Goal: Transaction & Acquisition: Obtain resource

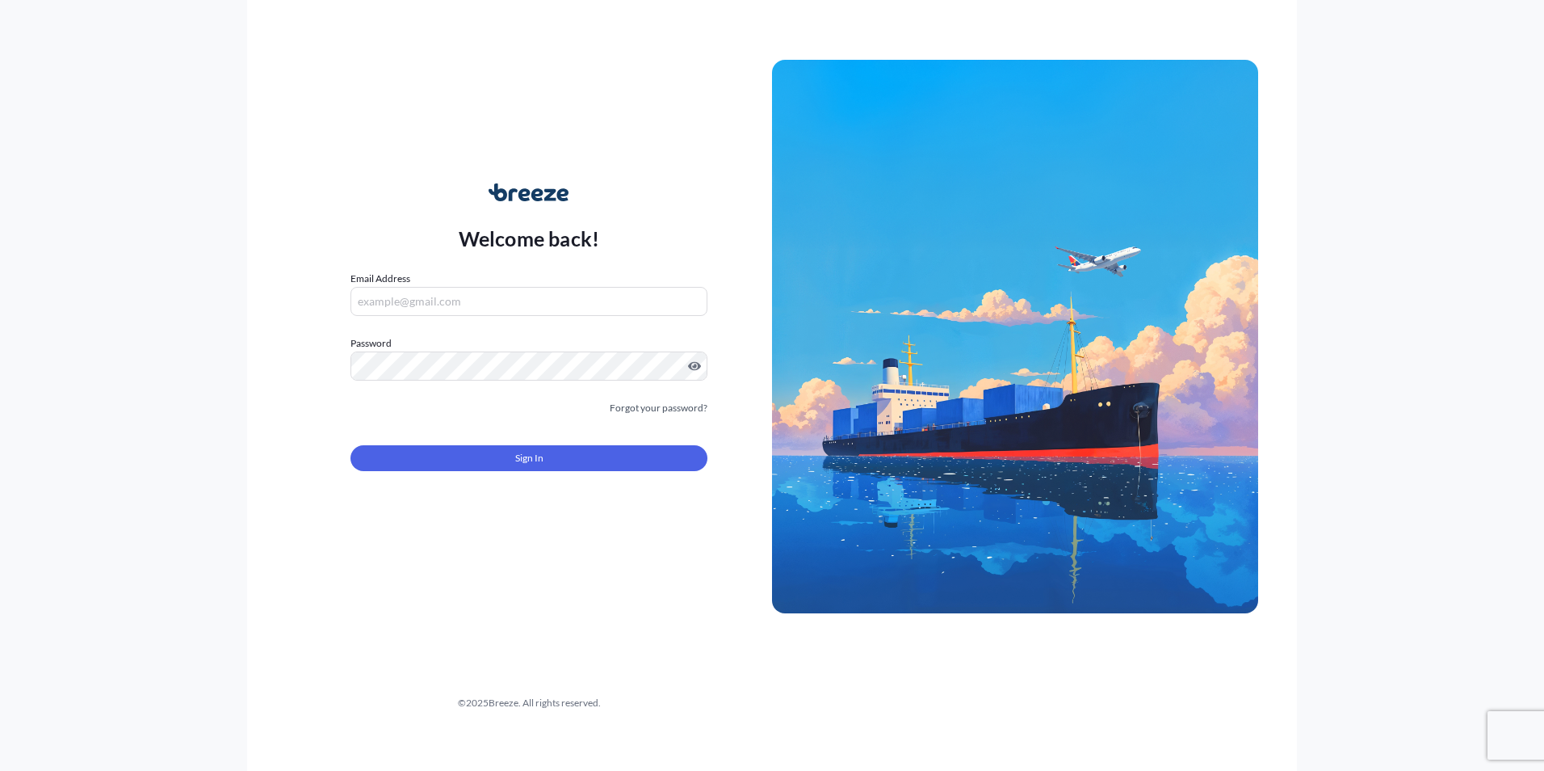
click at [445, 298] on input "Email Address" at bounding box center [529, 301] width 357 height 29
type input "[EMAIL_ADDRESS][DOMAIN_NAME]"
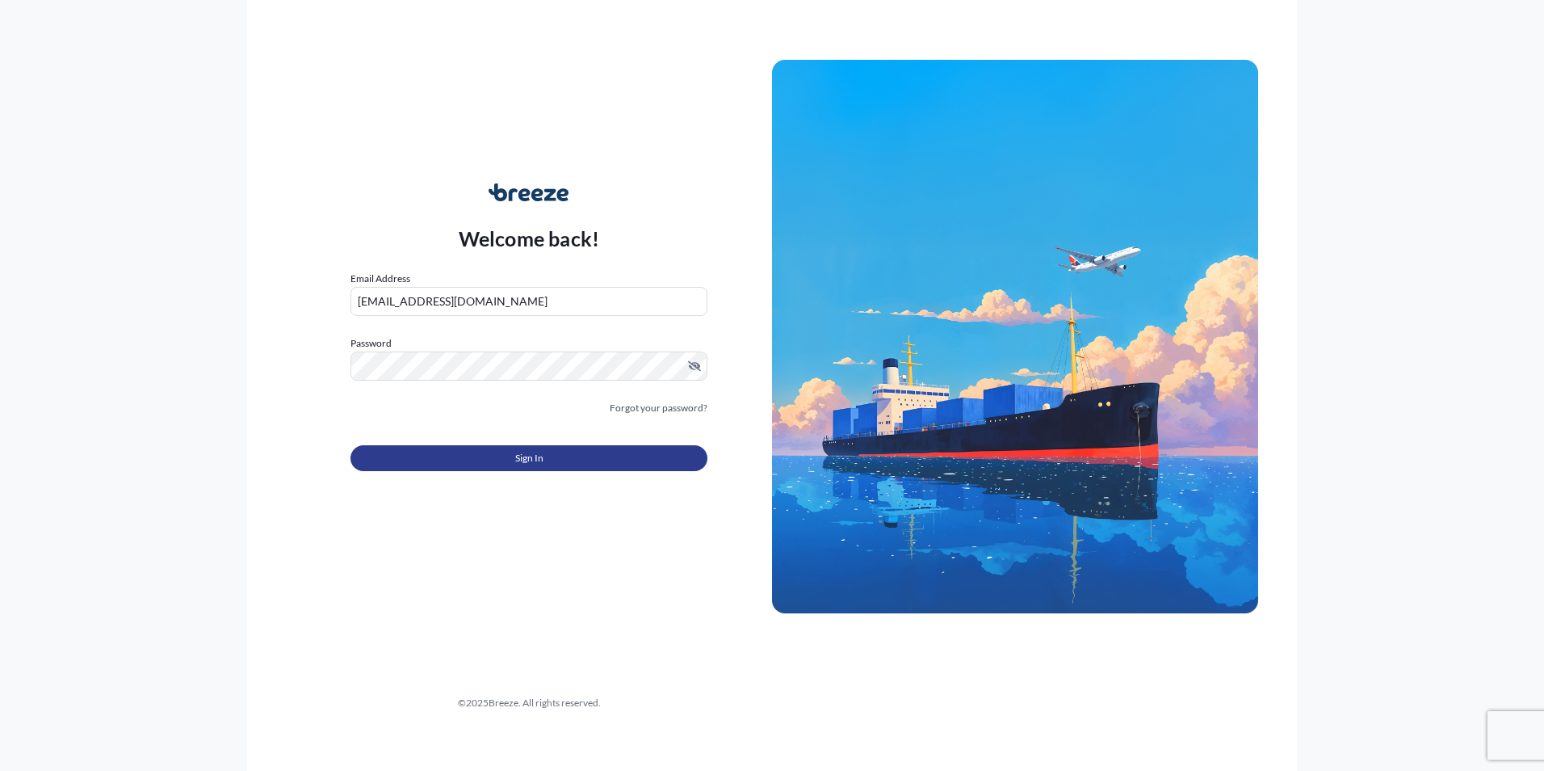
click at [500, 454] on button "Sign In" at bounding box center [529, 458] width 357 height 26
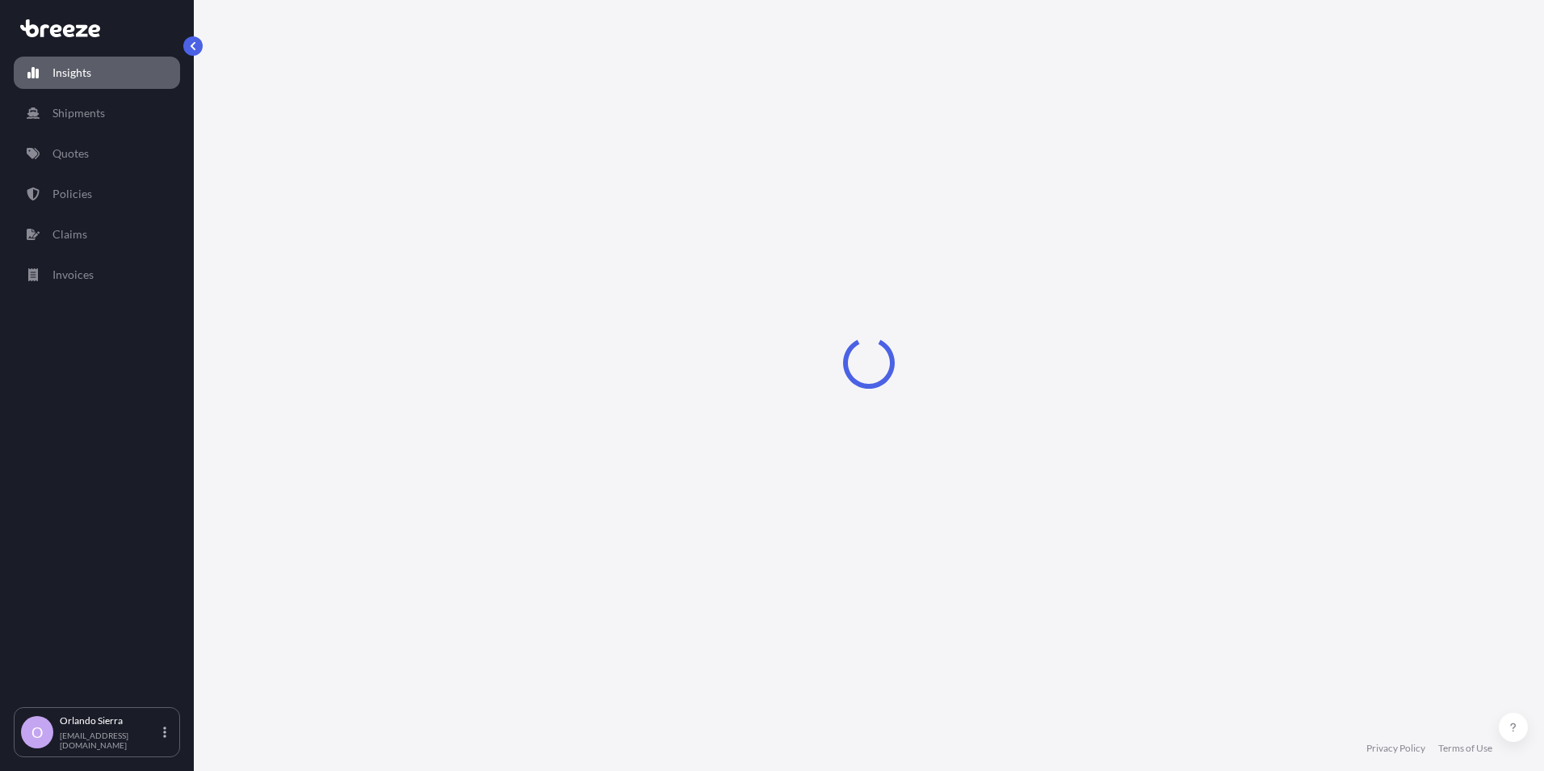
select select "2025"
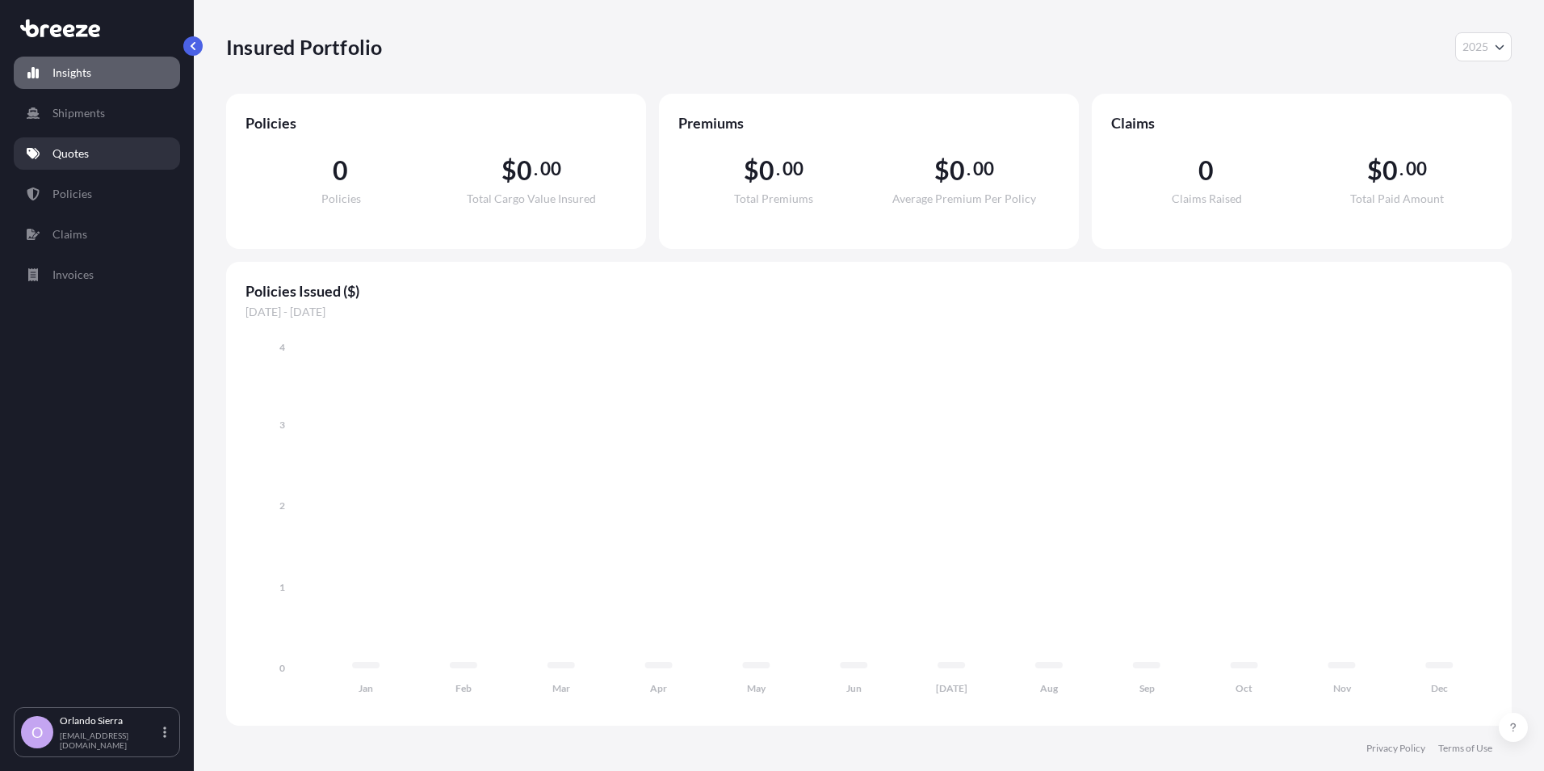
click at [74, 152] on p "Quotes" at bounding box center [71, 153] width 36 height 16
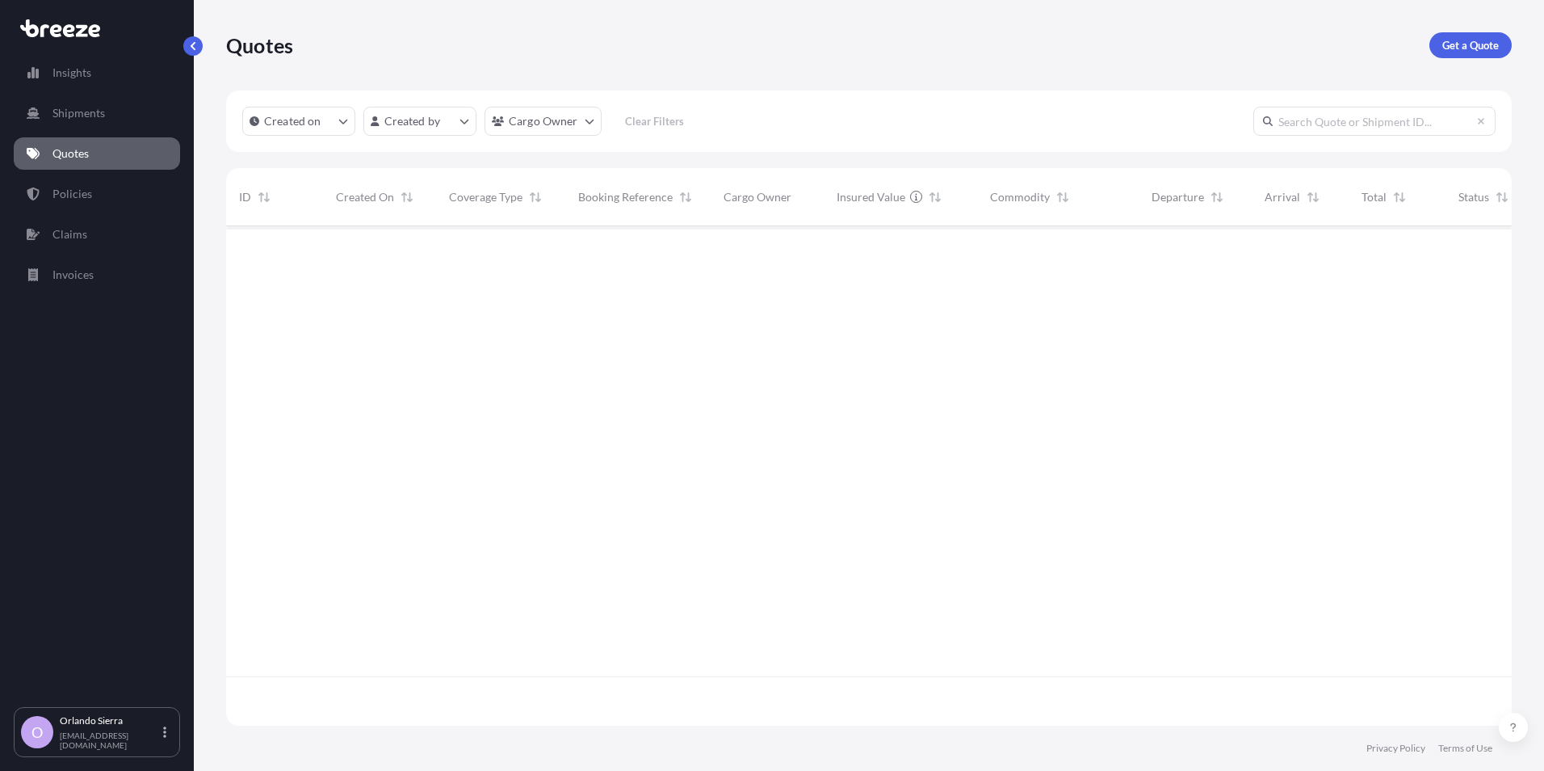
scroll to position [545, 1274]
click at [69, 150] on p "Quotes" at bounding box center [71, 153] width 36 height 16
click at [74, 189] on p "Policies" at bounding box center [73, 194] width 40 height 16
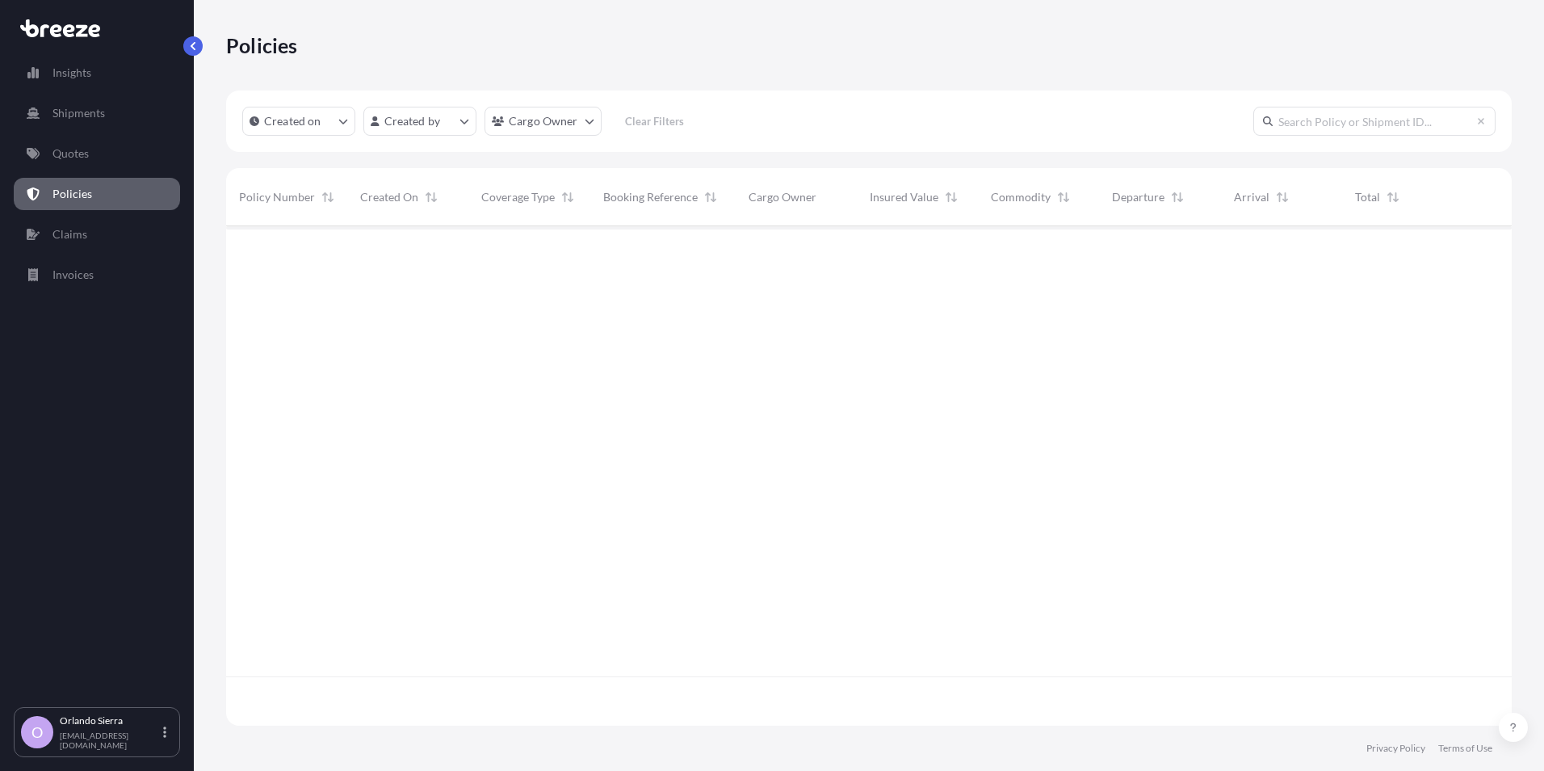
scroll to position [496, 1274]
click at [63, 155] on p "Quotes" at bounding box center [71, 153] width 36 height 16
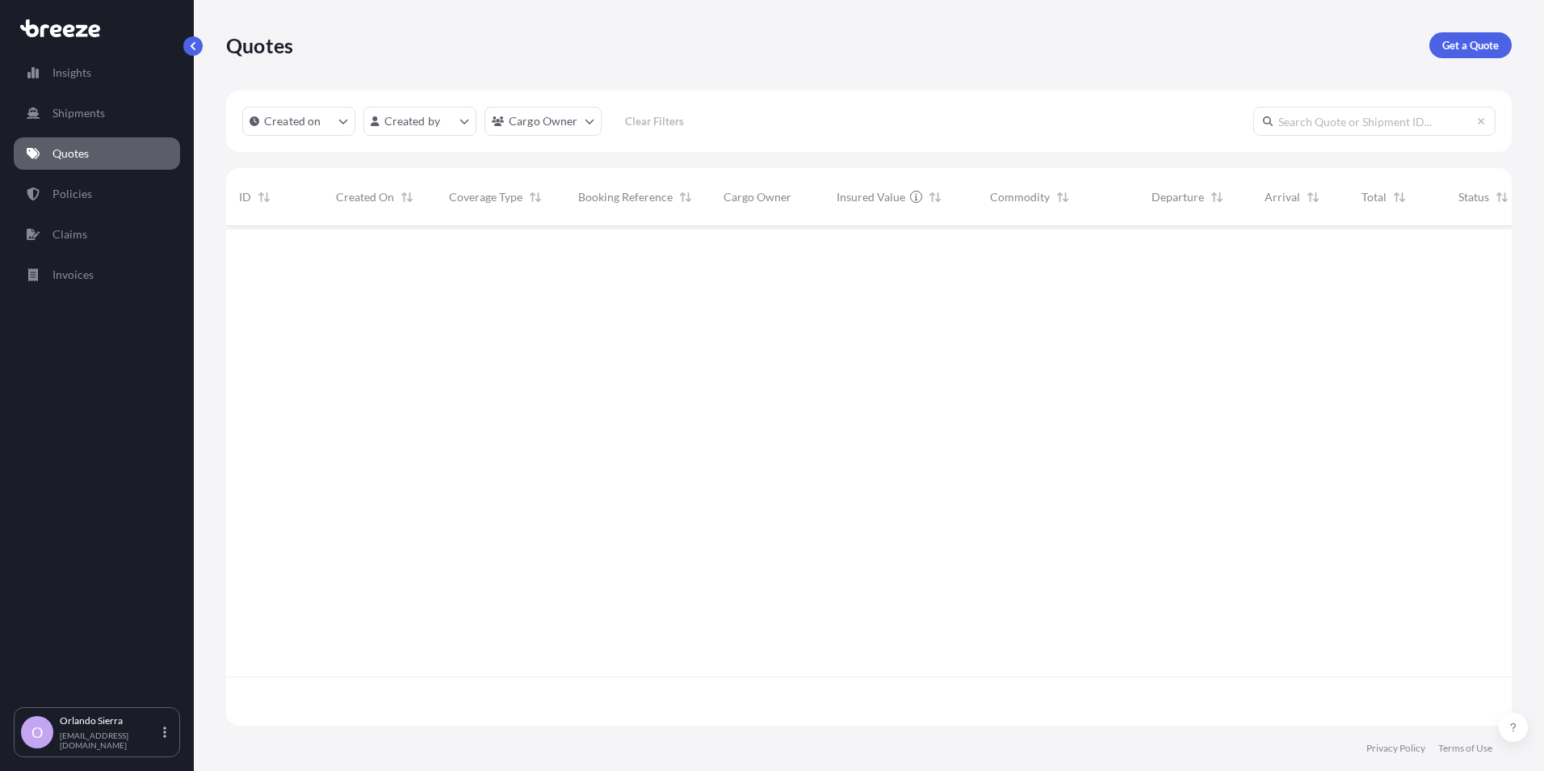
scroll to position [545, 1274]
click at [1467, 41] on p "Get a Quote" at bounding box center [1471, 45] width 57 height 16
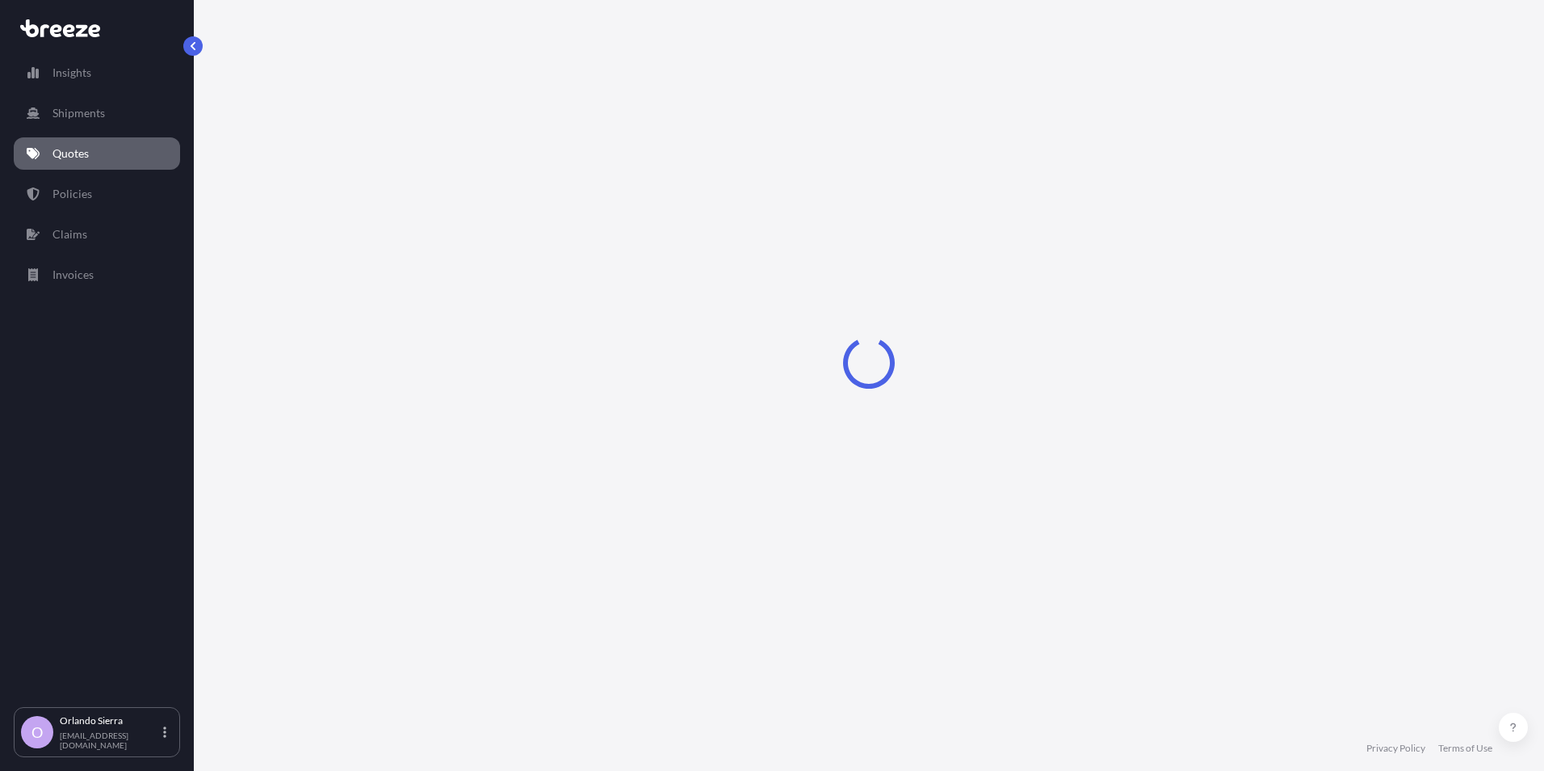
select select "Sea"
select select "1"
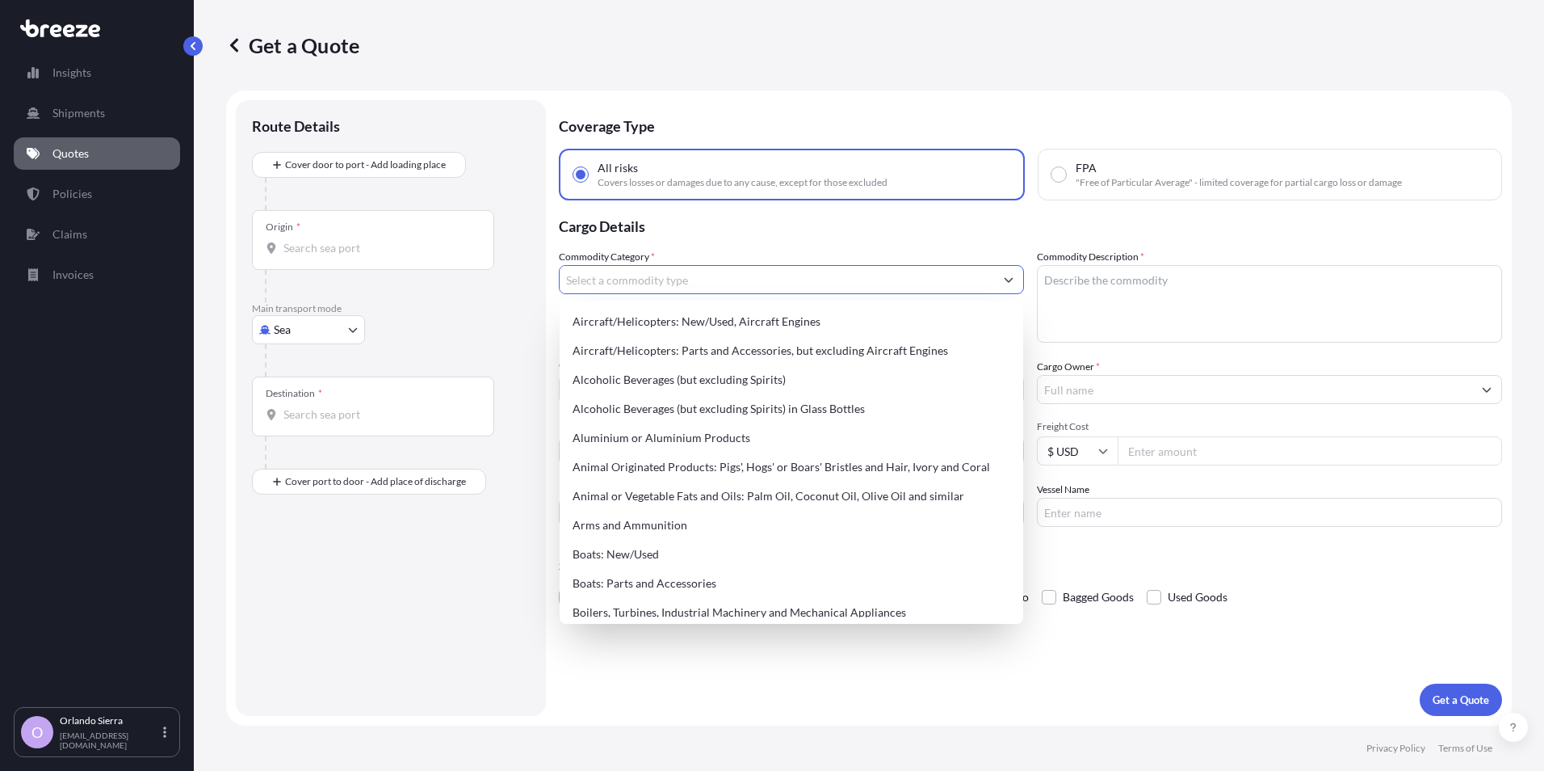
click at [611, 280] on input "Commodity Category *" at bounding box center [777, 279] width 435 height 29
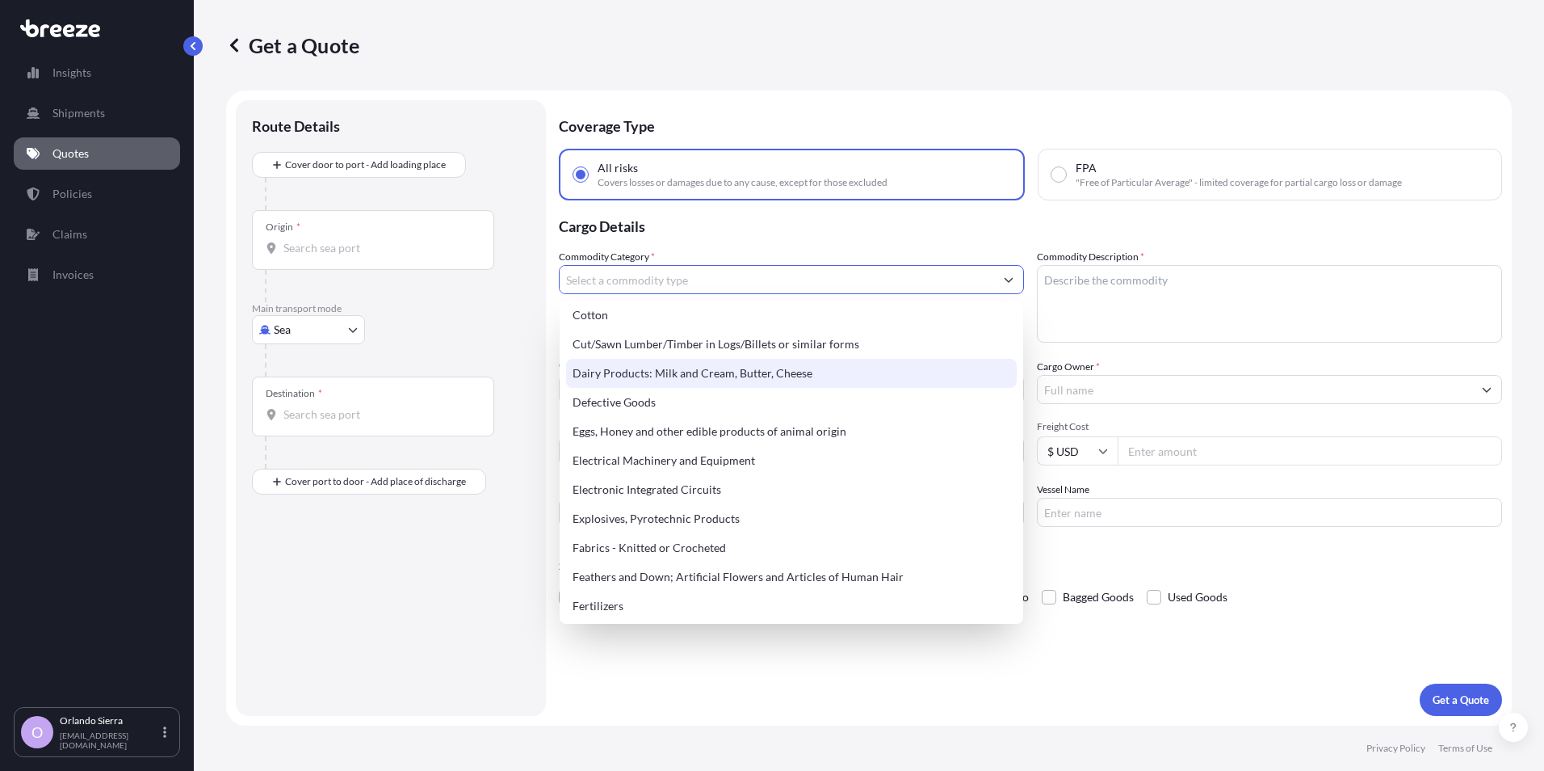
scroll to position [889, 0]
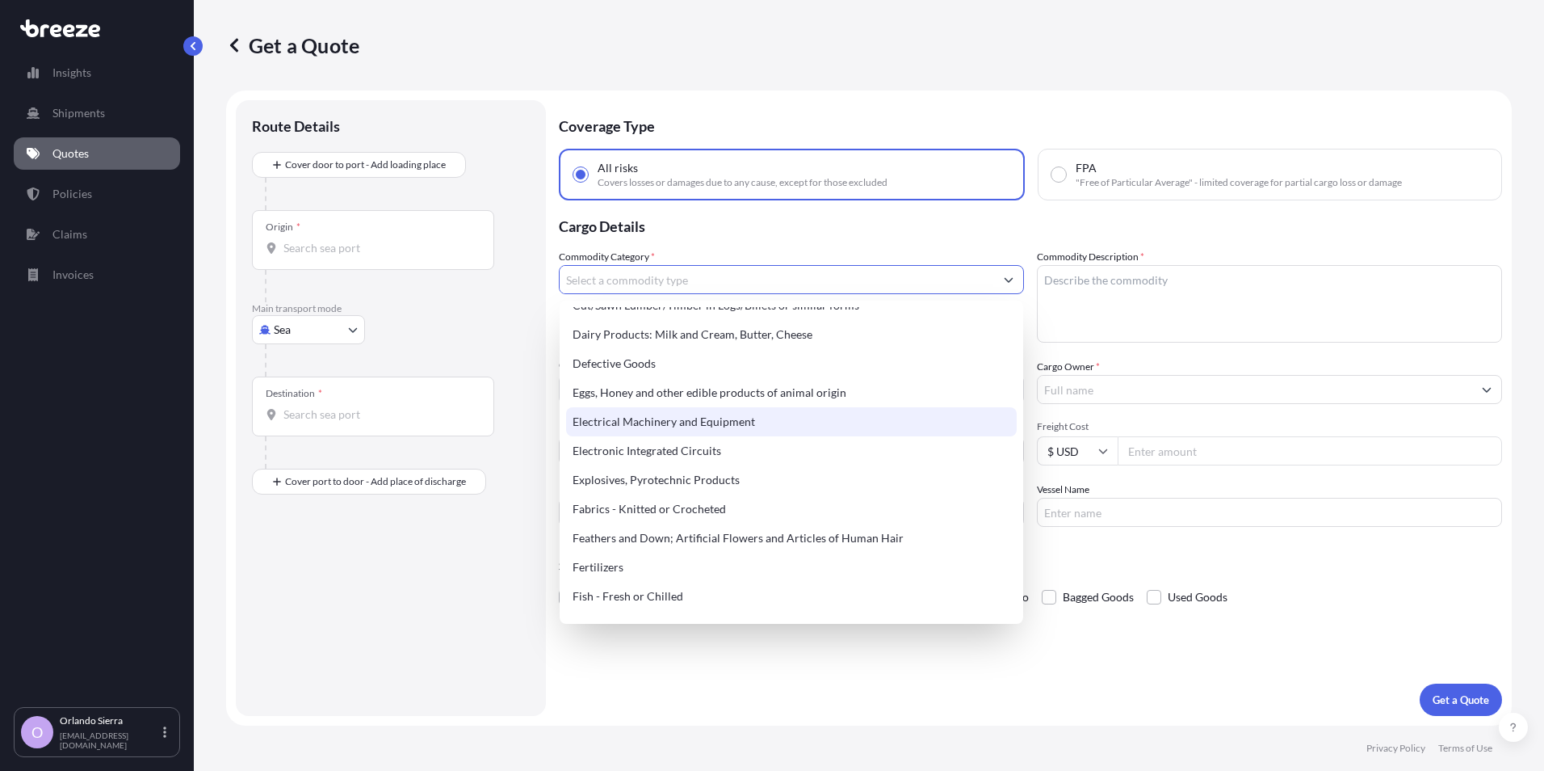
click at [700, 422] on div "Electrical Machinery and Equipment" at bounding box center [791, 421] width 451 height 29
type input "Electrical Machinery and Equipment"
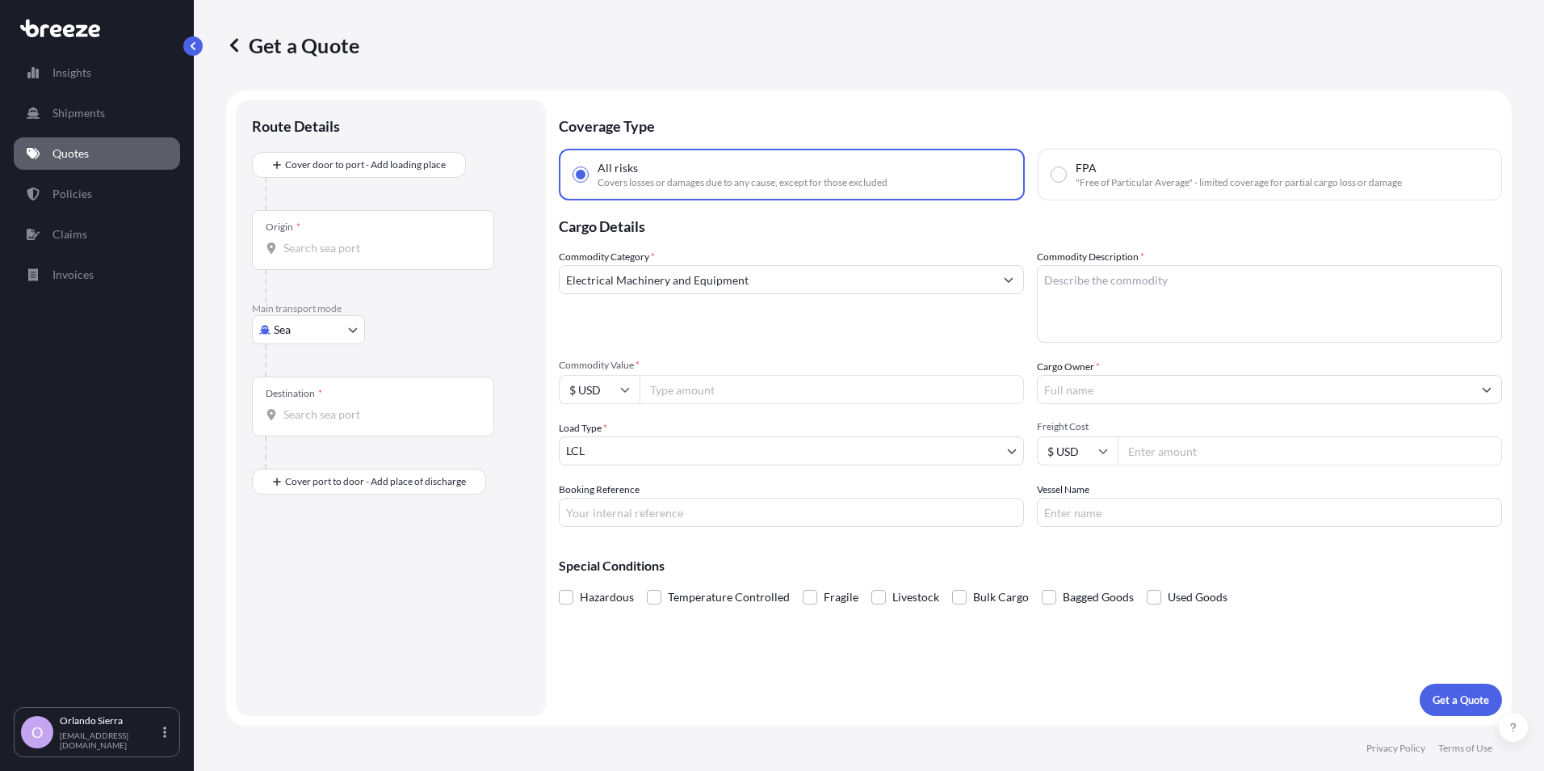
click at [1126, 283] on textarea "Commodity Description *" at bounding box center [1269, 304] width 465 height 78
type textarea "Auto AC Compressor, Expansion Valve, Condenser, Fan and Parking Cooler"
click at [697, 393] on input "Commodity Value *" at bounding box center [832, 389] width 384 height 29
type input "1217350"
click at [1157, 451] on input "Freight Cost" at bounding box center [1310, 450] width 384 height 29
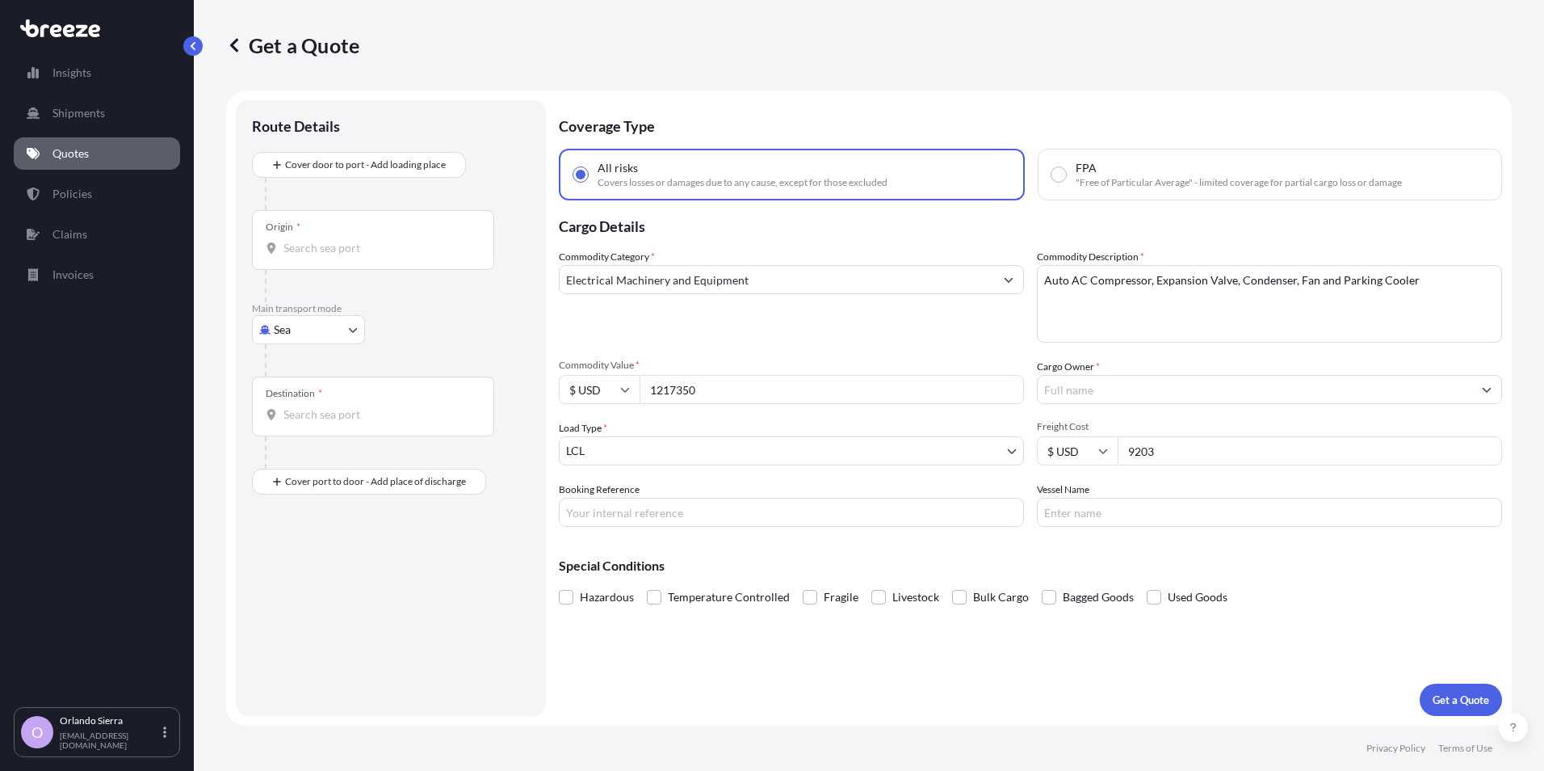
type input "9203"
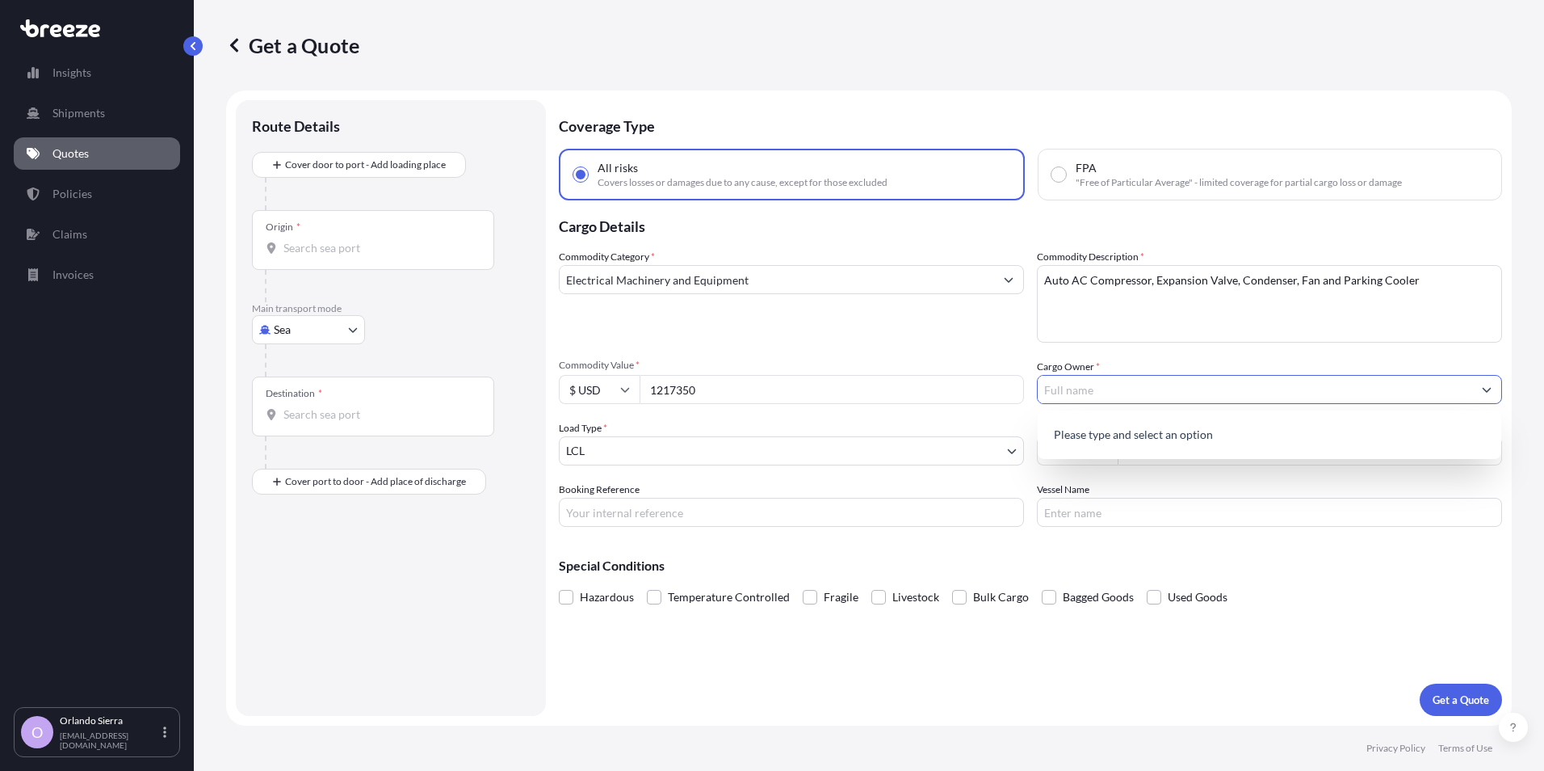
click at [1103, 389] on input "Cargo Owner *" at bounding box center [1255, 389] width 435 height 29
click at [1126, 439] on p "Please type and select an option" at bounding box center [1269, 435] width 451 height 36
click at [1125, 390] on input "Cargo Owner *" at bounding box center [1255, 389] width 435 height 29
paste input "[DOMAIN_NAME] Group LLC"
click at [1128, 434] on span "Add new "[DOMAIN_NAME] Group LLC"" at bounding box center [1154, 431] width 206 height 16
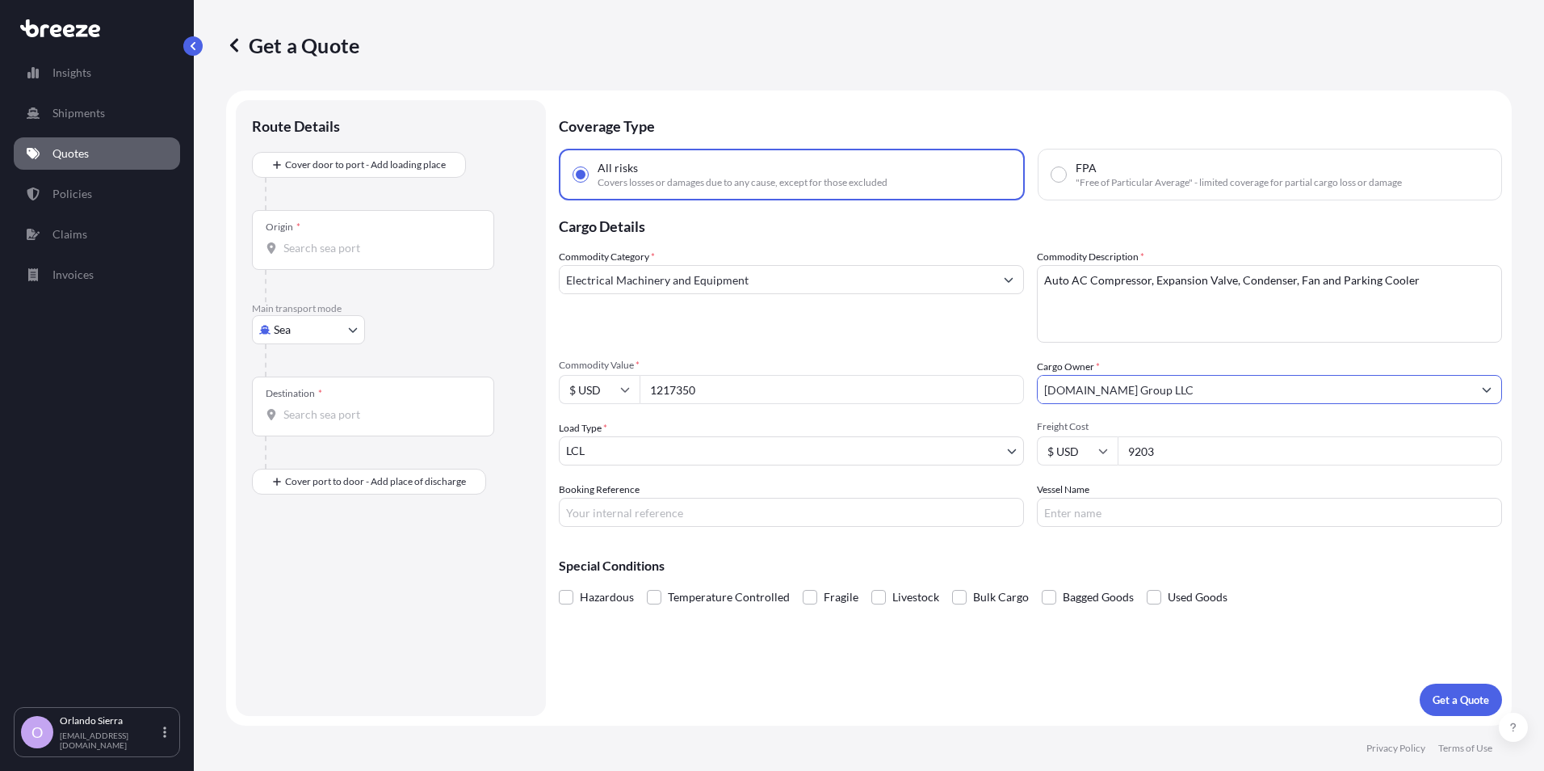
type input "[DOMAIN_NAME] Group LLC"
click at [1015, 455] on body "1 option available. Insights Shipments Quotes Policies Claims Invoices O [PERSO…" at bounding box center [772, 385] width 1544 height 771
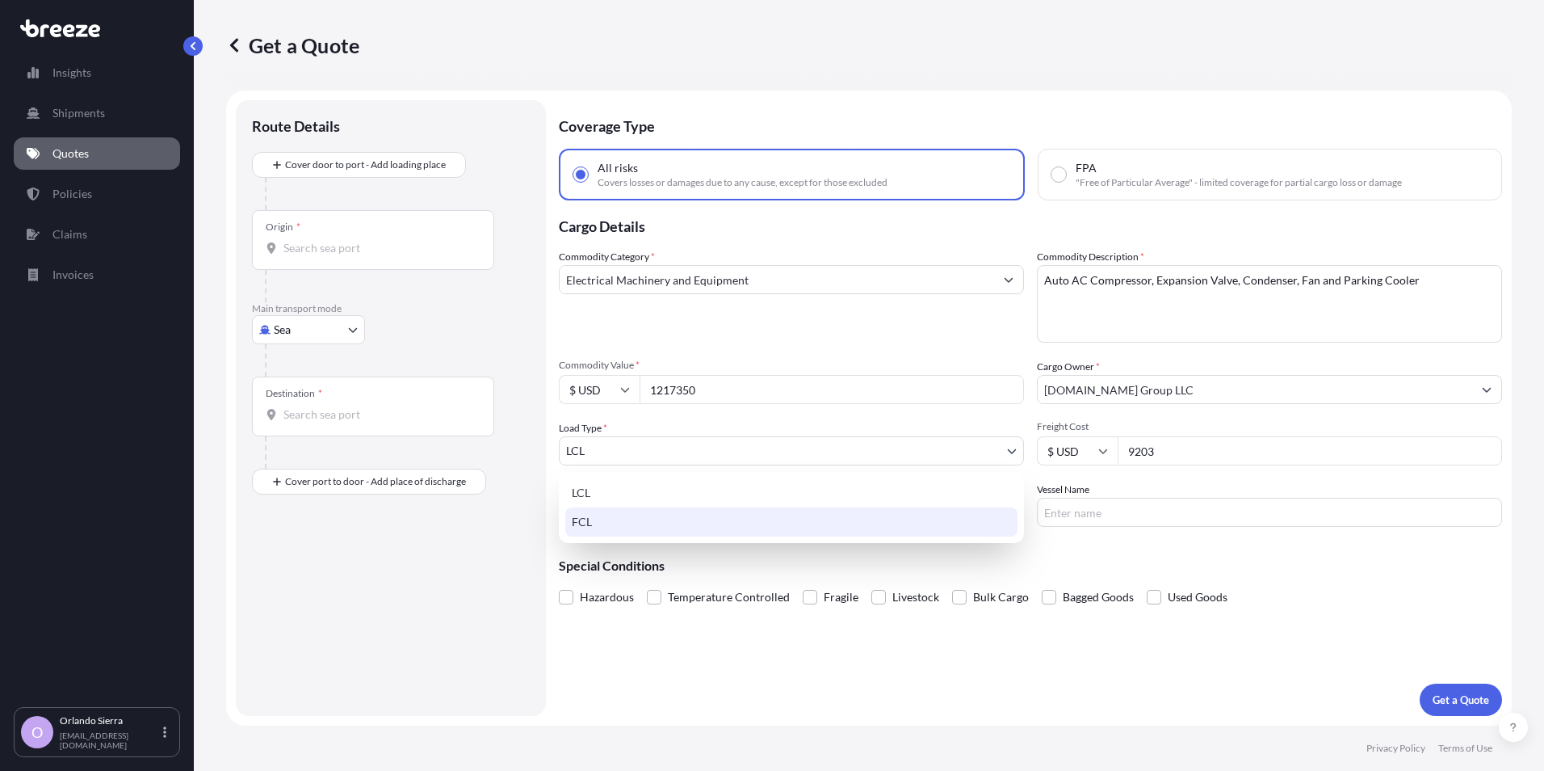
click at [691, 517] on div "FCL" at bounding box center [791, 521] width 452 height 29
select select "2"
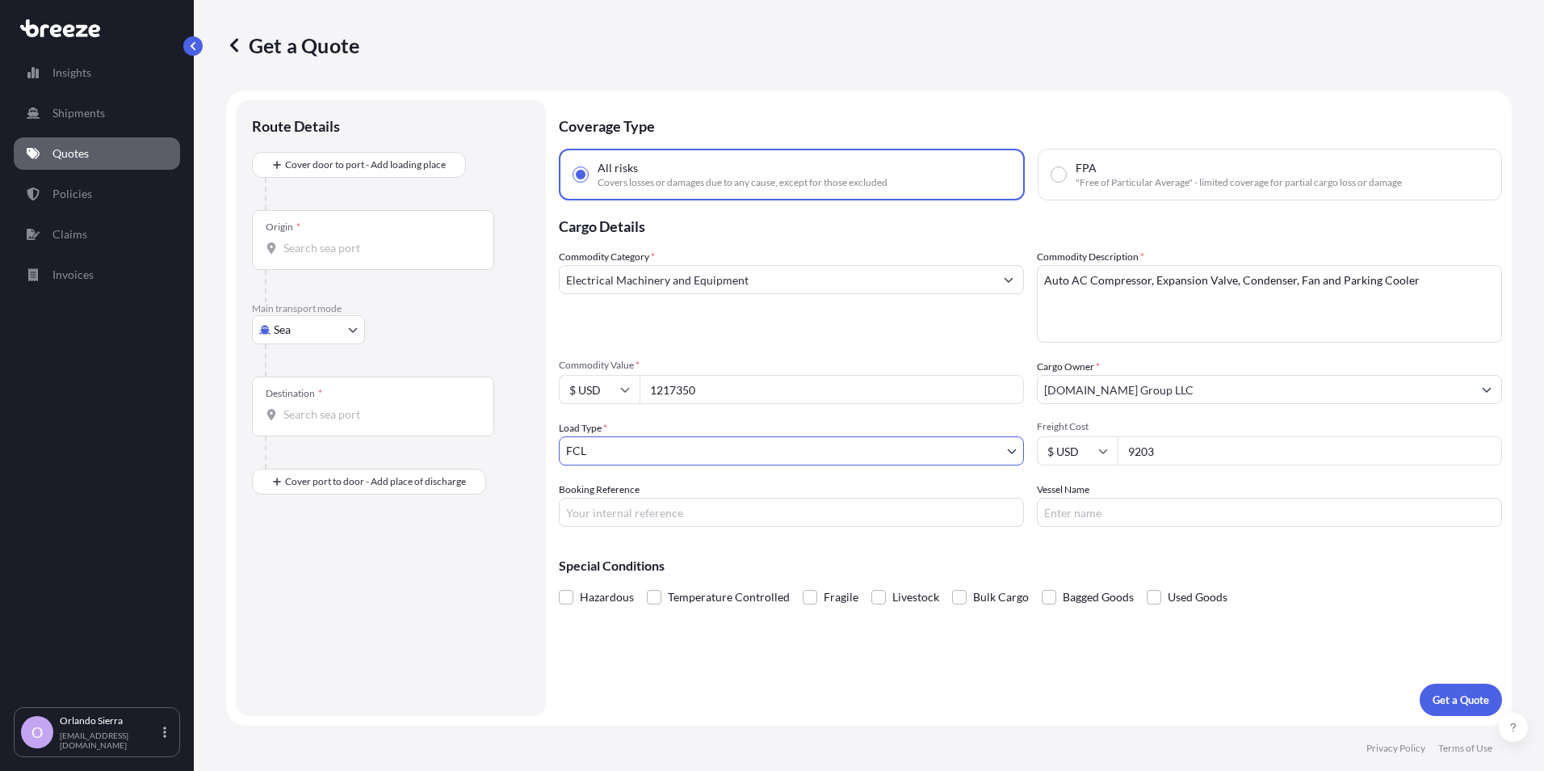
click at [756, 514] on input "Booking Reference" at bounding box center [791, 512] width 465 height 29
paste input "[DOMAIN_NAME] Group LLC"
type input "[DOMAIN_NAME] Group LLC"
drag, startPoint x: 667, startPoint y: 511, endPoint x: 585, endPoint y: 513, distance: 82.4
click at [585, 513] on input "[DOMAIN_NAME] Group LLC" at bounding box center [791, 512] width 465 height 29
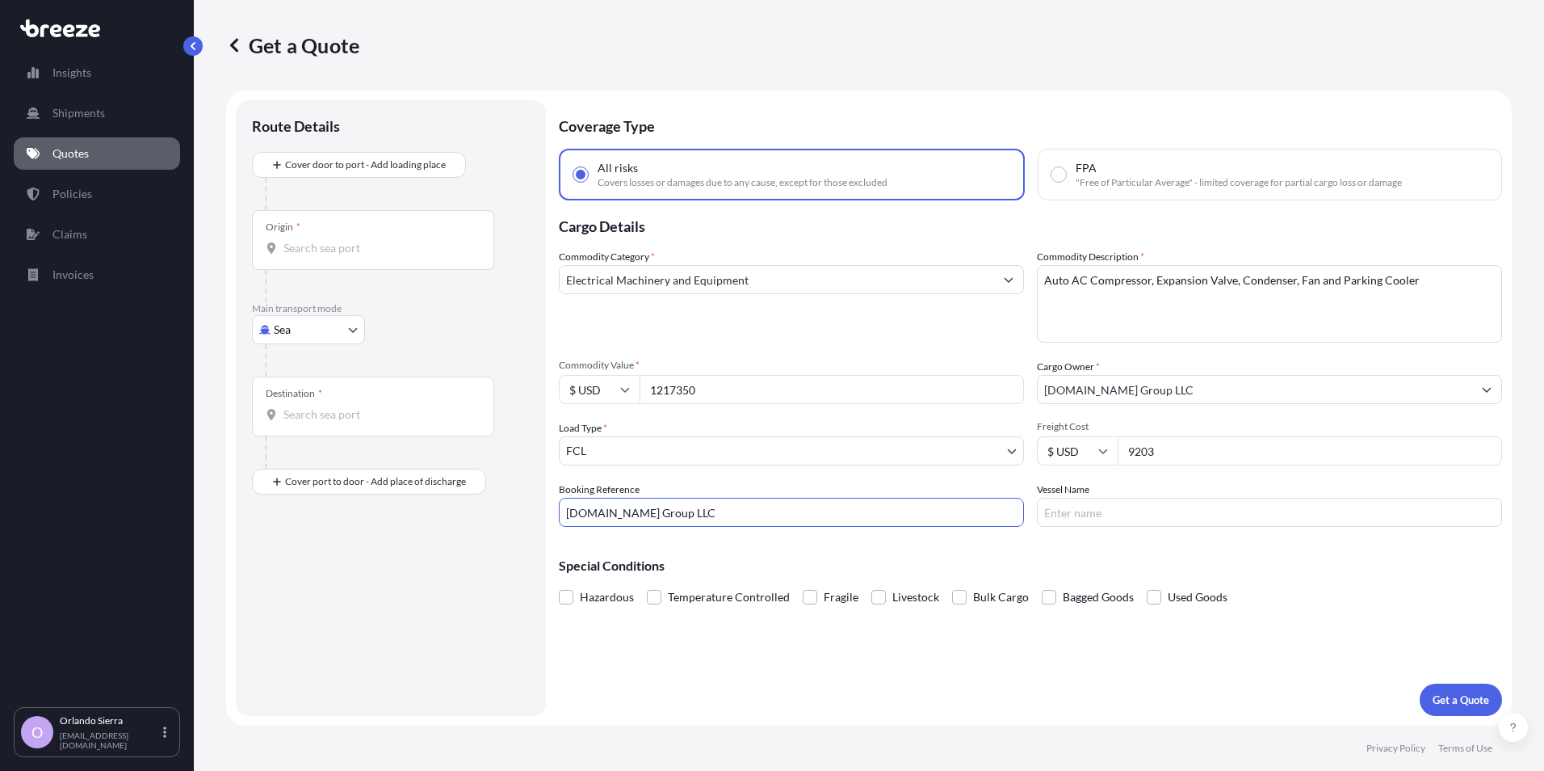
click at [674, 520] on input "[DOMAIN_NAME] Group LLC" at bounding box center [791, 512] width 465 height 29
drag, startPoint x: 676, startPoint y: 516, endPoint x: 531, endPoint y: 521, distance: 145.5
click at [531, 521] on form "Route Details Cover door to port - Add loading place Place of loading Road Road…" at bounding box center [869, 407] width 1286 height 635
click at [579, 509] on input "Booking Reference" at bounding box center [791, 512] width 465 height 29
paste input "ZIMUNGB1322015"
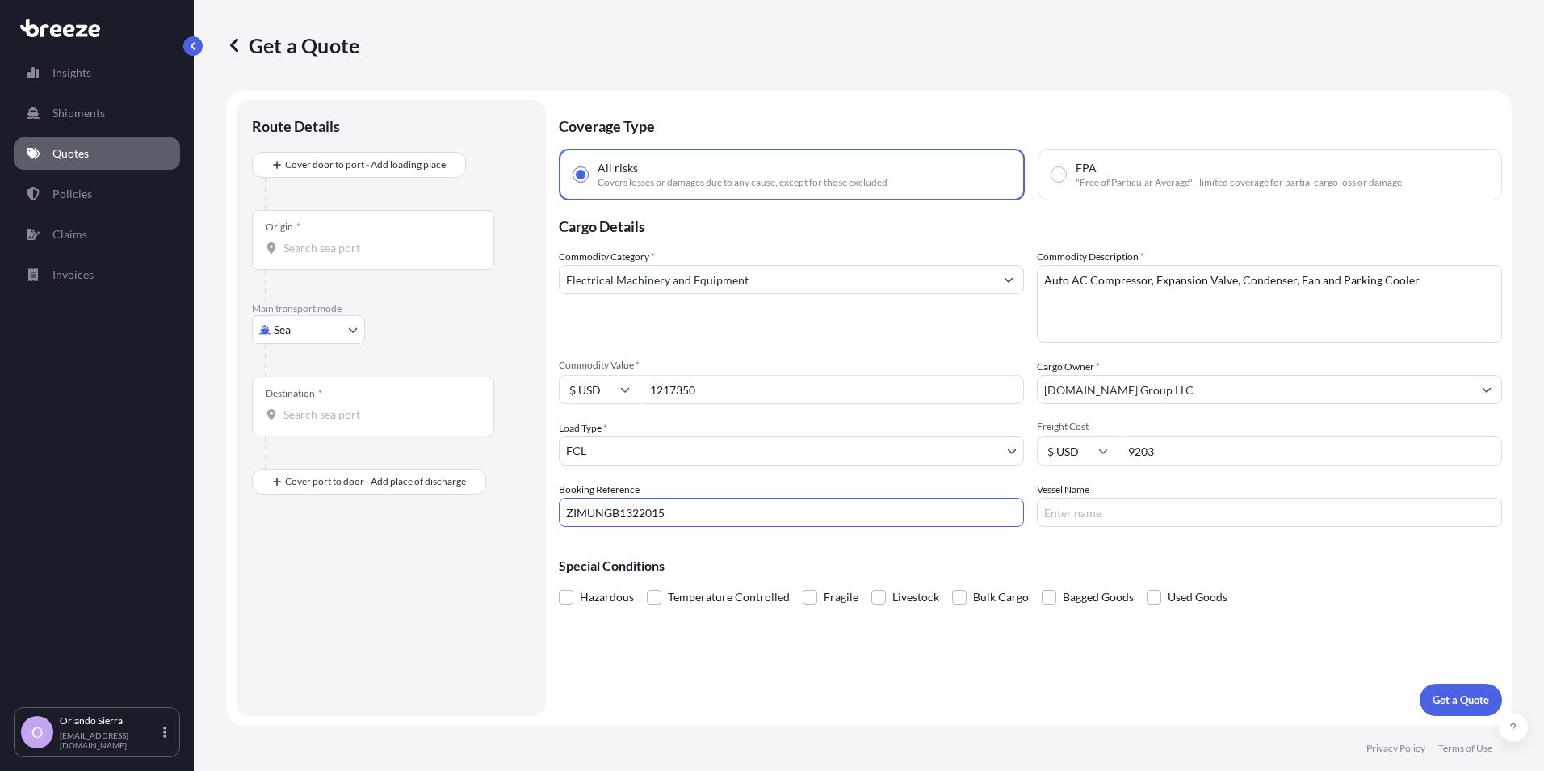
type input "ZIMUNGB1322015"
click at [1071, 512] on input "Vessel Name" at bounding box center [1269, 512] width 465 height 29
paste input "ZIM MOUNT DENALI 10E"
type input "ZIM MOUNT DENALI 10E"
click at [1468, 695] on p "Get a Quote" at bounding box center [1461, 699] width 57 height 16
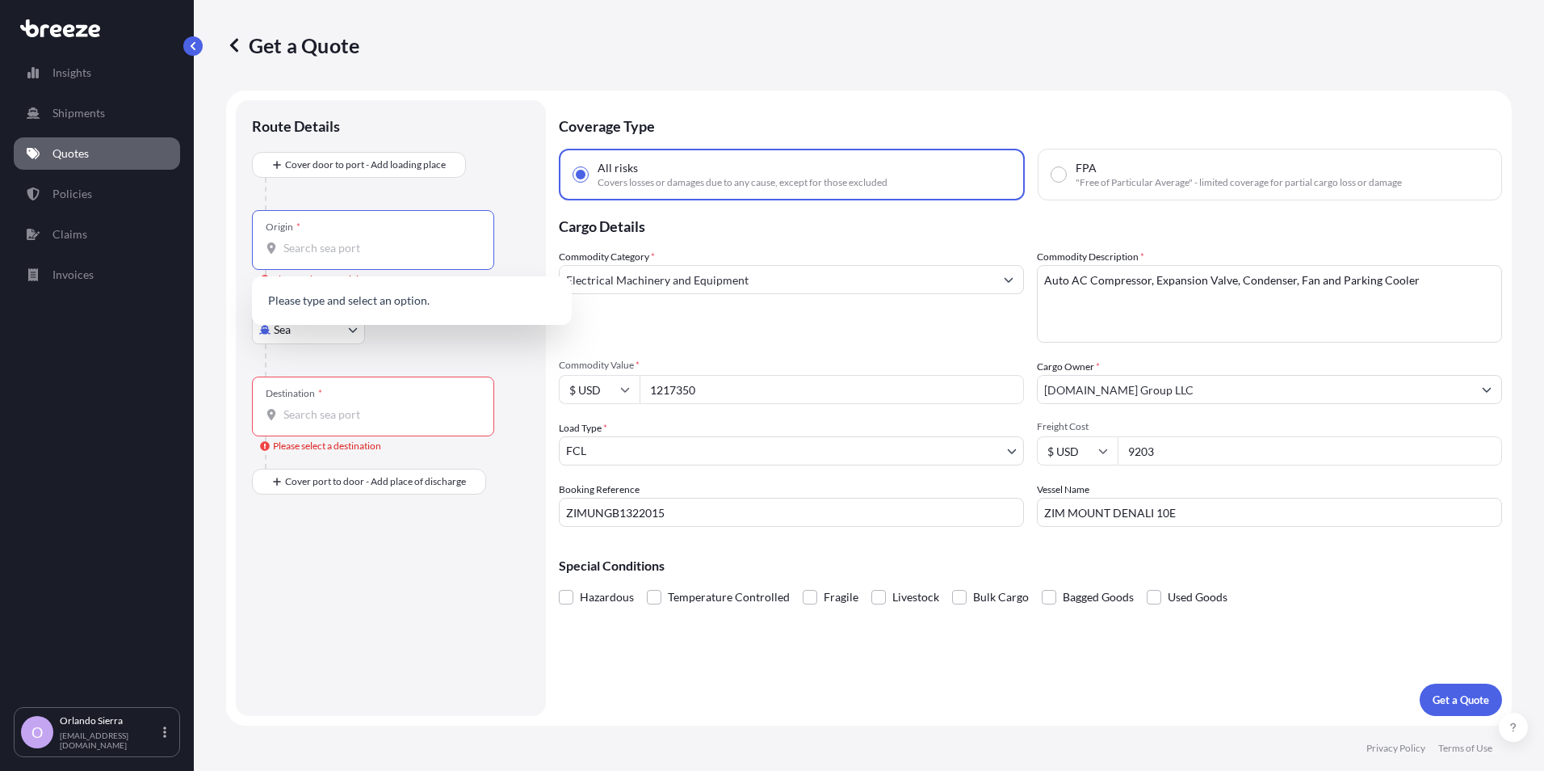
click at [347, 247] on input "Origin * Please select an origin" at bounding box center [379, 248] width 191 height 16
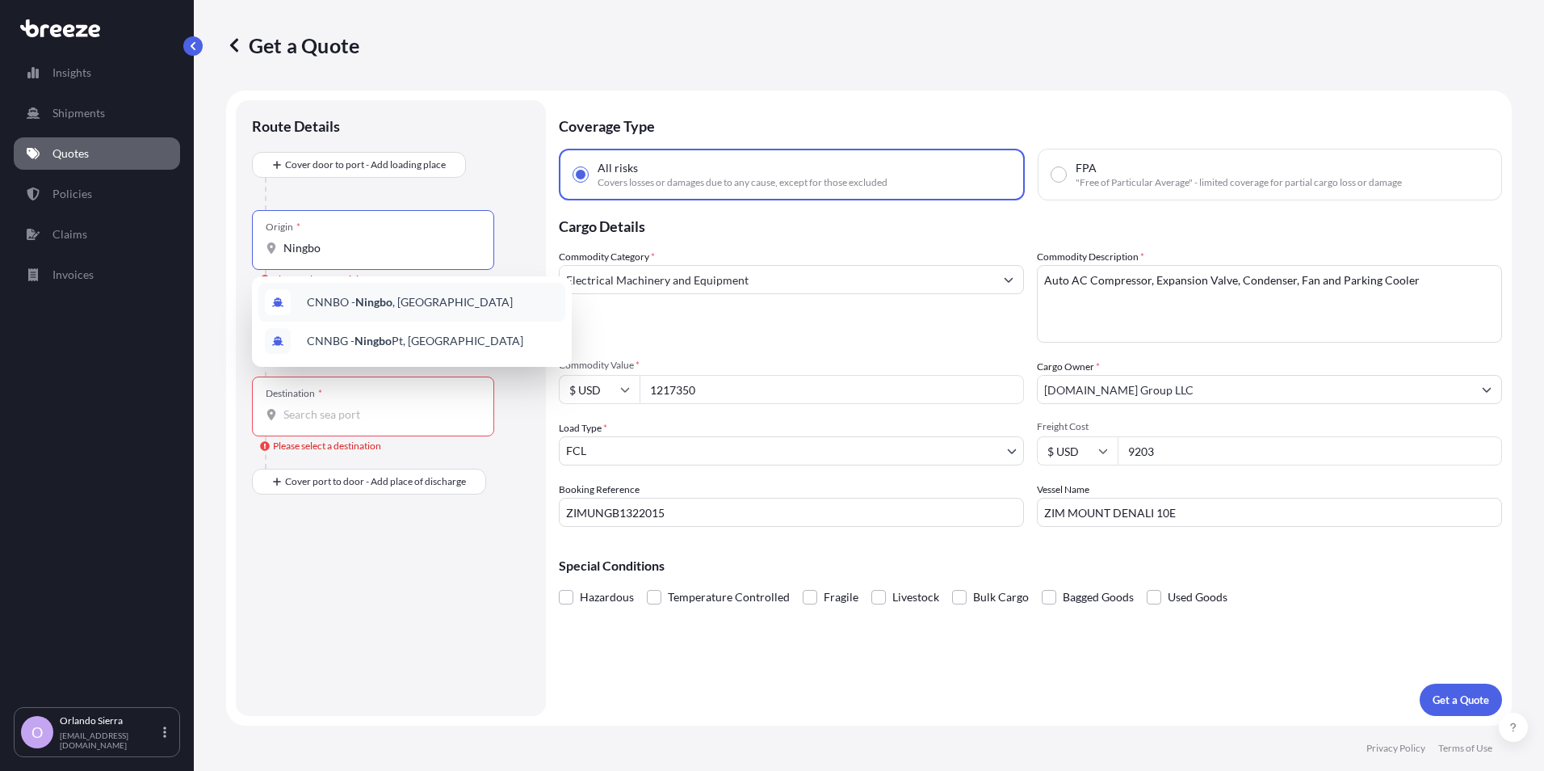
click at [350, 297] on span "CNNBO - Ningbo , [GEOGRAPHIC_DATA]" at bounding box center [410, 302] width 206 height 16
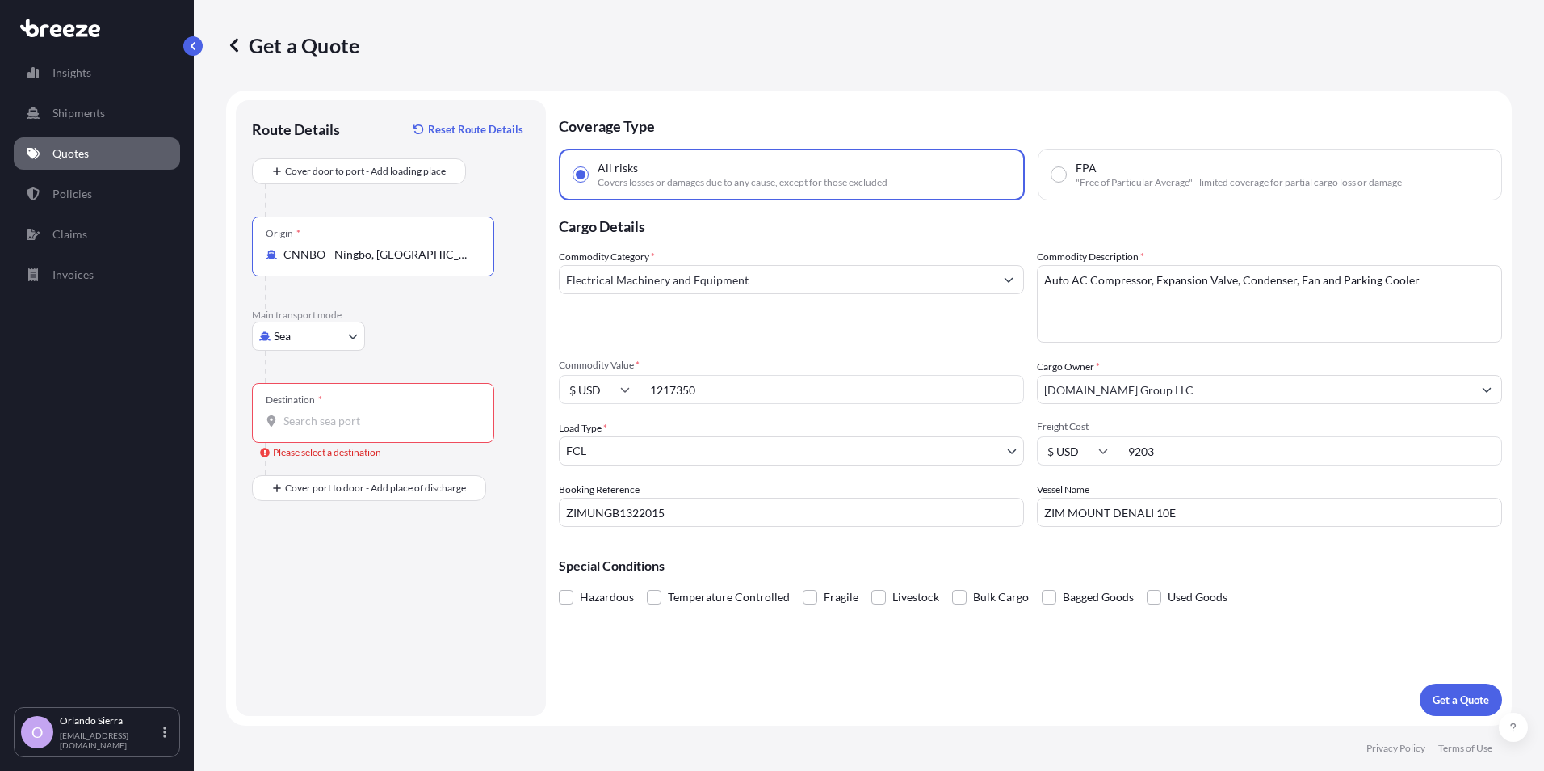
type input "CNNBO - Ningbo, [GEOGRAPHIC_DATA]"
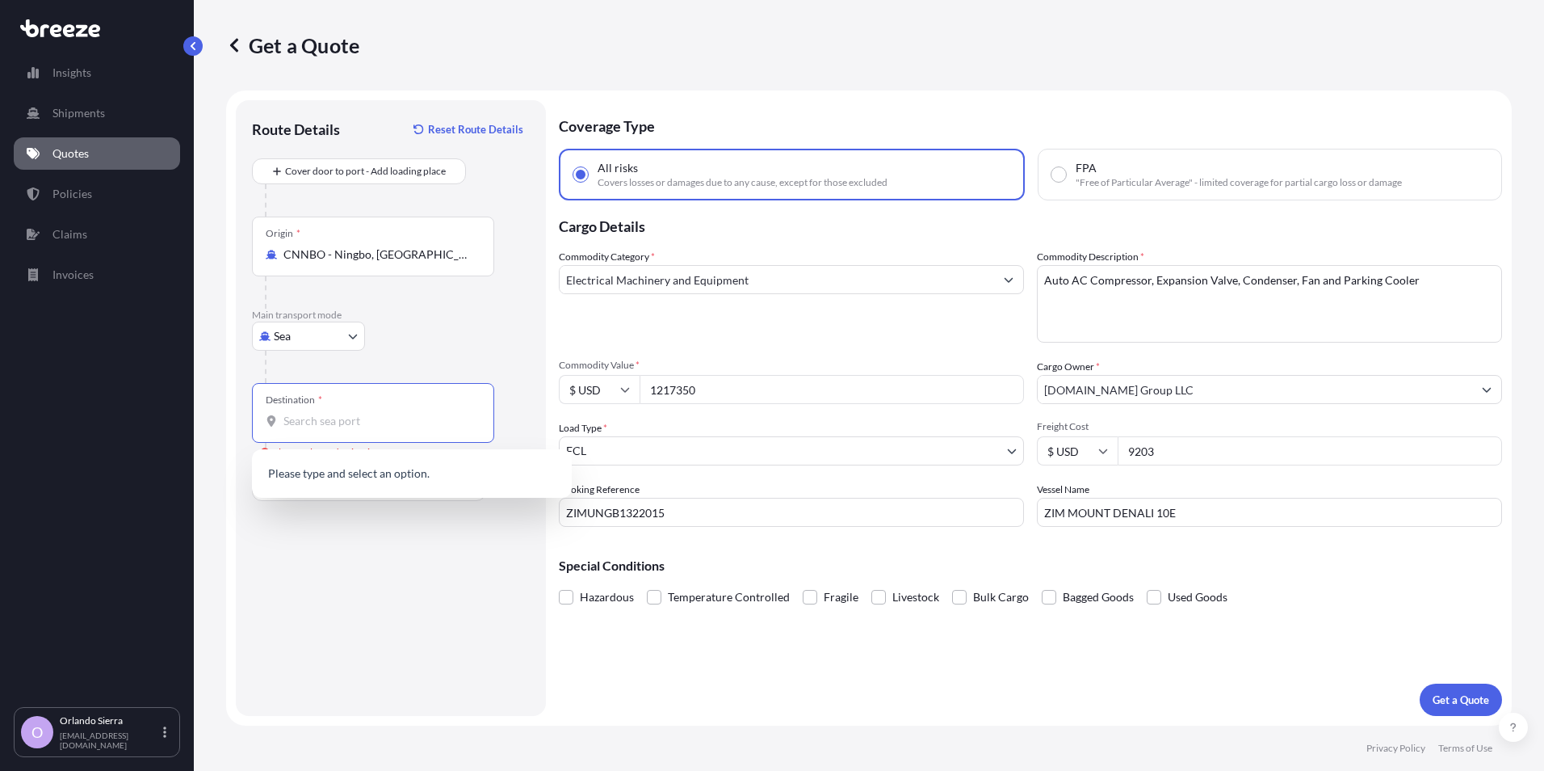
click at [327, 420] on input "Destination * Please select a destination" at bounding box center [379, 421] width 191 height 16
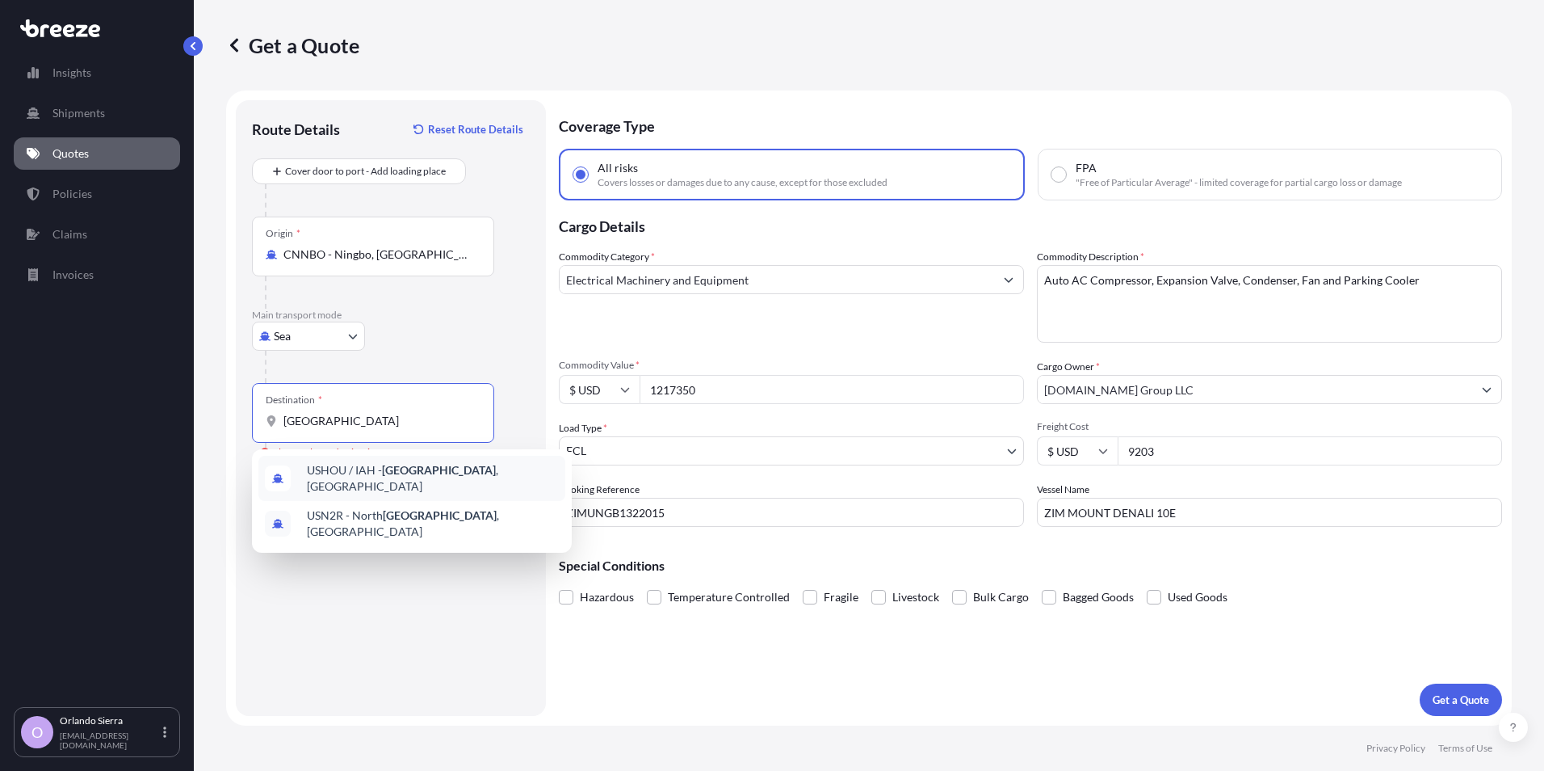
click at [360, 475] on span "USHOU / IAH - [GEOGRAPHIC_DATA] , [GEOGRAPHIC_DATA]" at bounding box center [433, 478] width 252 height 32
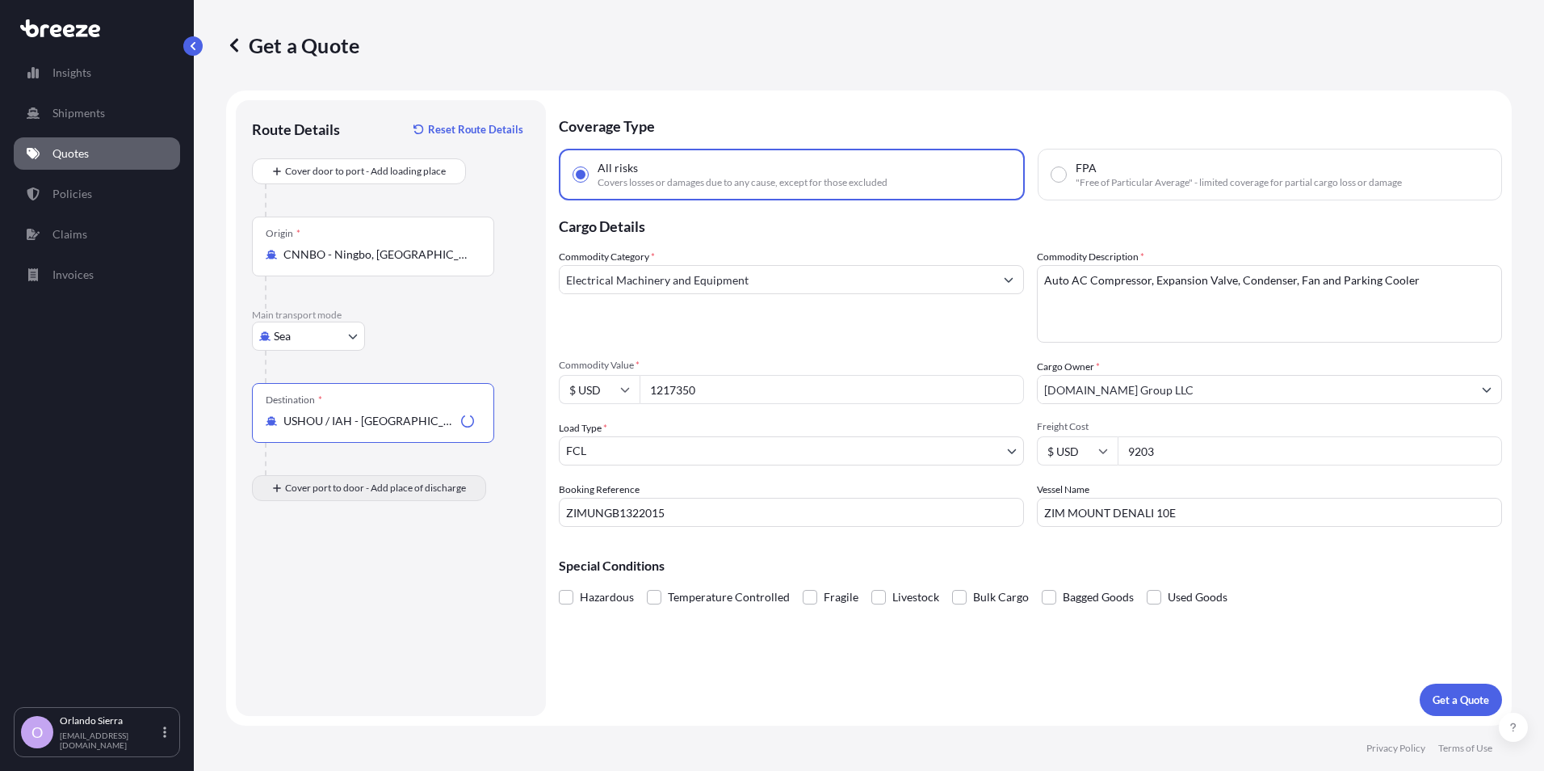
type input "USHOU / IAH - [GEOGRAPHIC_DATA], [GEOGRAPHIC_DATA]"
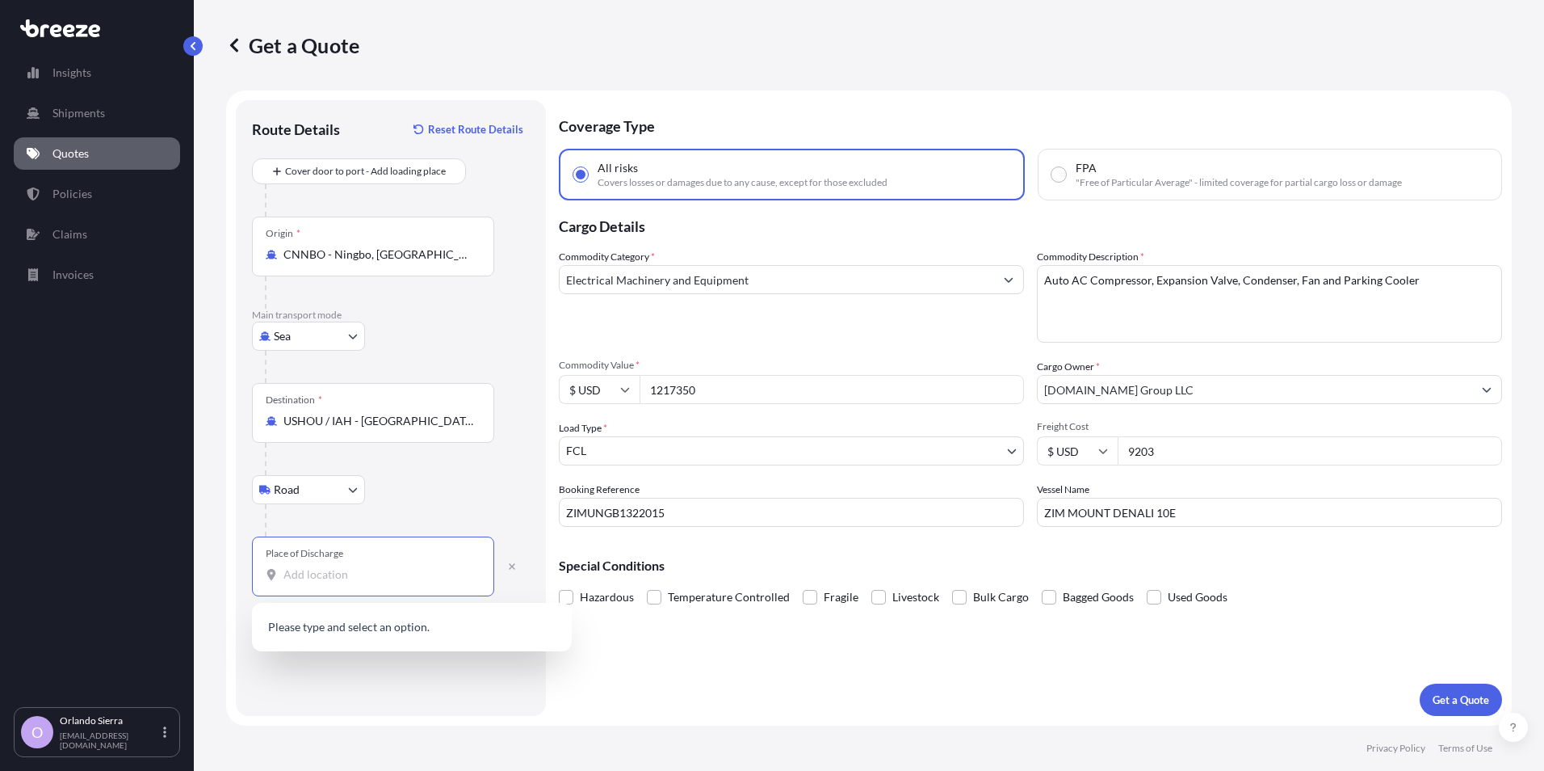
click at [320, 573] on input "Place of Discharge" at bounding box center [379, 574] width 191 height 16
click at [331, 579] on input "Place of Discharge" at bounding box center [379, 574] width 191 height 16
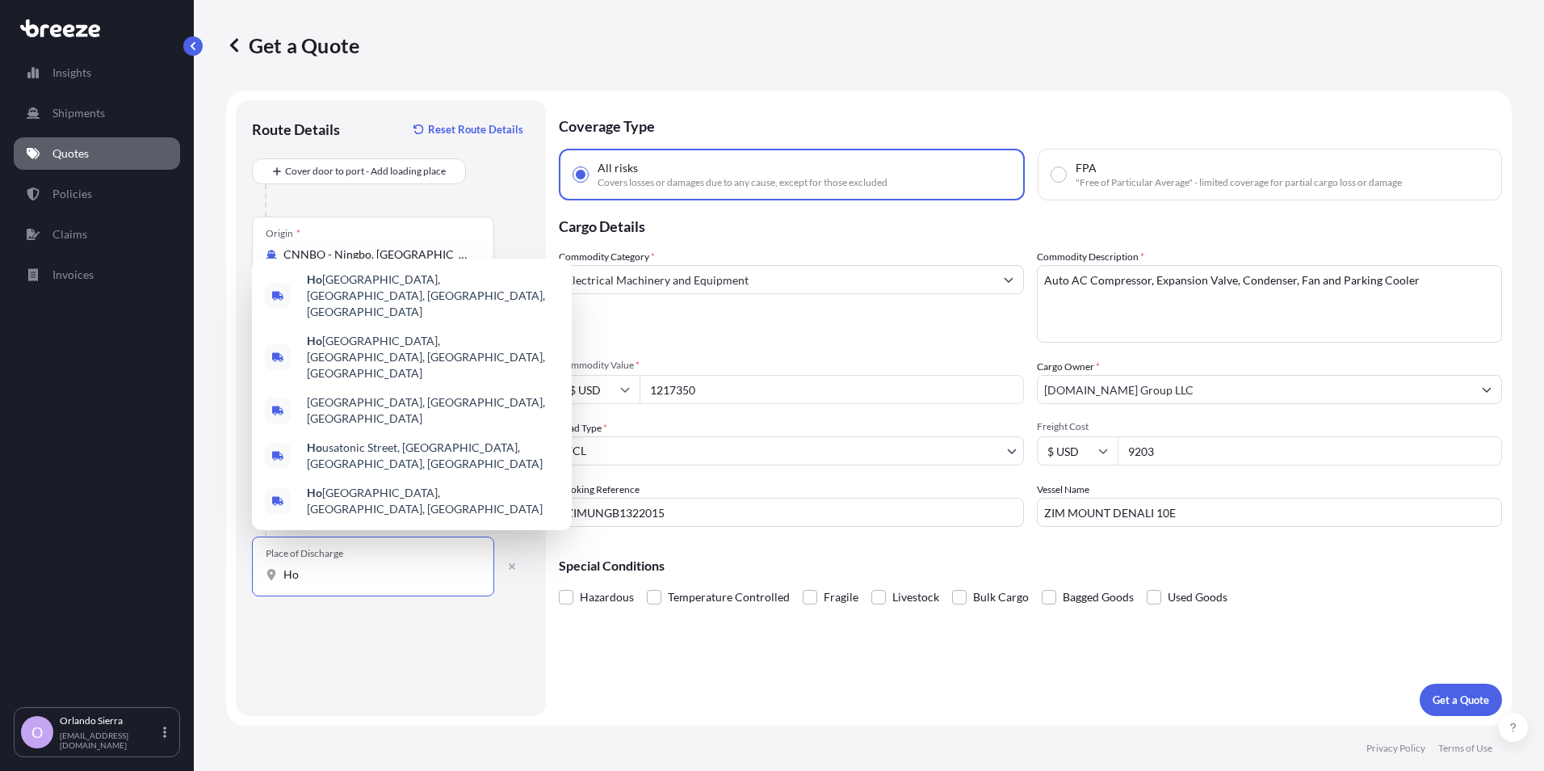
type input "H"
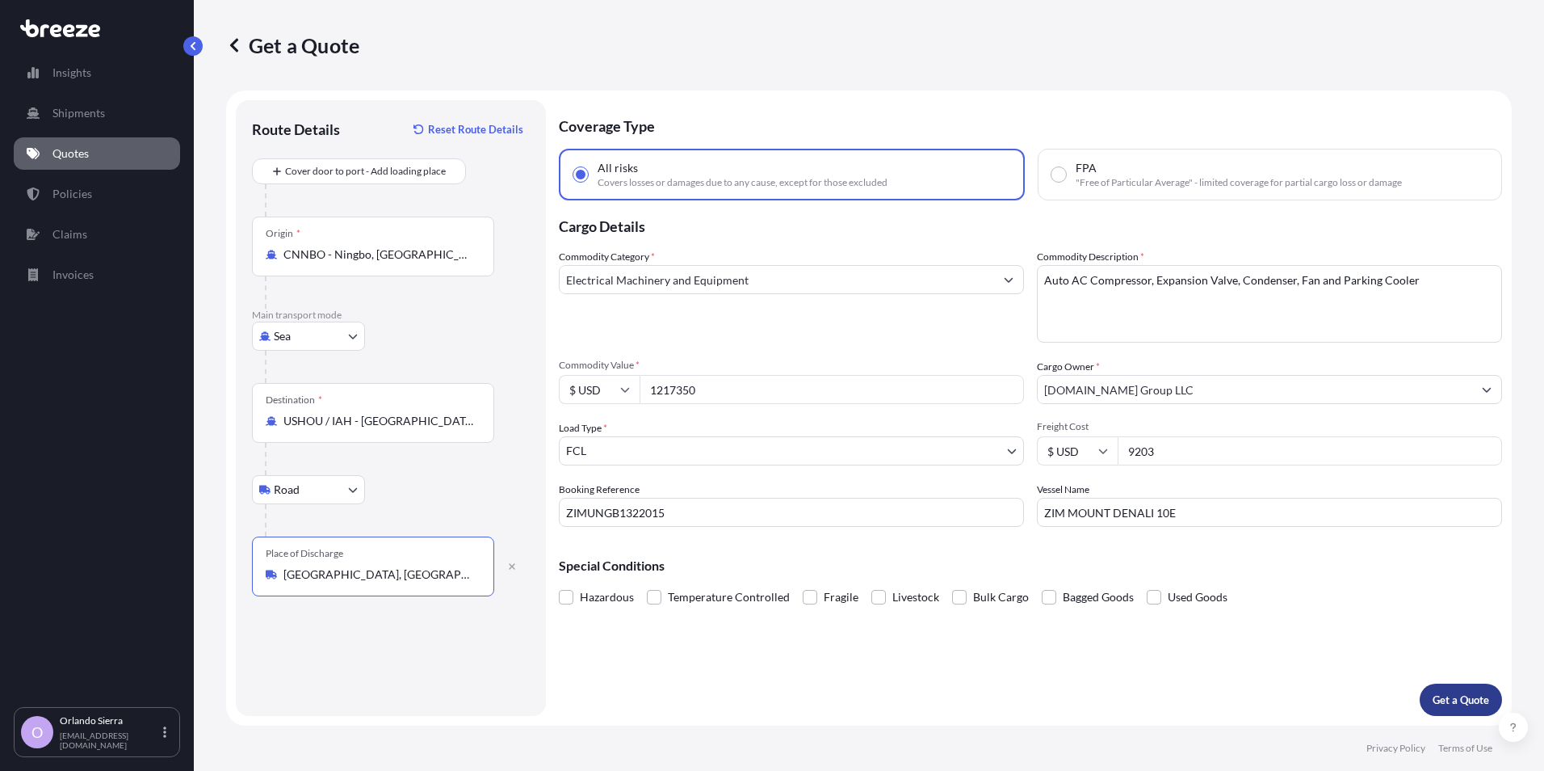
type input "[GEOGRAPHIC_DATA], [GEOGRAPHIC_DATA]"
click at [1469, 701] on p "Get a Quote" at bounding box center [1461, 699] width 57 height 16
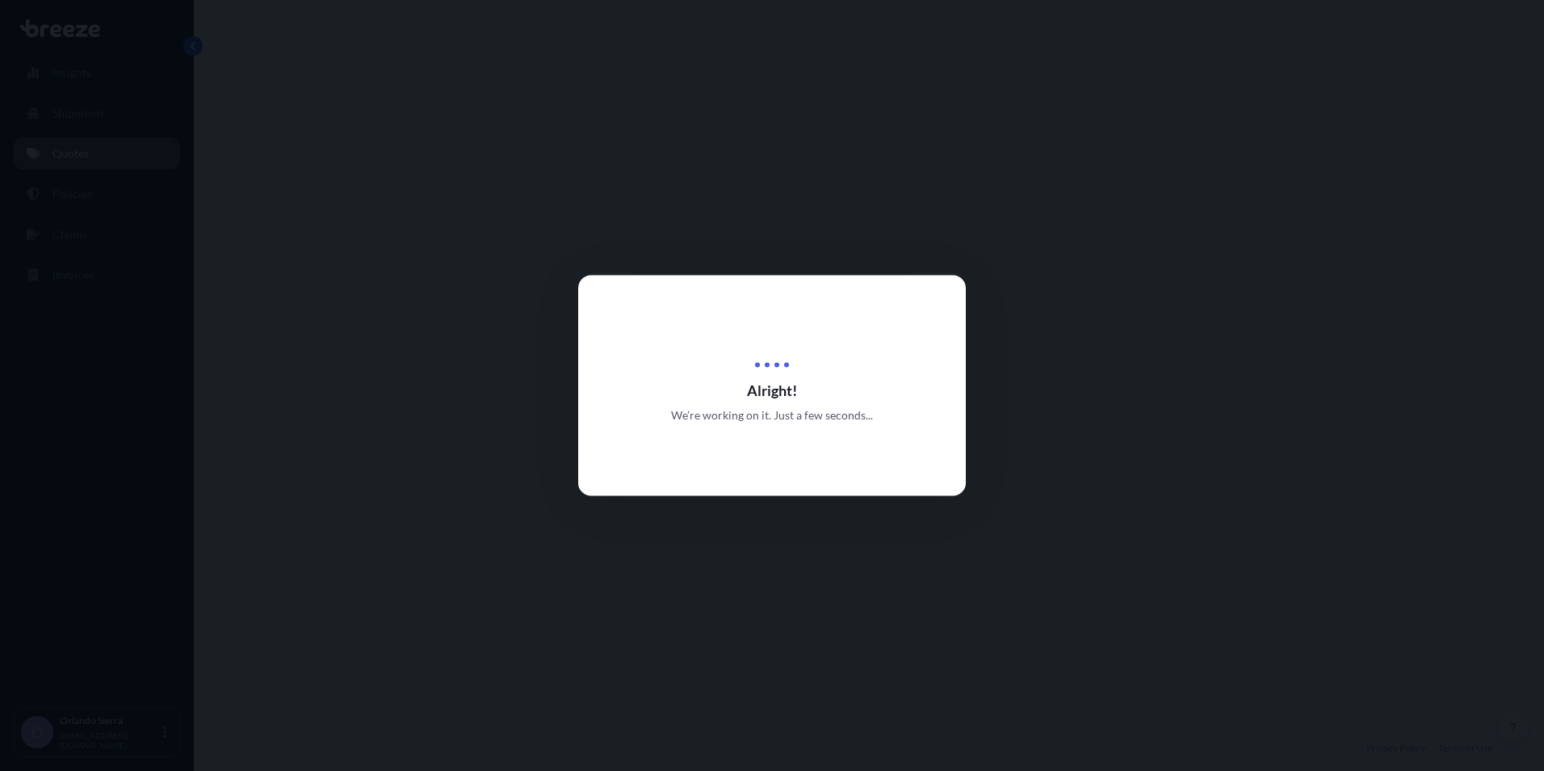
select select "Sea"
select select "Road"
select select "2"
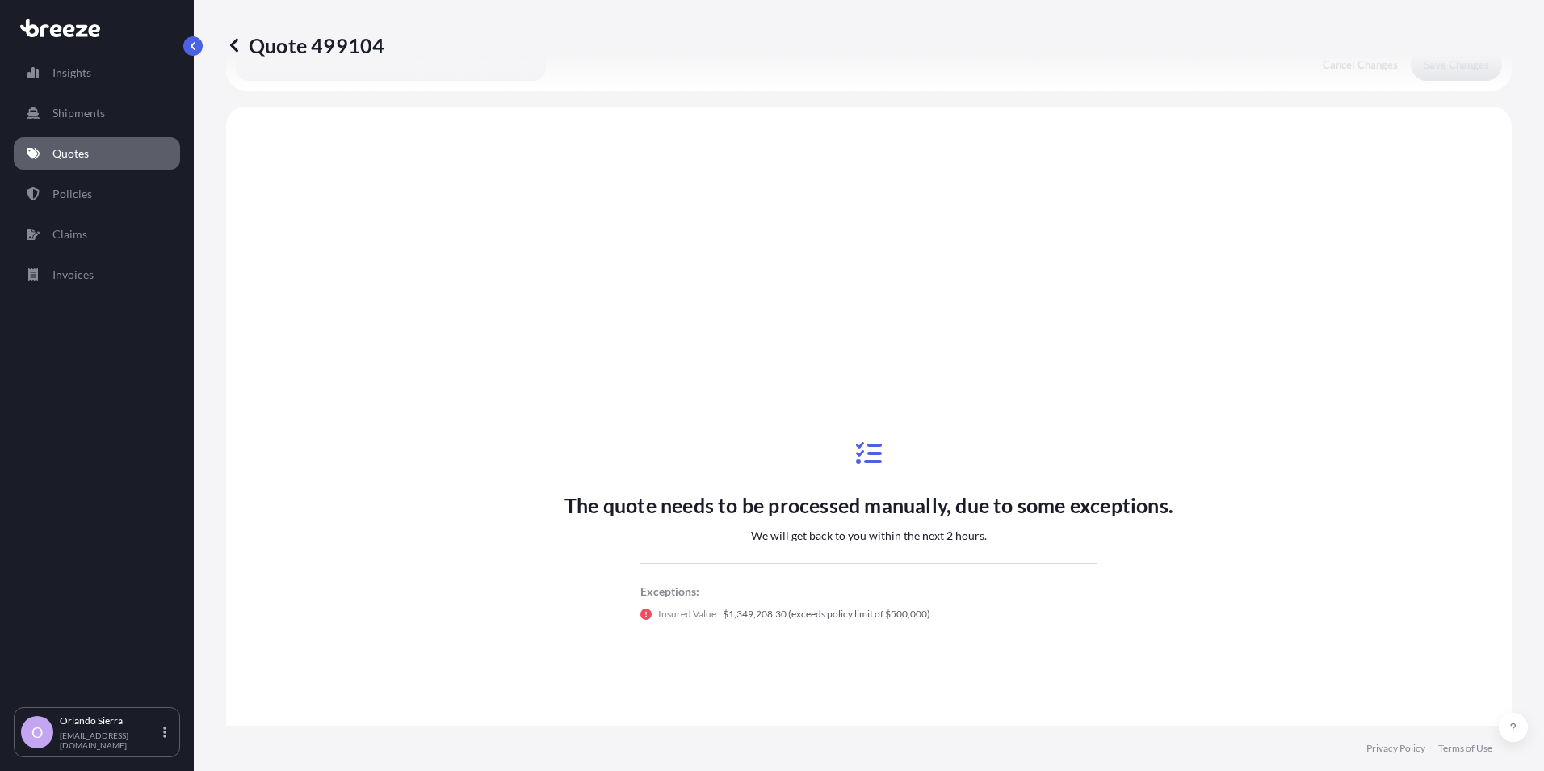
scroll to position [586, 0]
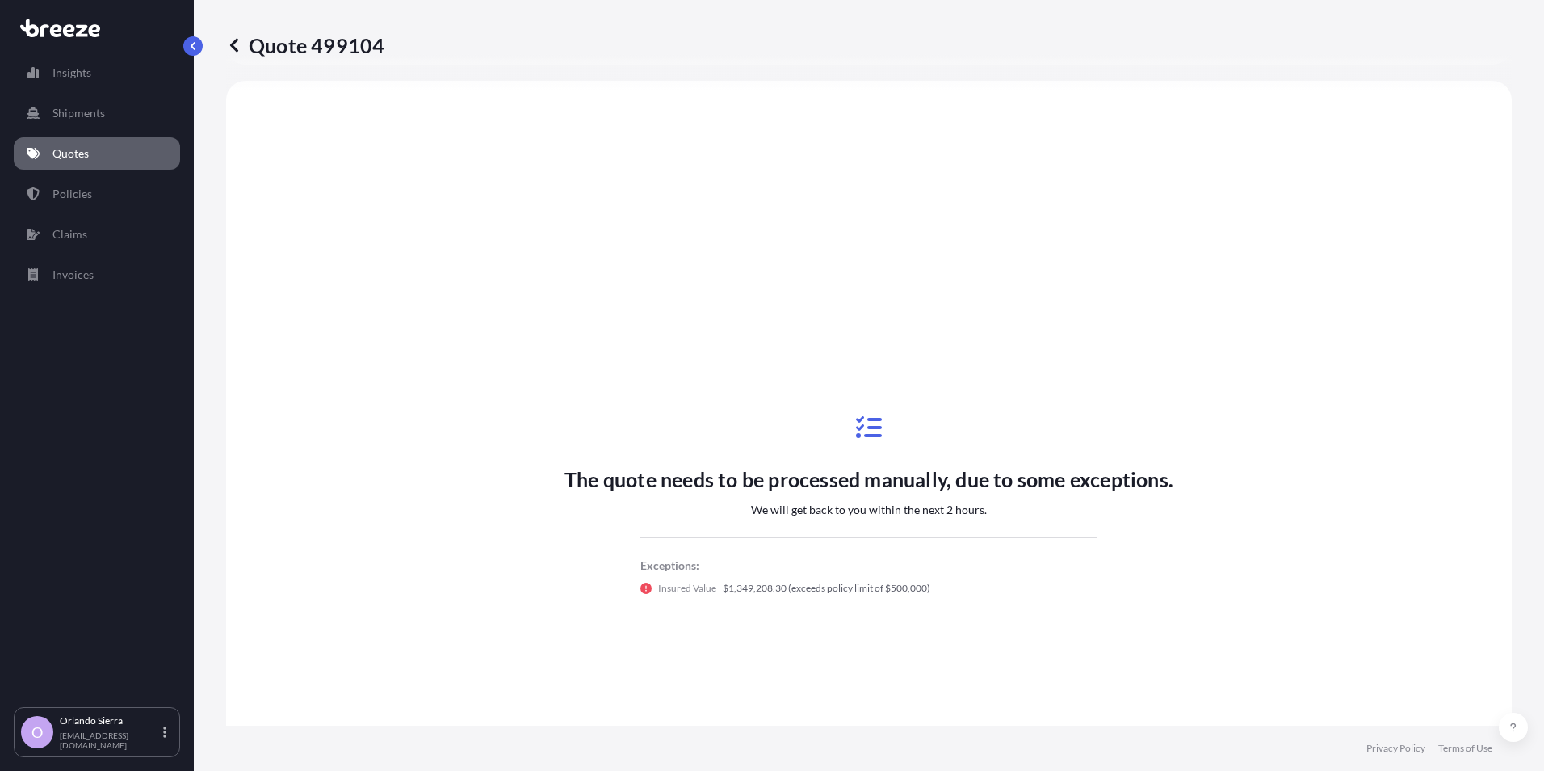
click at [234, 47] on icon at bounding box center [234, 45] width 8 height 14
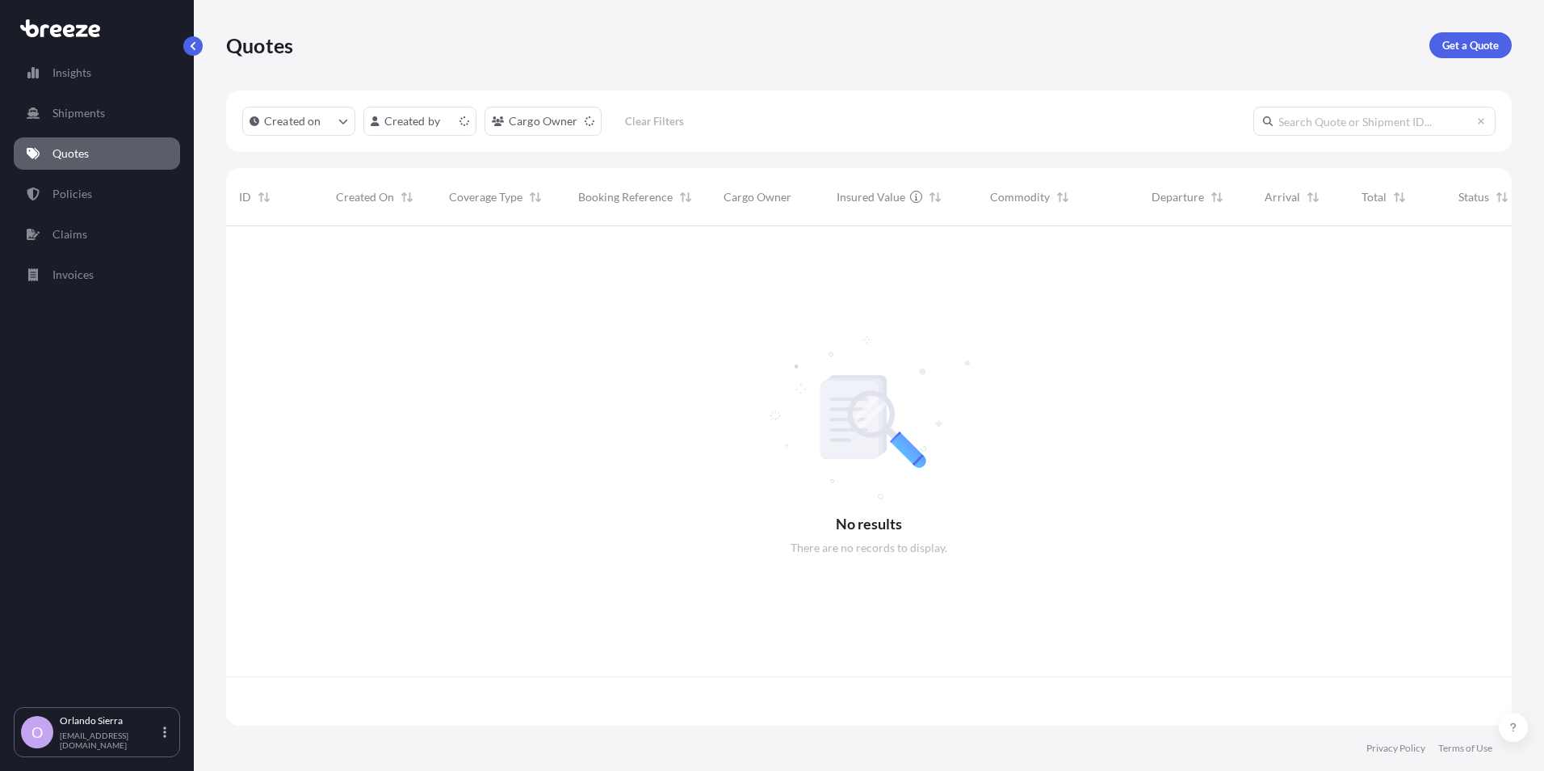
scroll to position [496, 1274]
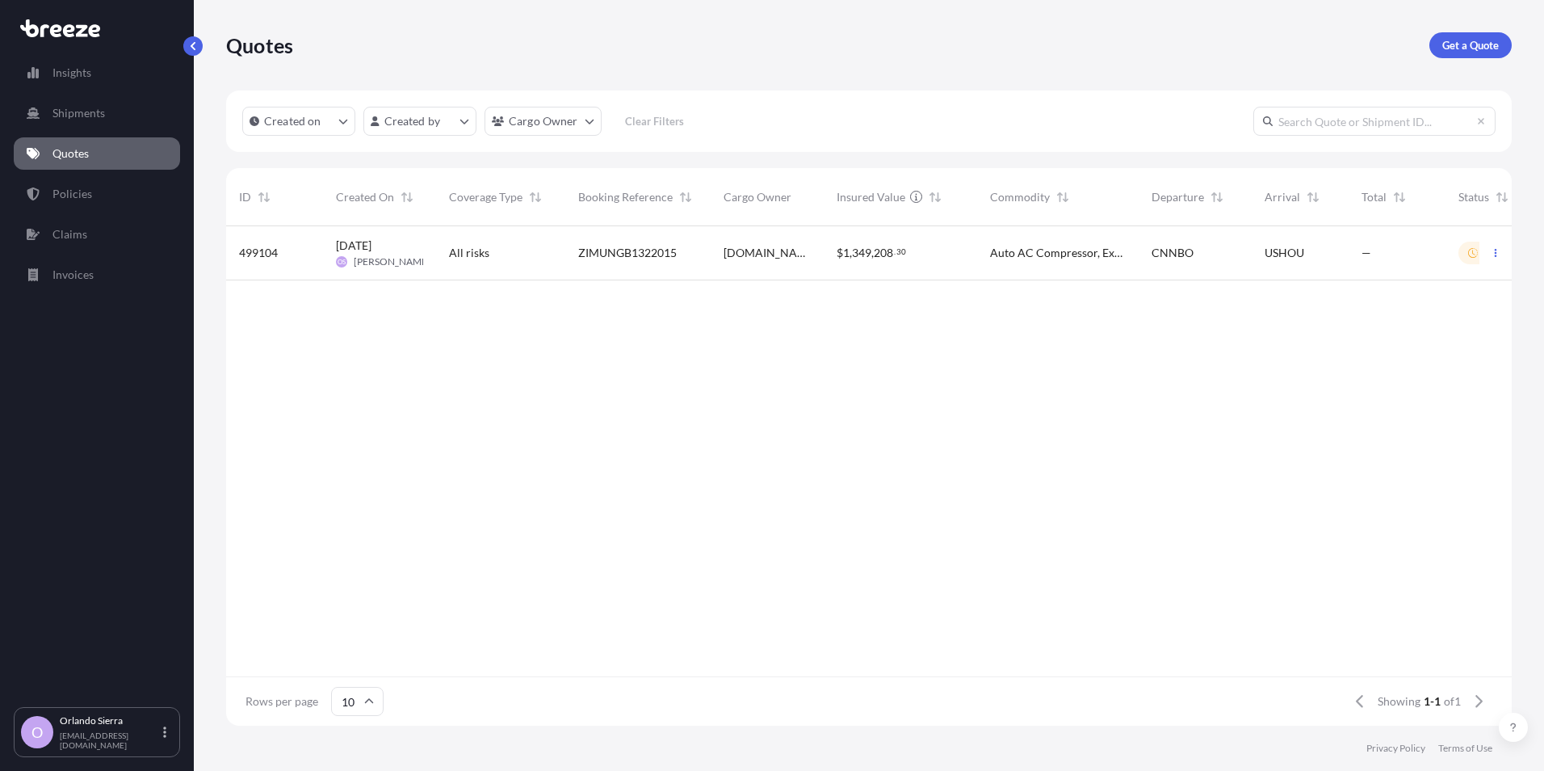
click at [682, 258] on div "ZIMUNGB1322015" at bounding box center [638, 253] width 120 height 16
select select "Sea"
select select "Road"
select select "2"
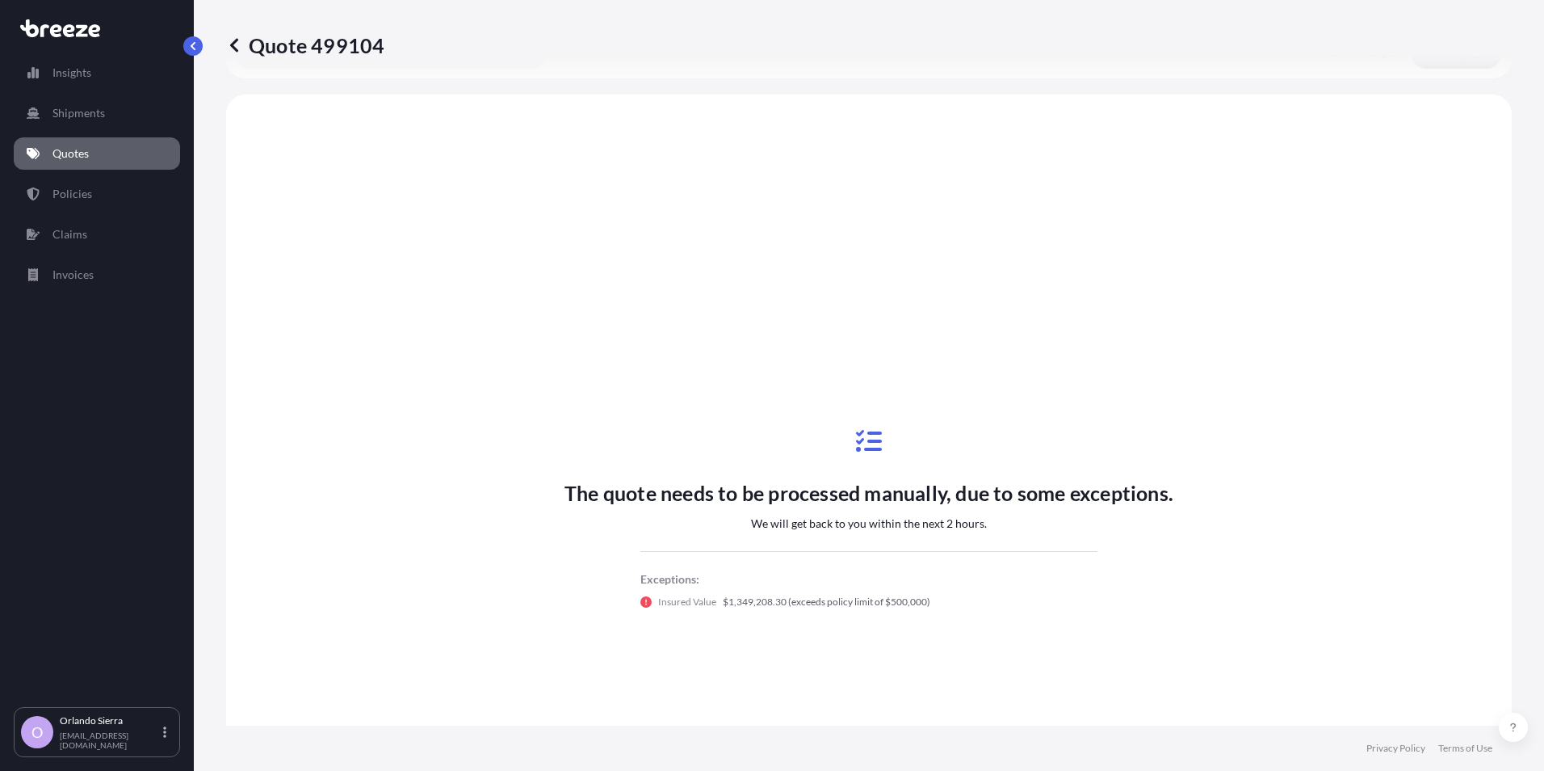
scroll to position [586, 0]
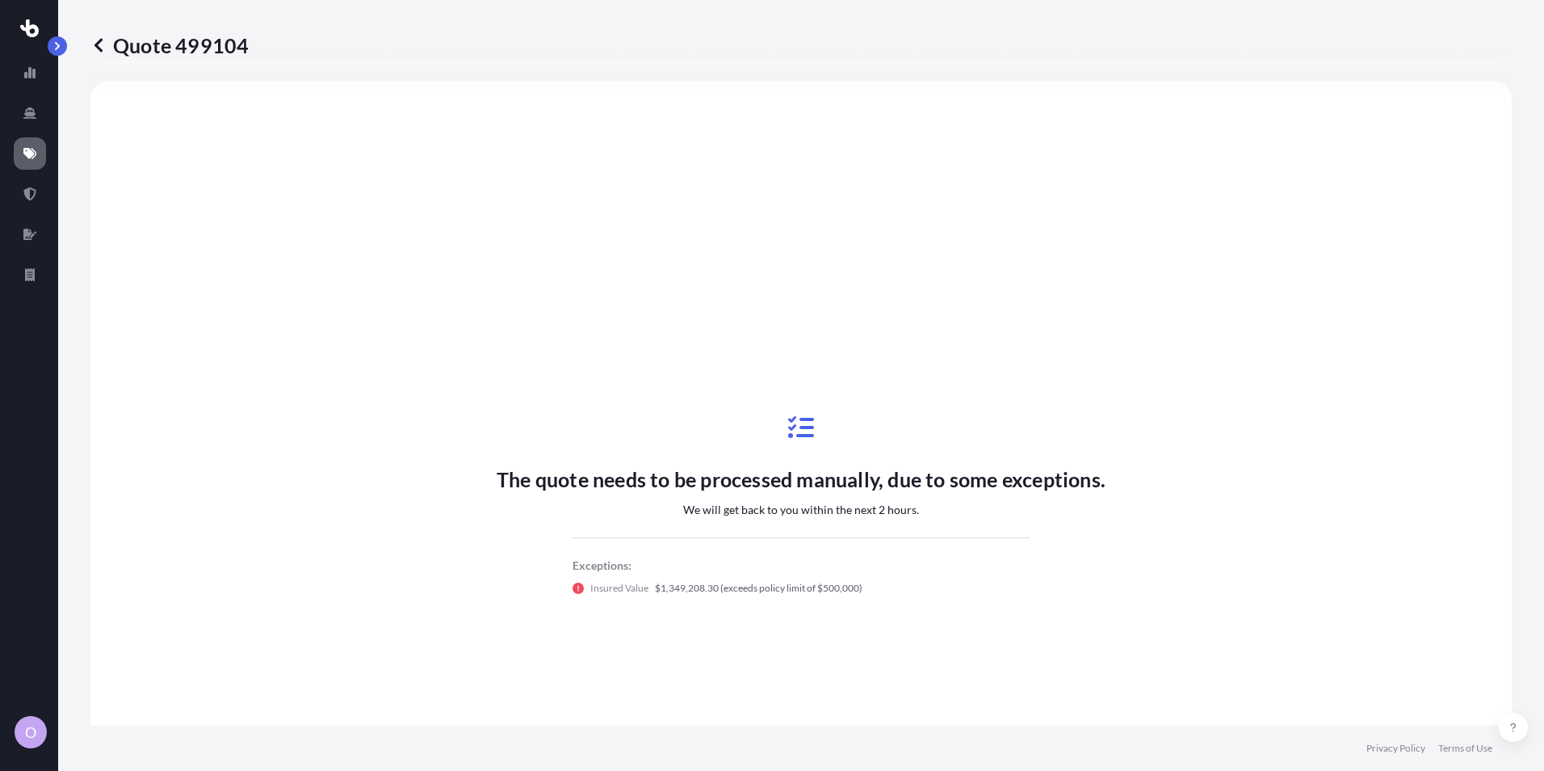
click at [101, 44] on icon at bounding box center [98, 45] width 16 height 16
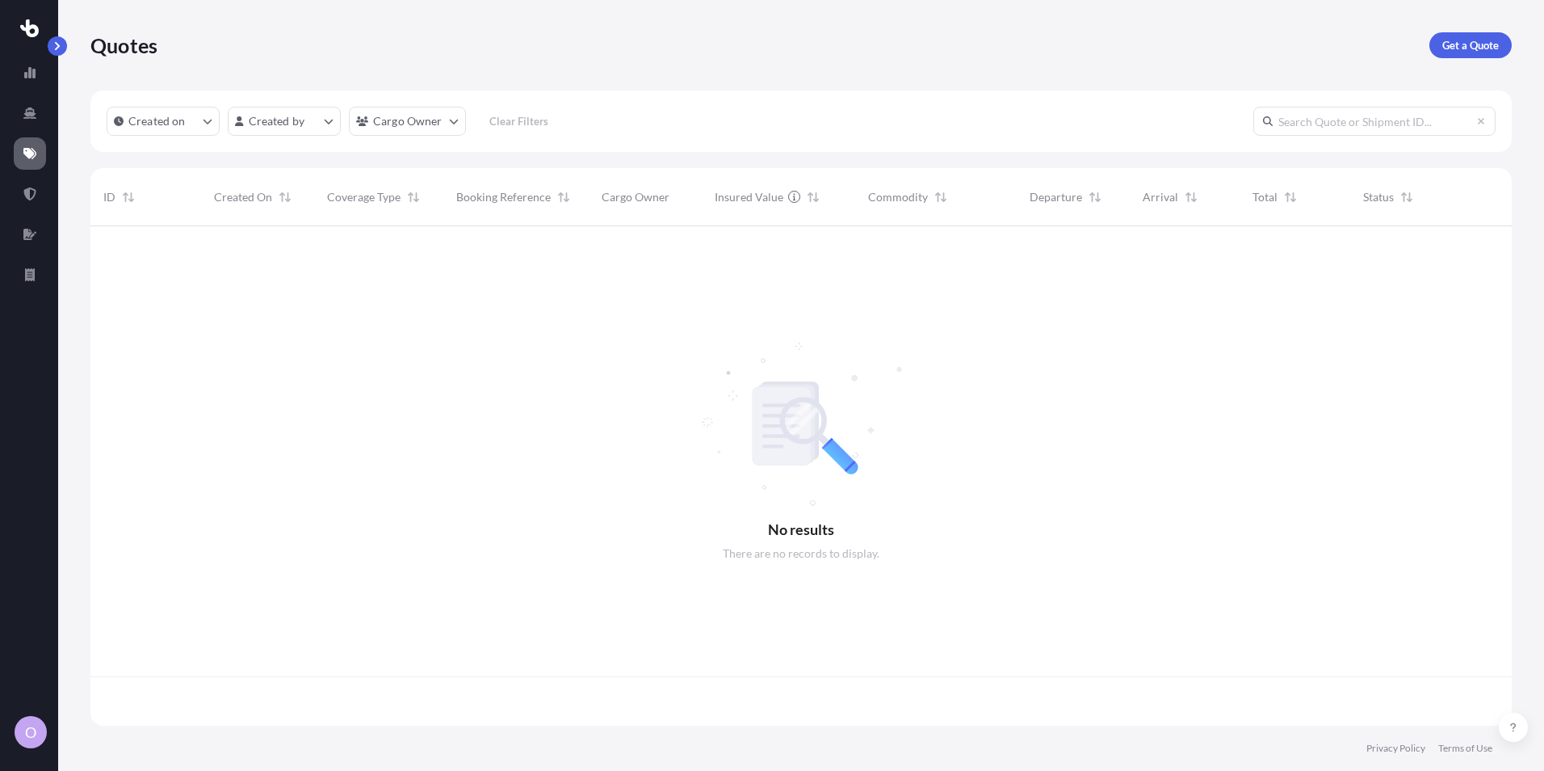
scroll to position [496, 1409]
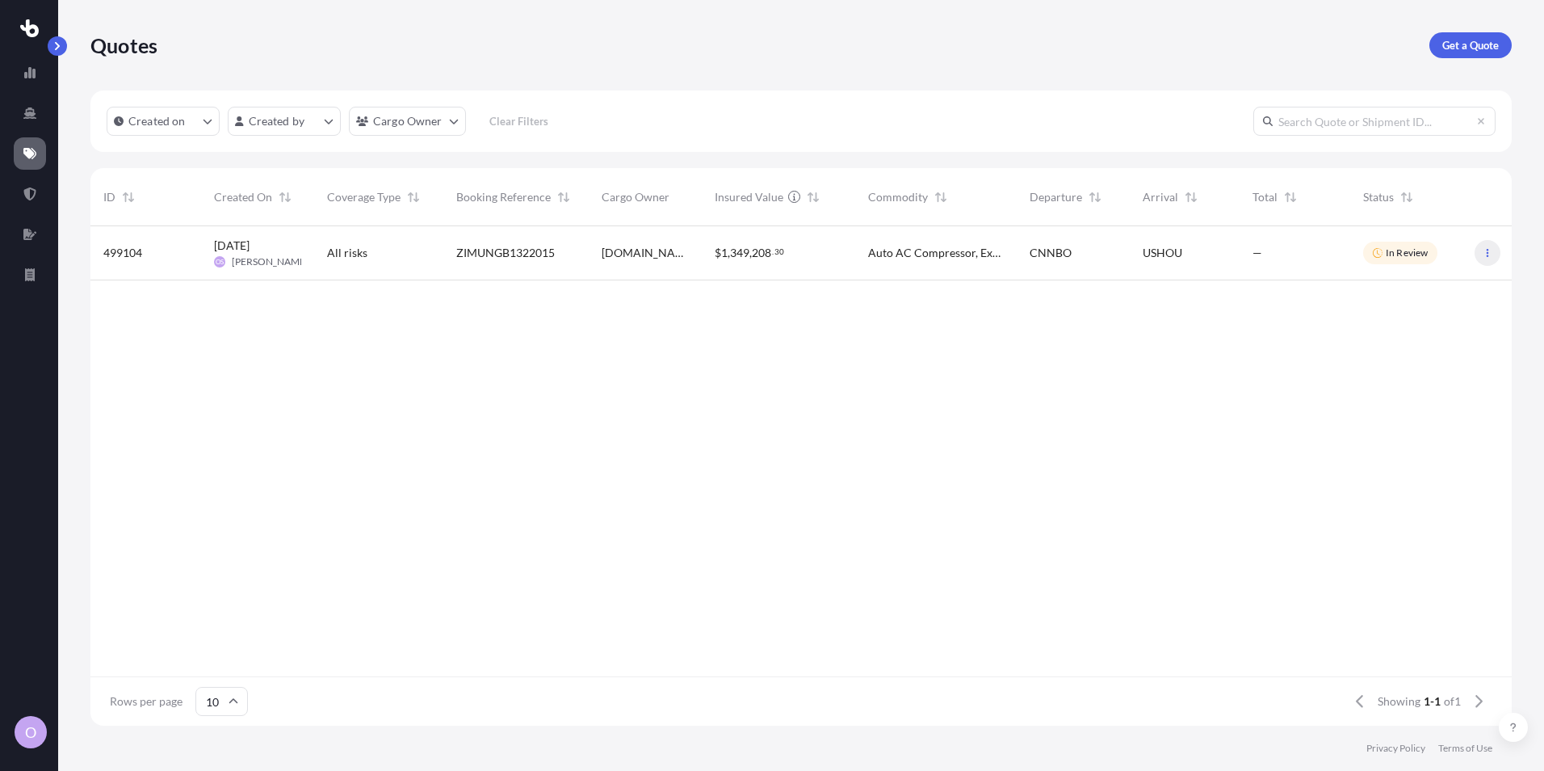
click at [1489, 250] on icon "button" at bounding box center [1488, 253] width 2 height 8
click at [1413, 253] on p "Edit quote" at bounding box center [1410, 256] width 52 height 16
select select "Sea"
select select "Road"
select select "2"
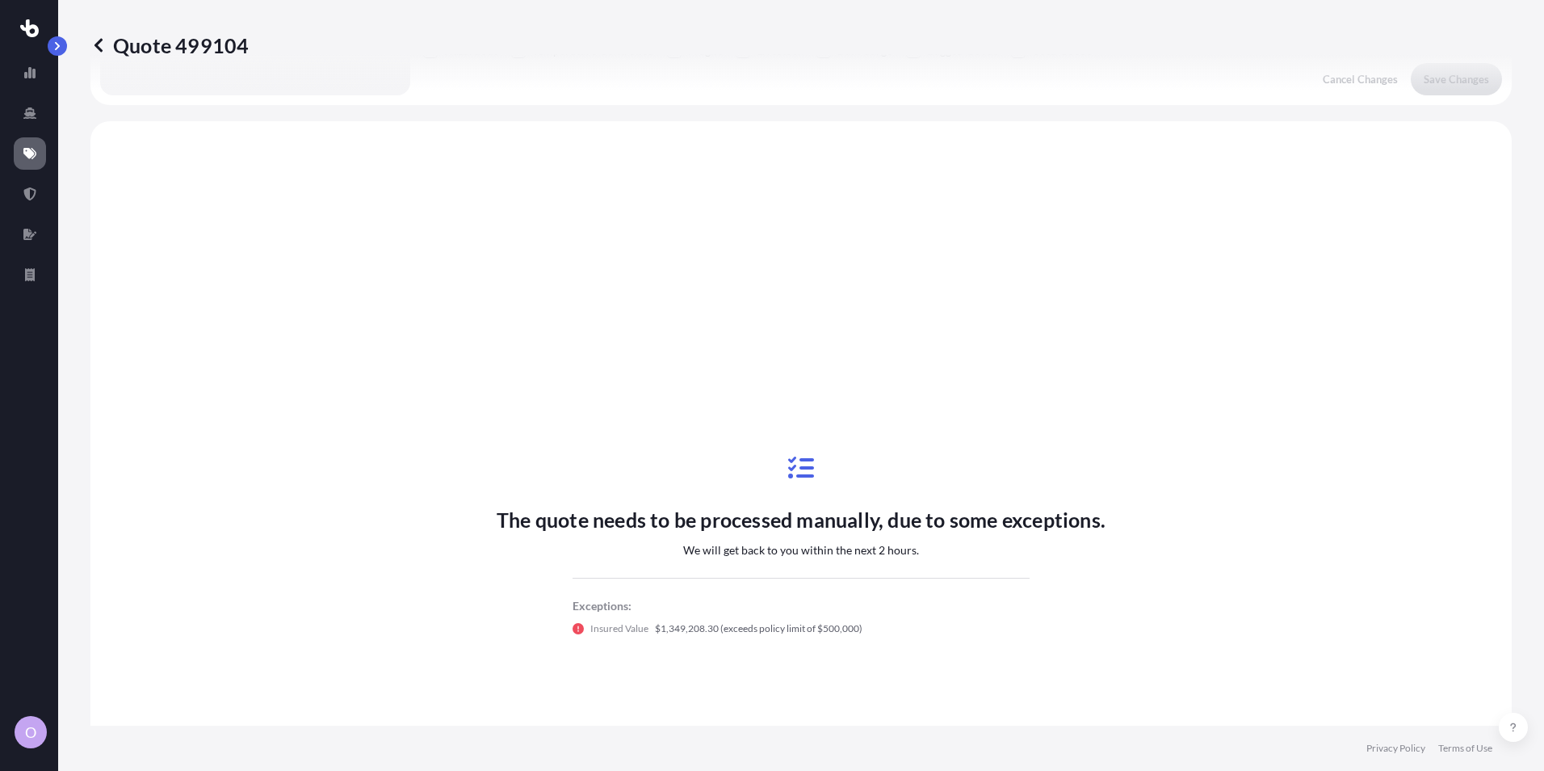
scroll to position [586, 0]
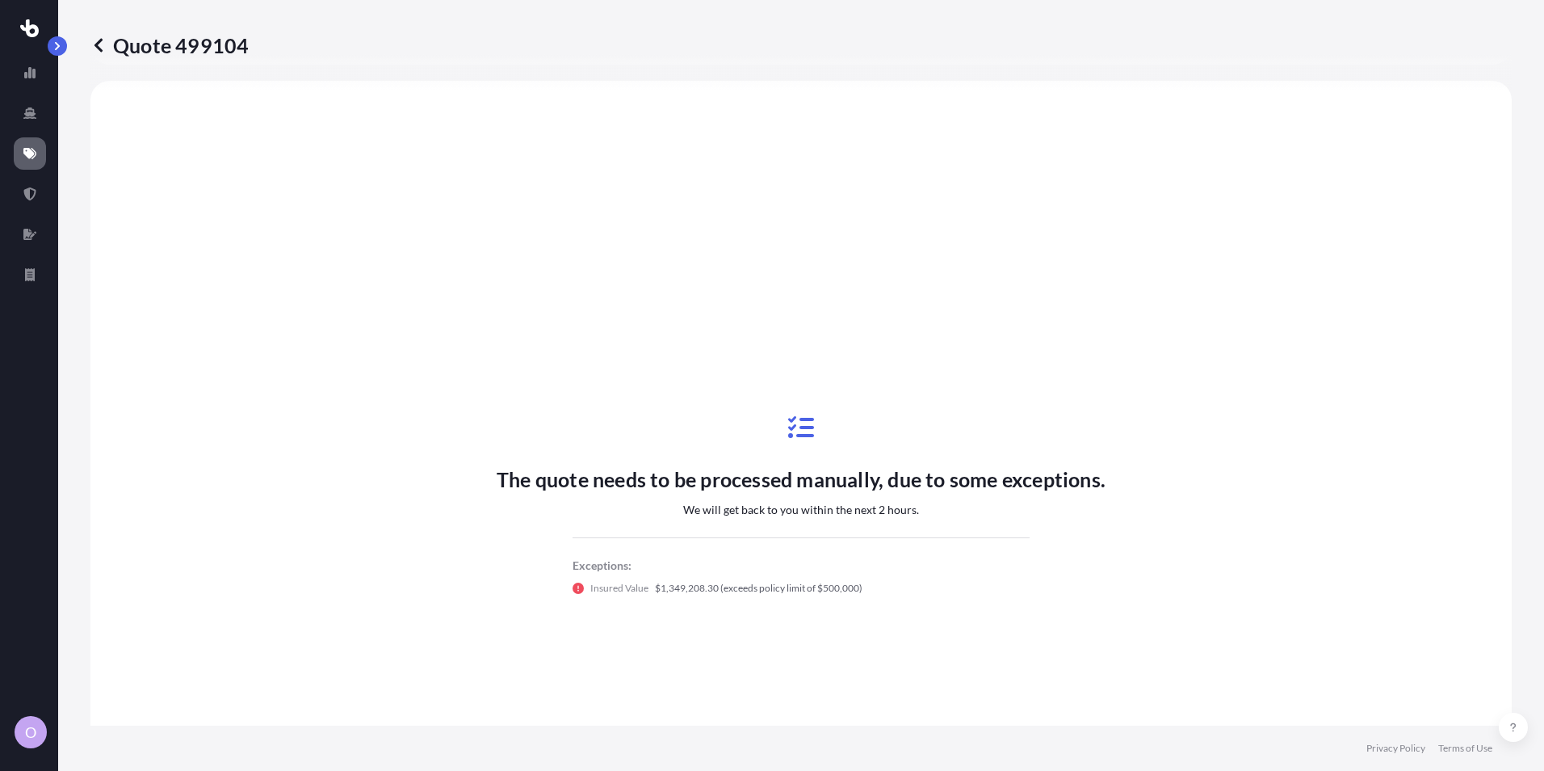
click at [792, 426] on icon at bounding box center [801, 427] width 26 height 26
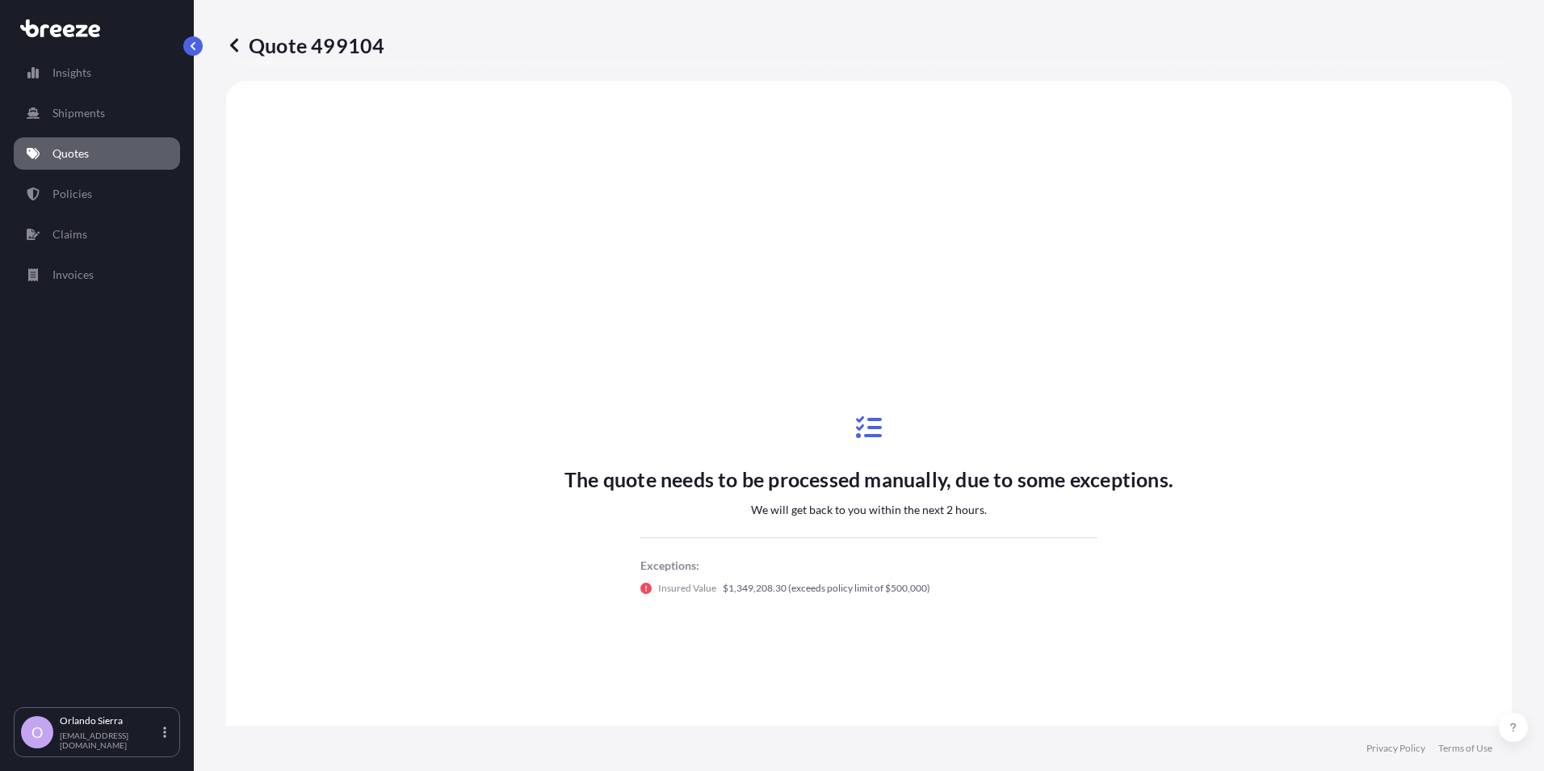
click at [73, 152] on p "Quotes" at bounding box center [71, 153] width 36 height 16
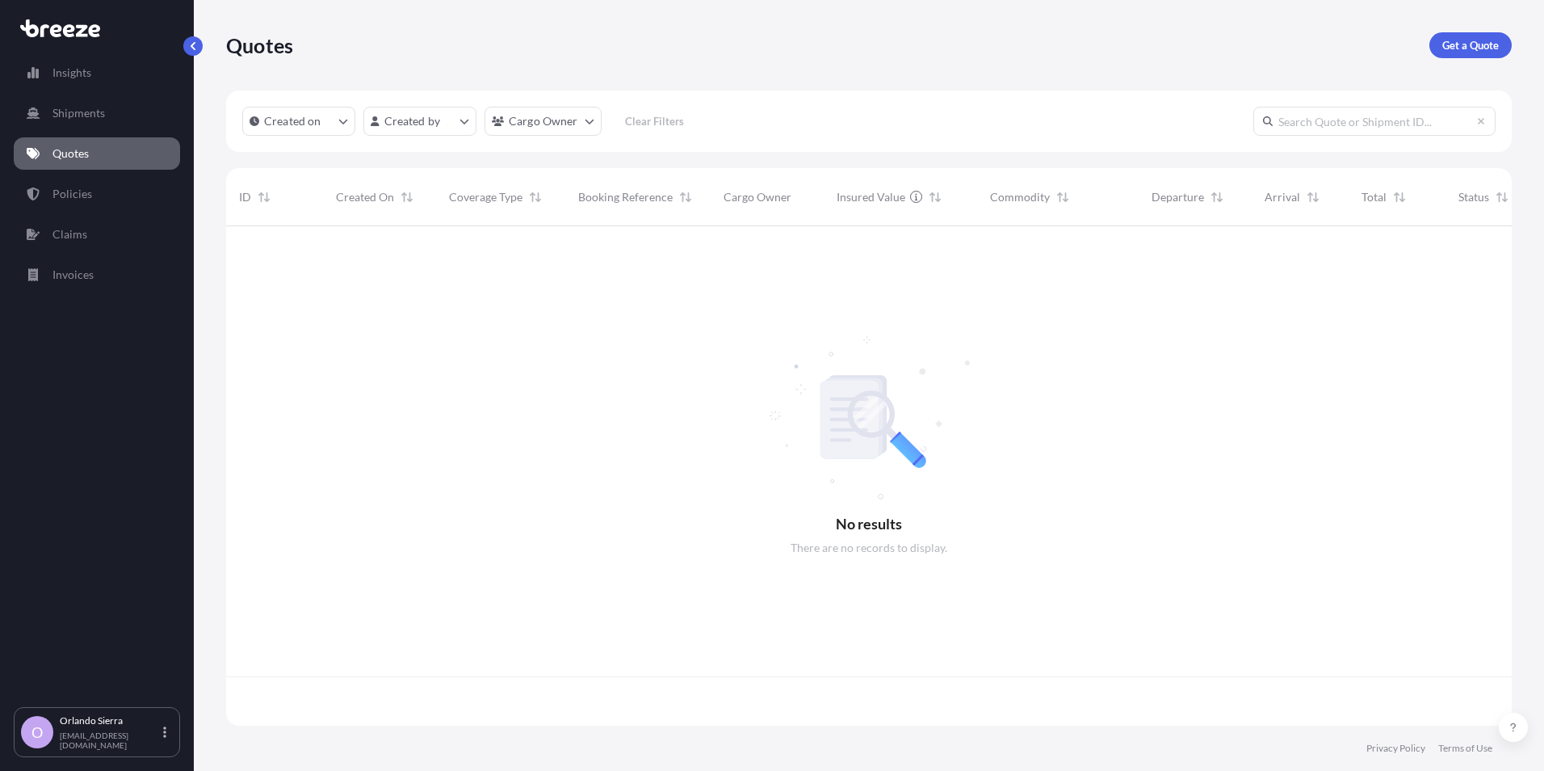
scroll to position [496, 1274]
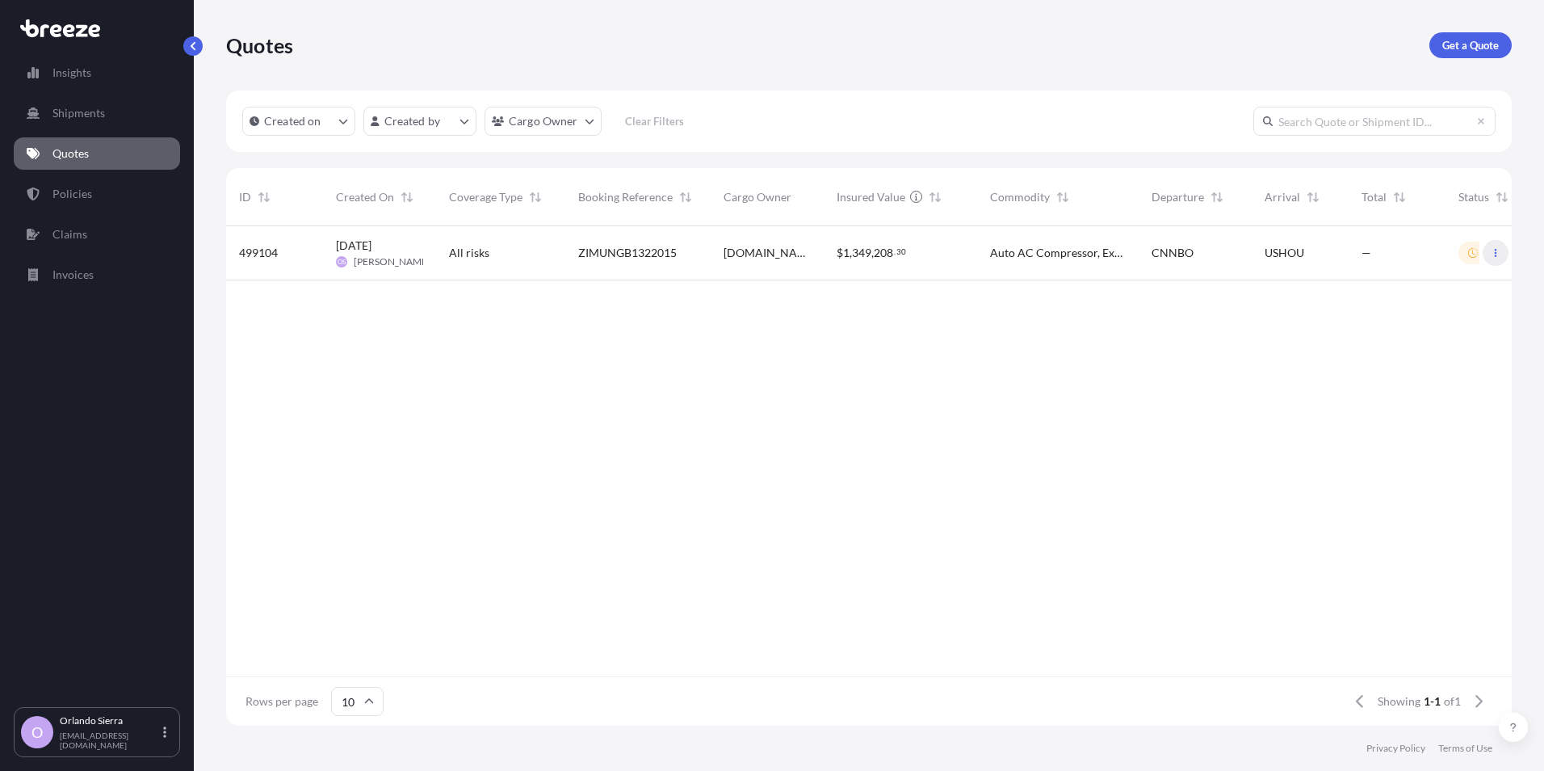
click at [1496, 253] on icon "button" at bounding box center [1496, 253] width 2 height 8
click at [1498, 250] on icon "button" at bounding box center [1496, 253] width 10 height 10
click at [1473, 253] on icon at bounding box center [1473, 252] width 2 height 5
select select "Sea"
select select "Road"
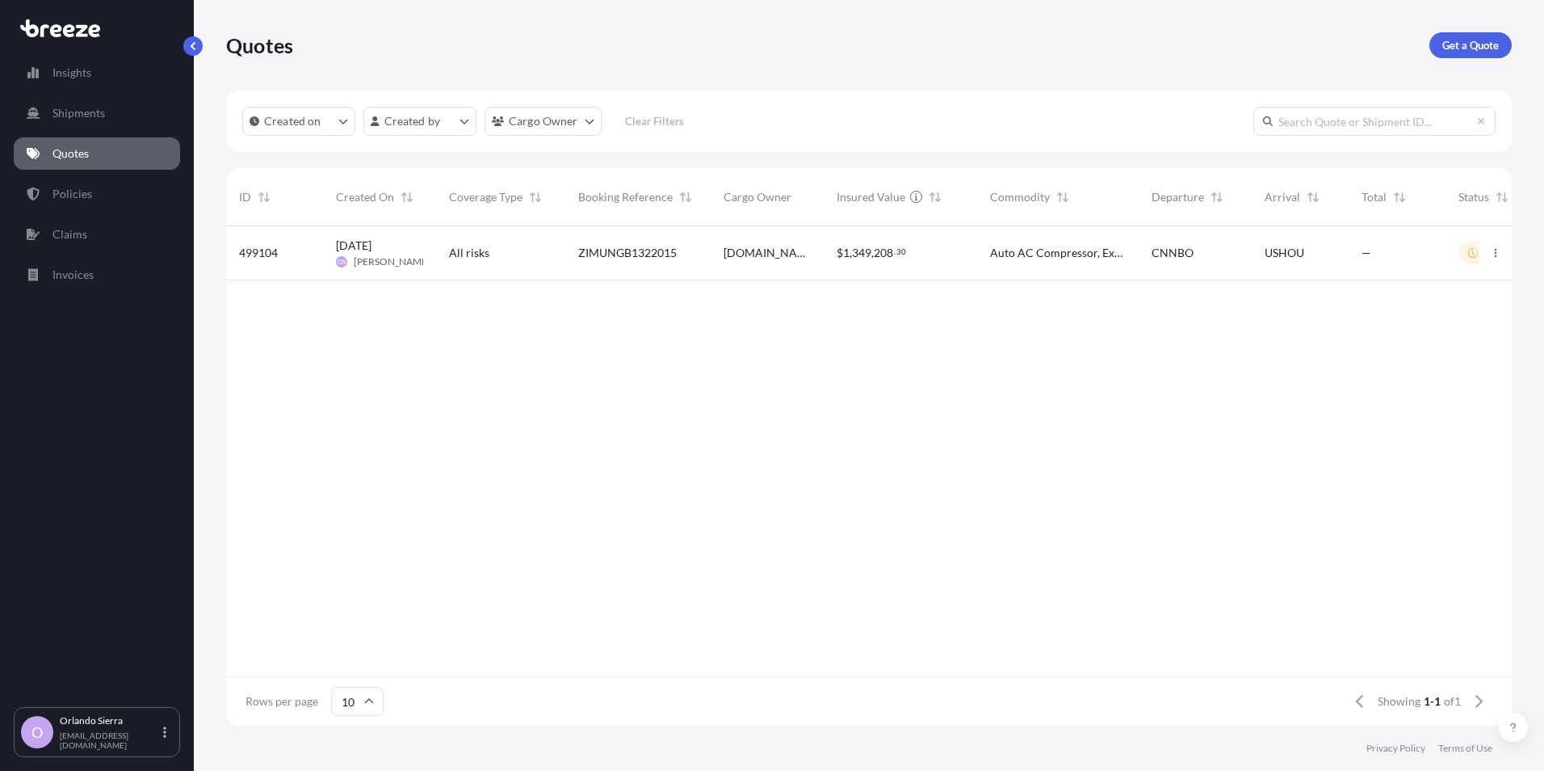
select select "2"
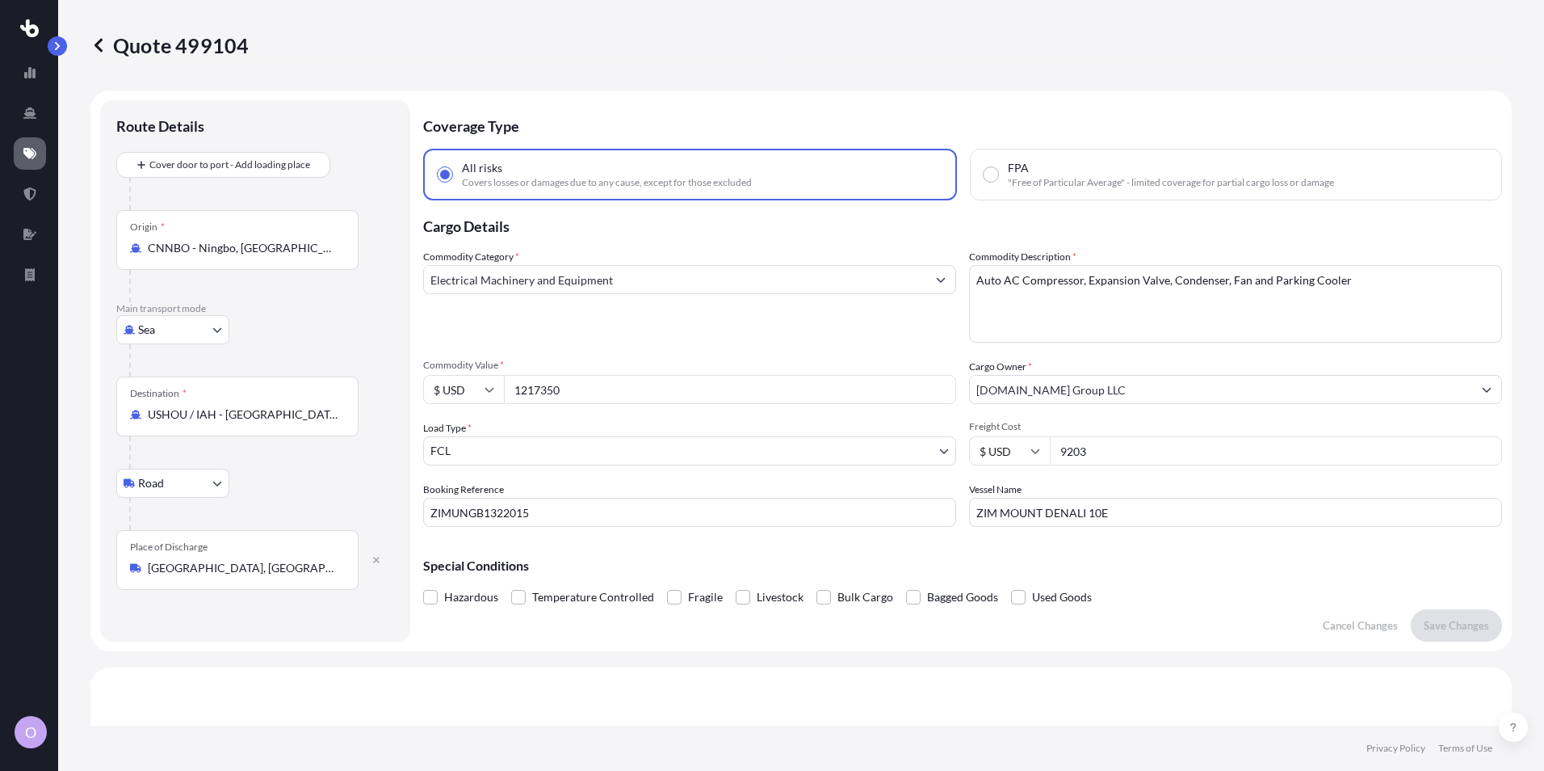
click at [572, 388] on input "1217350" at bounding box center [730, 389] width 452 height 29
drag, startPoint x: 578, startPoint y: 389, endPoint x: 490, endPoint y: 389, distance: 87.2
click at [490, 389] on div "$ USD 1217350" at bounding box center [689, 389] width 533 height 29
type input "127350"
click at [1436, 620] on p "Save Changes" at bounding box center [1456, 625] width 65 height 16
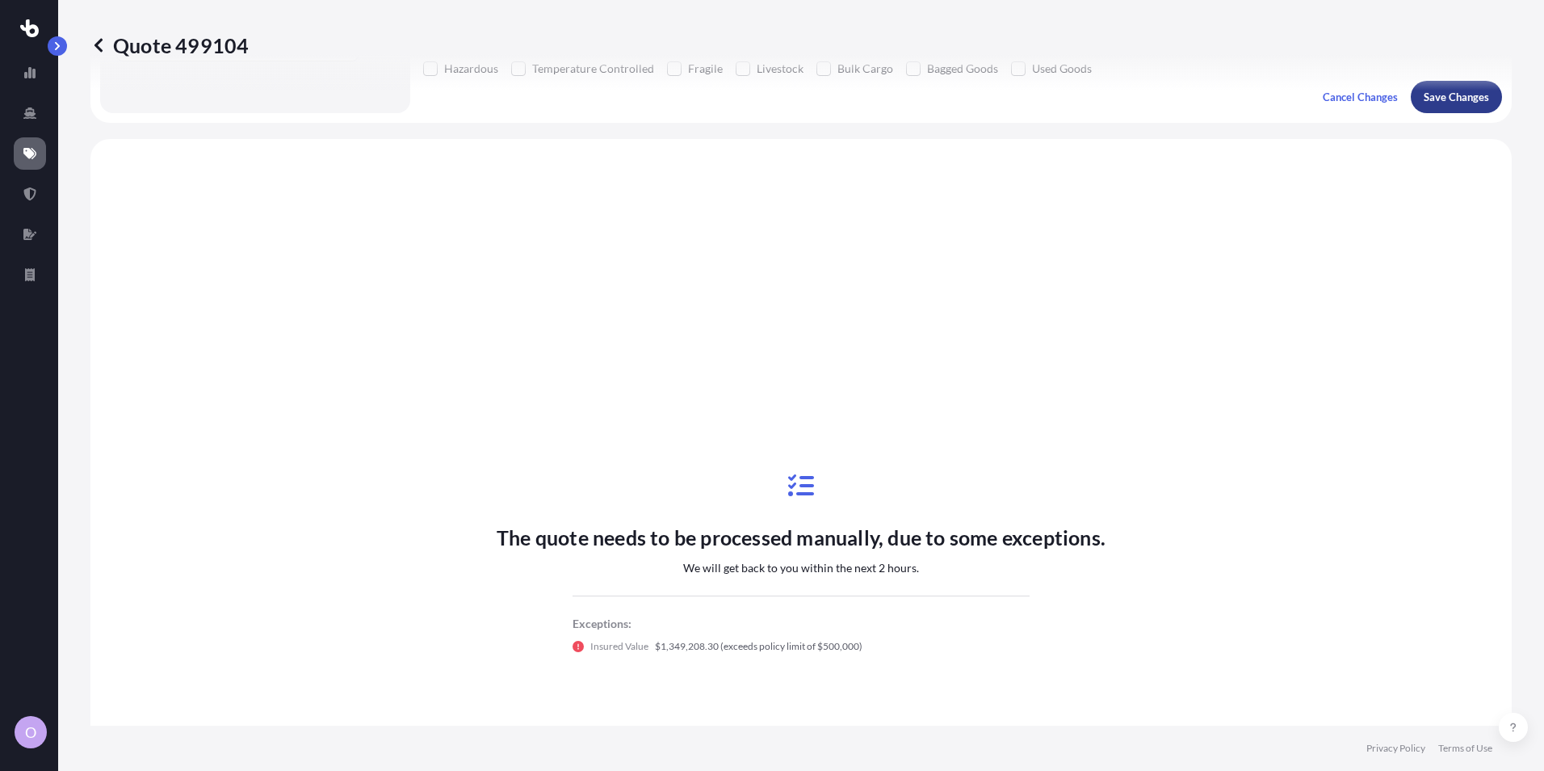
scroll to position [586, 0]
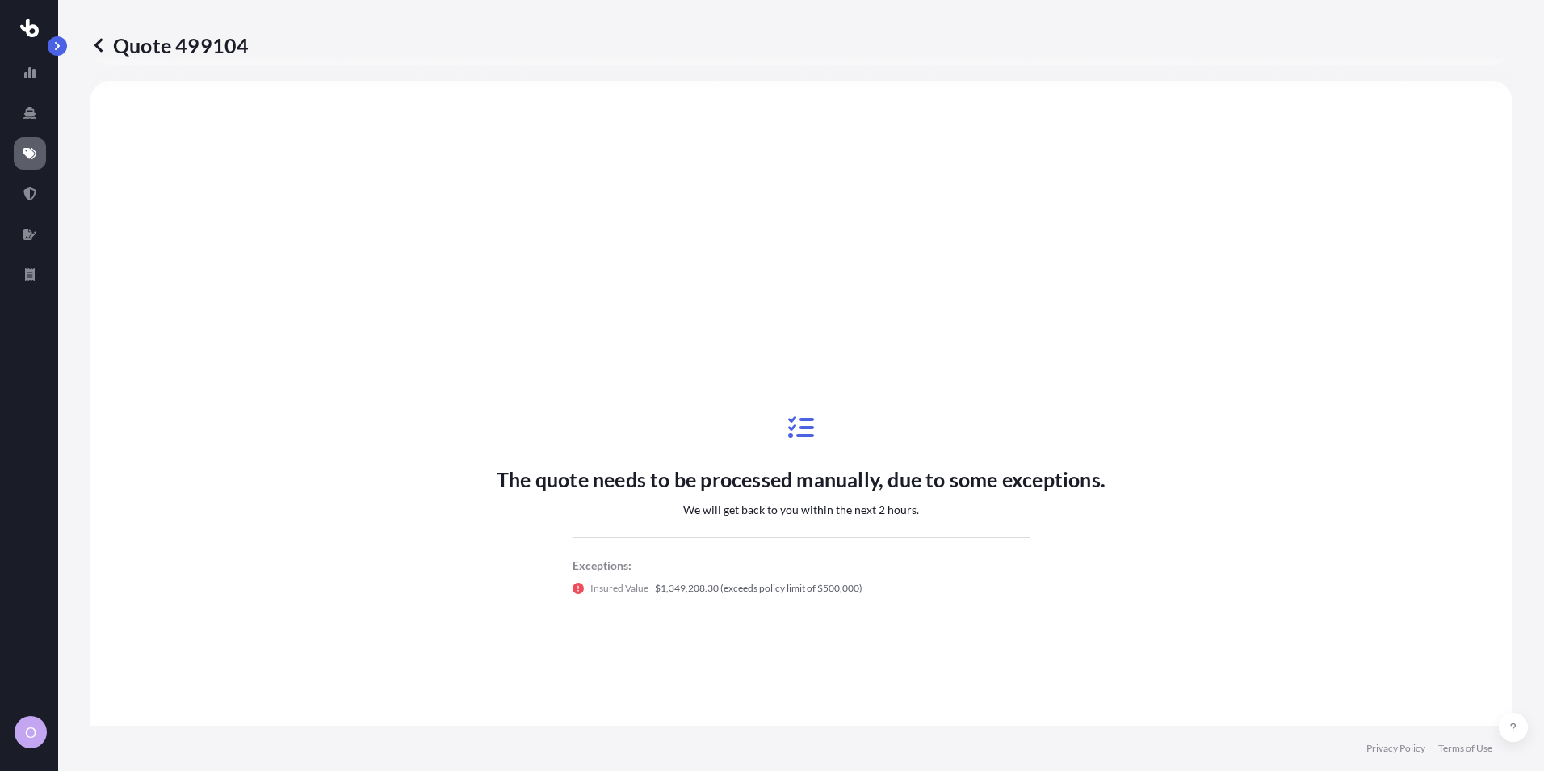
select select "Sea"
select select "Road"
select select "2"
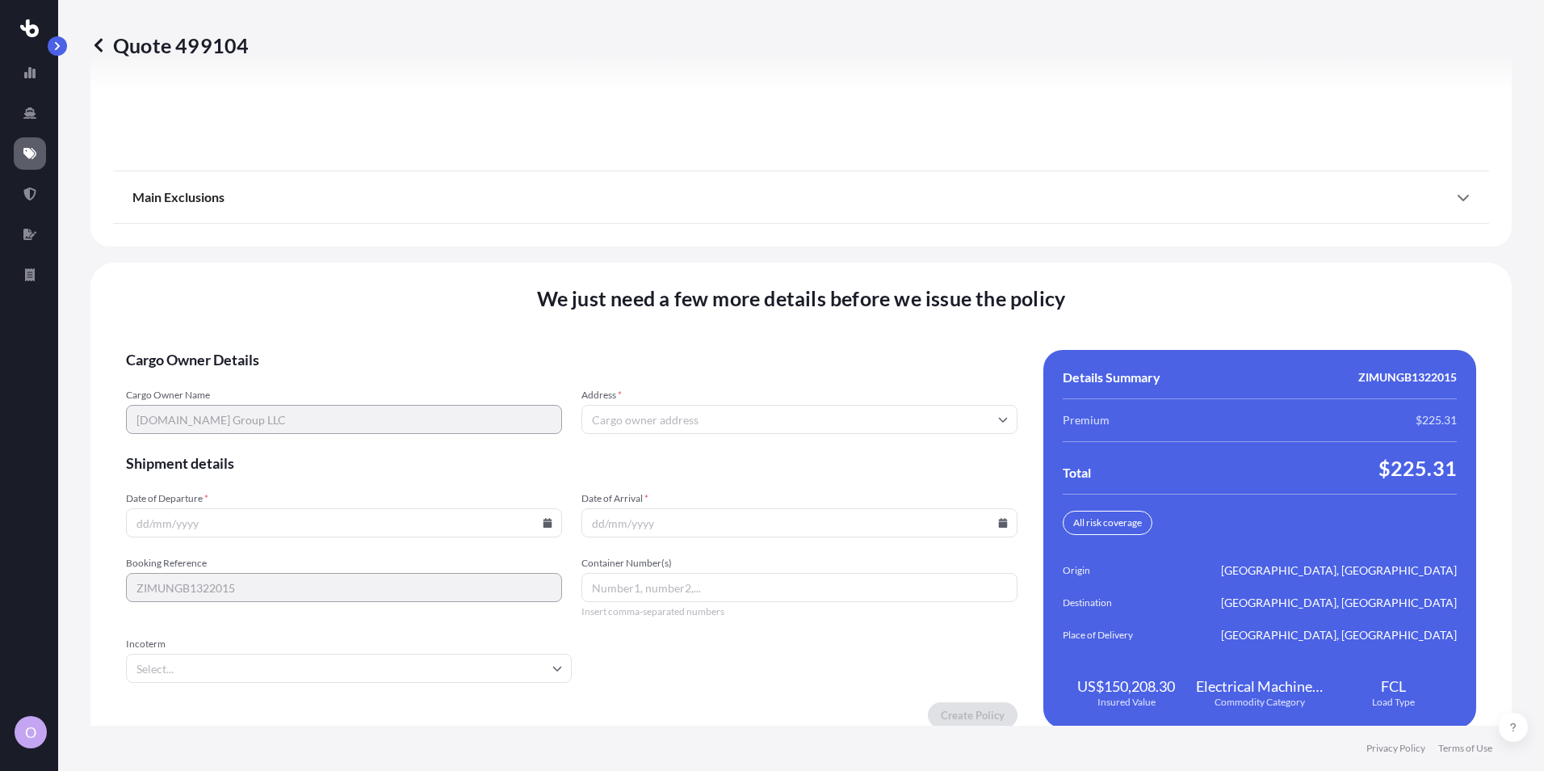
scroll to position [2050, 0]
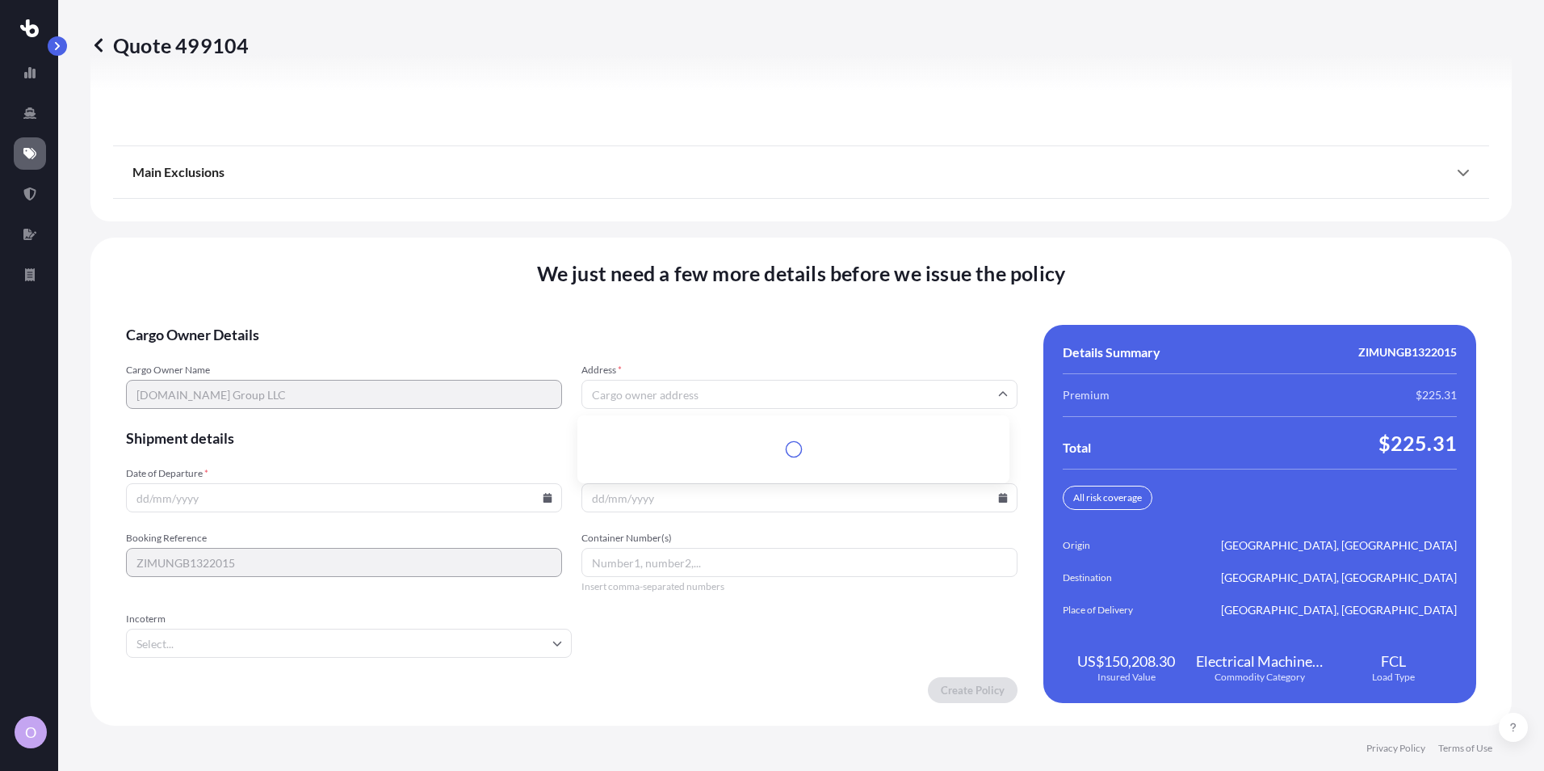
click at [735, 397] on input "Address *" at bounding box center [800, 394] width 436 height 29
click at [762, 440] on div "Please type and select an option" at bounding box center [793, 442] width 419 height 40
click at [715, 389] on input "Address *" at bounding box center [800, 394] width 436 height 29
click at [591, 395] on input "Address *" at bounding box center [800, 394] width 436 height 29
paste input "[STREET_ADDRESS][PERSON_NAME]"
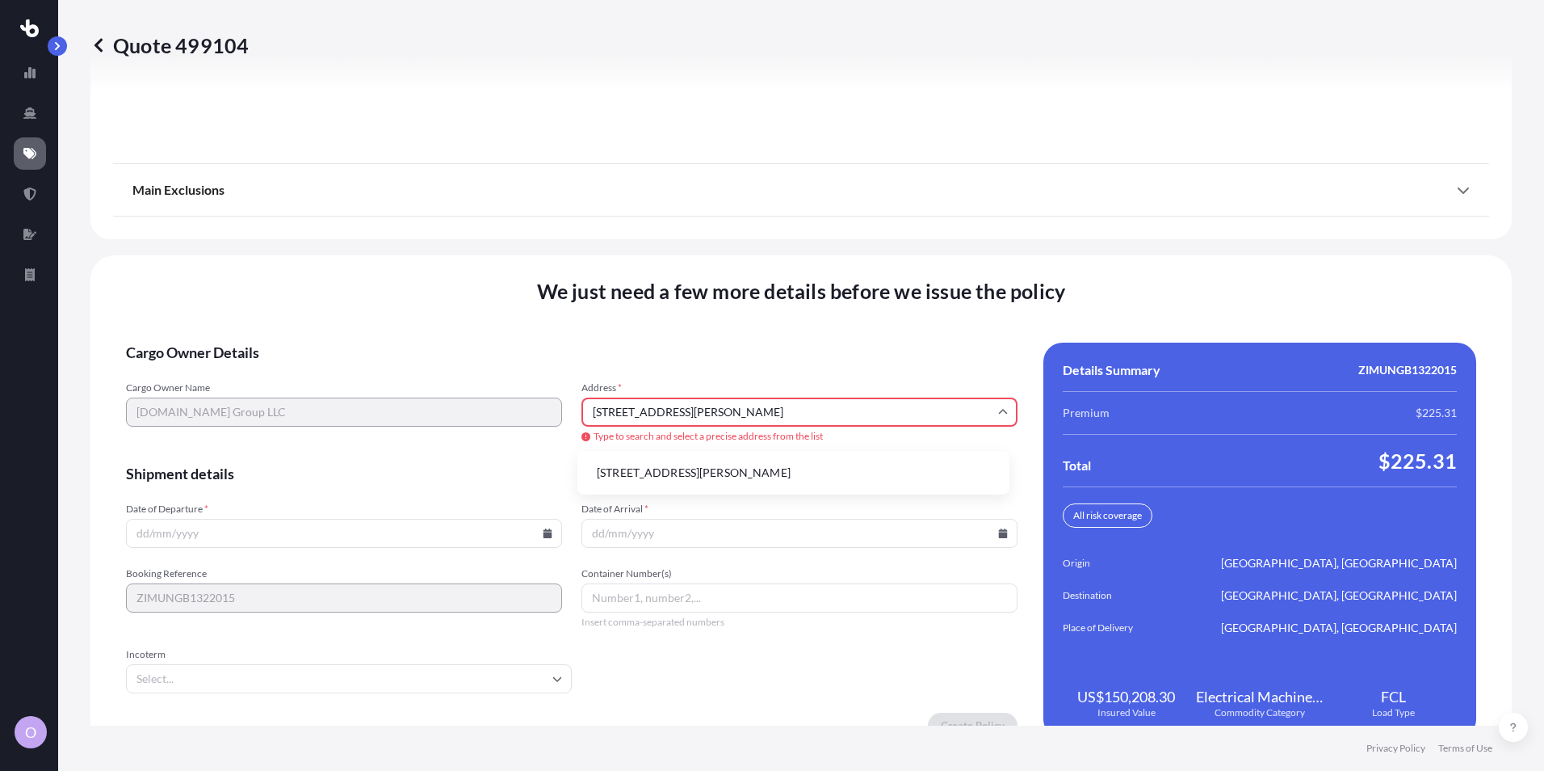
click at [777, 469] on li "[STREET_ADDRESS][PERSON_NAME]" at bounding box center [793, 472] width 419 height 31
type input "[STREET_ADDRESS][PERSON_NAME]"
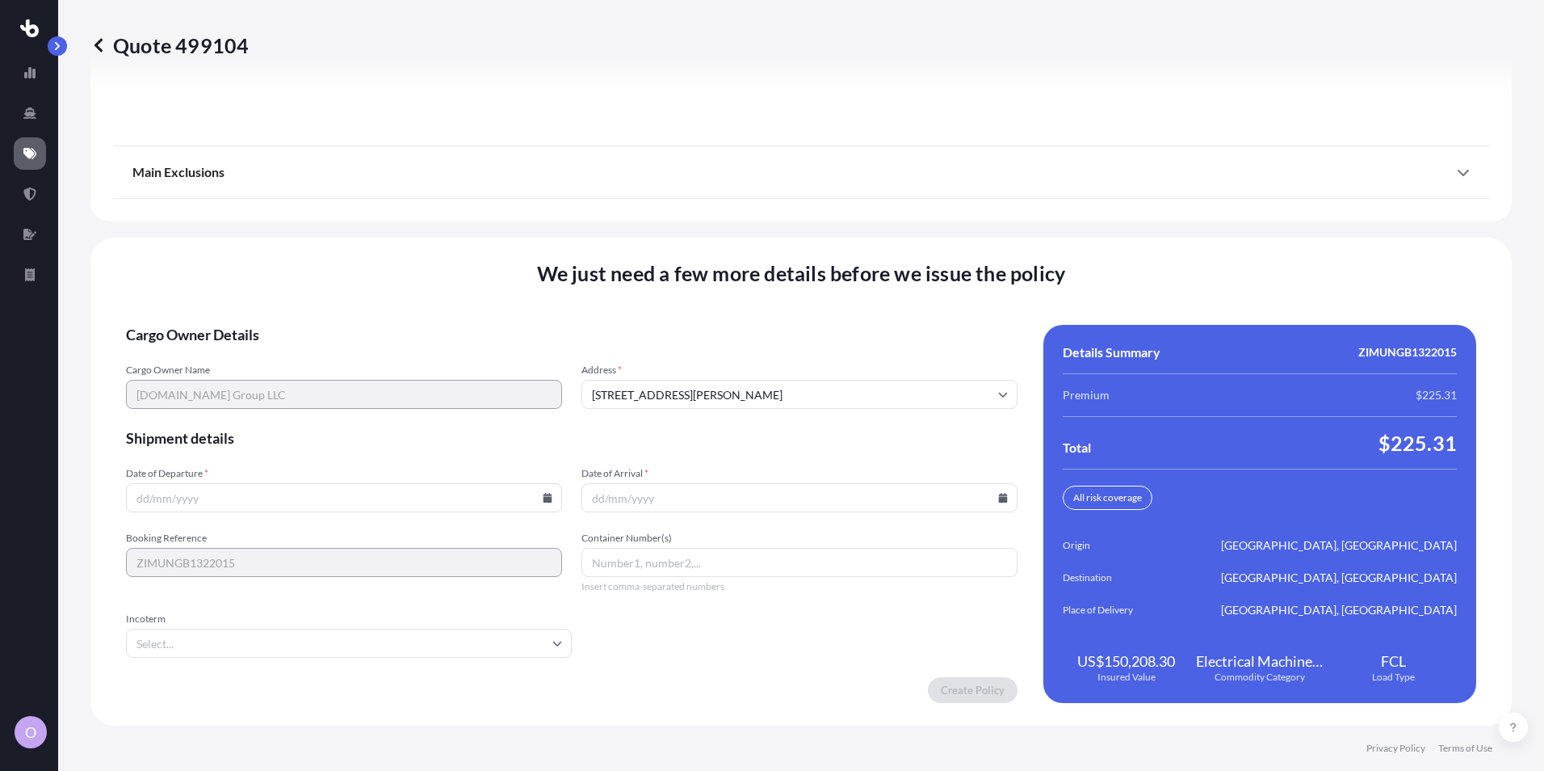
click at [515, 503] on input "Date of Departure *" at bounding box center [344, 497] width 436 height 29
click at [544, 497] on icon at bounding box center [548, 498] width 9 height 10
click at [229, 351] on button "15" at bounding box center [229, 354] width 26 height 26
type input "[DATE]"
click at [625, 498] on input "Date of Arrival *" at bounding box center [800, 497] width 436 height 29
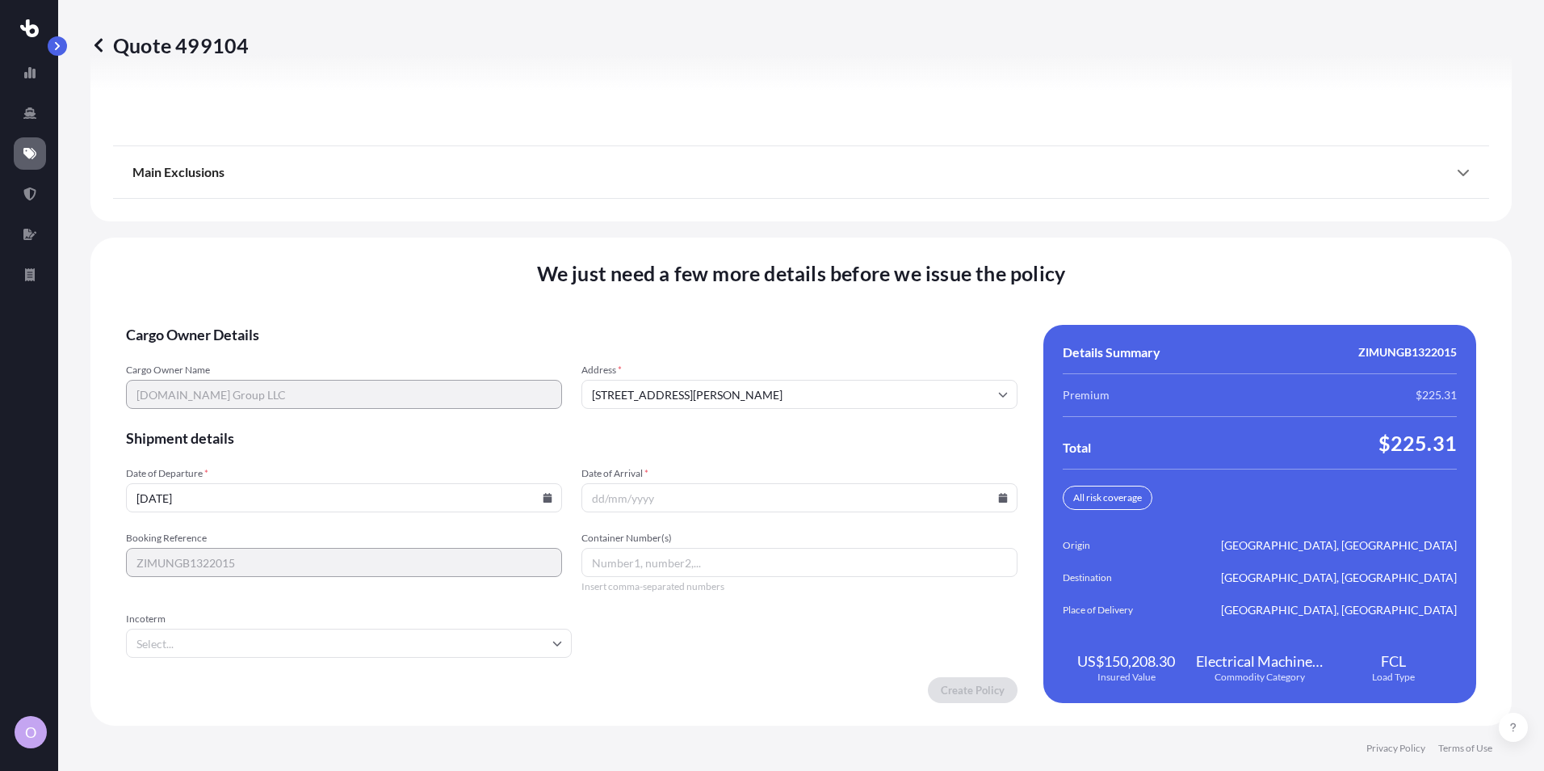
click at [999, 499] on icon at bounding box center [1003, 498] width 9 height 10
click at [905, 222] on icon at bounding box center [904, 226] width 6 height 10
click at [905, 223] on icon at bounding box center [904, 226] width 6 height 10
click at [831, 352] on button "17" at bounding box center [832, 354] width 26 height 26
type input "[DATE]"
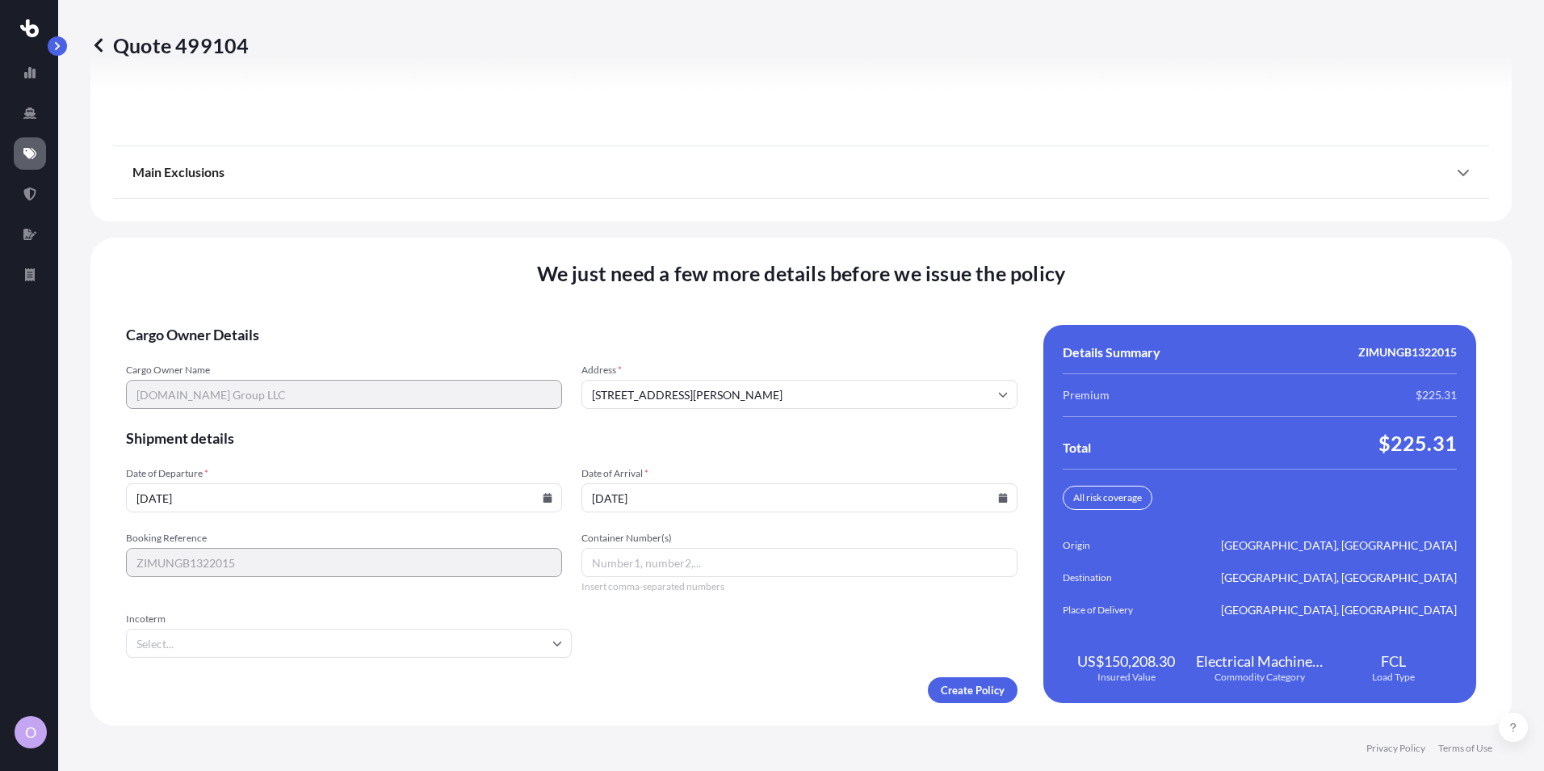
click at [694, 567] on input "Container Number(s)" at bounding box center [800, 562] width 436 height 29
paste input "JXLU6300453/"
click at [686, 566] on input "JXLU6300453," at bounding box center [800, 562] width 436 height 29
paste input "BSIU9709946"
type input "JXLU6300453, BSIU9709946"
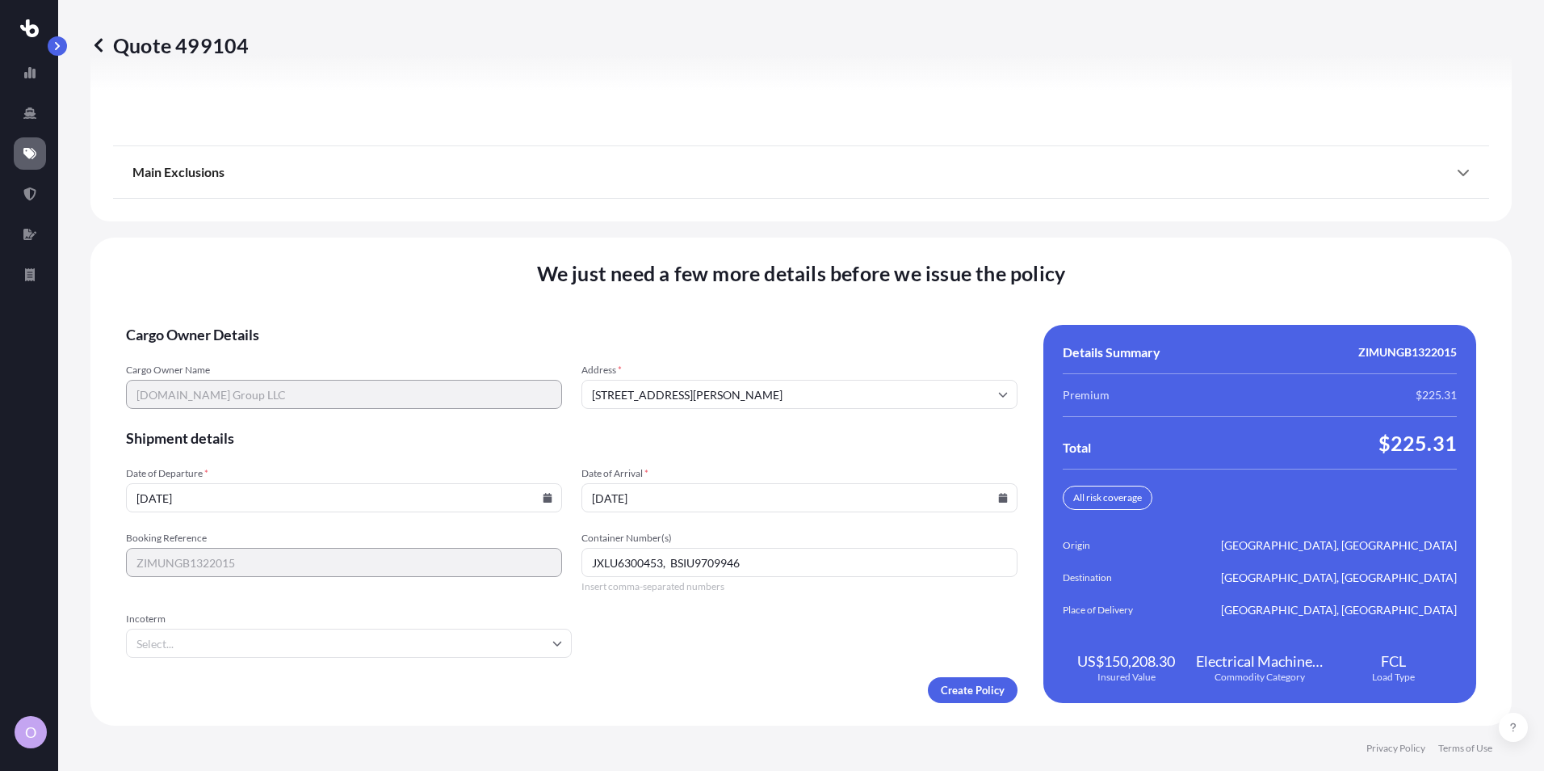
drag, startPoint x: 660, startPoint y: 562, endPoint x: 724, endPoint y: 523, distance: 75.1
click at [724, 523] on form "Cargo Owner Details Cargo Owner Name [DOMAIN_NAME] Group LLC Address * [STREET_…" at bounding box center [572, 514] width 892 height 378
click at [552, 644] on icon at bounding box center [557, 643] width 10 height 10
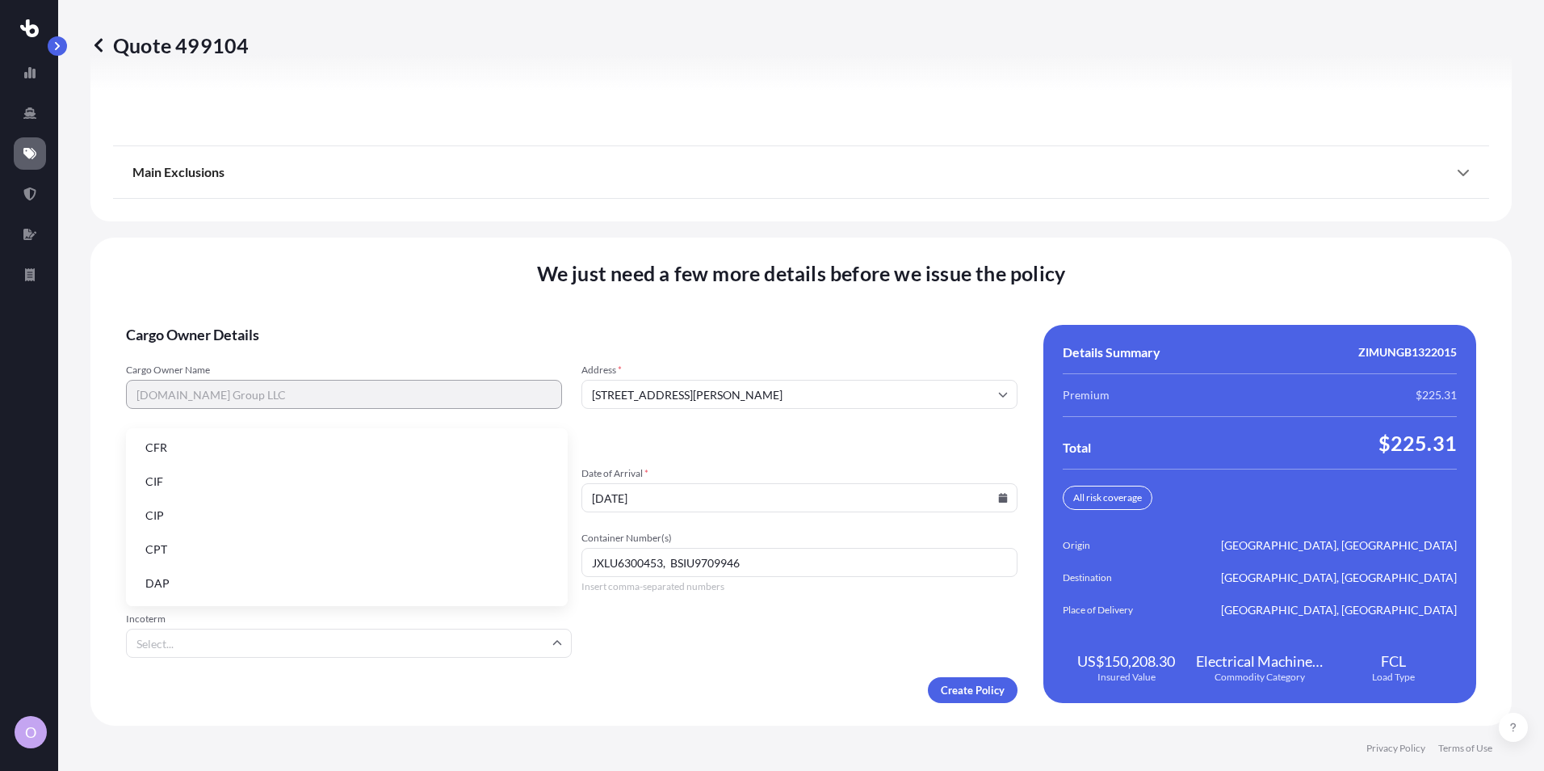
scroll to position [0, 0]
click at [158, 582] on li "DAP" at bounding box center [346, 585] width 429 height 31
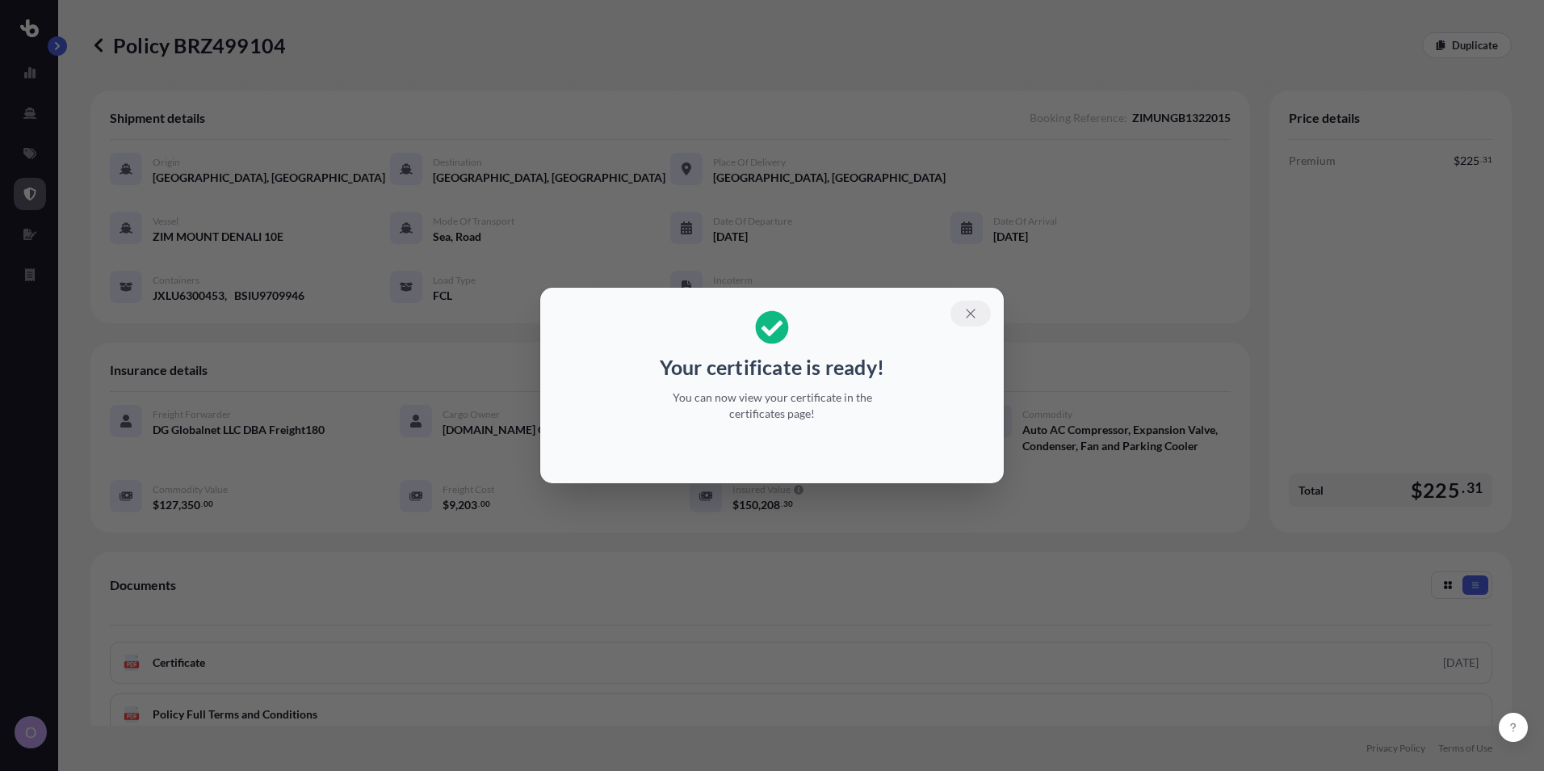
click at [970, 309] on icon "button" at bounding box center [971, 313] width 15 height 15
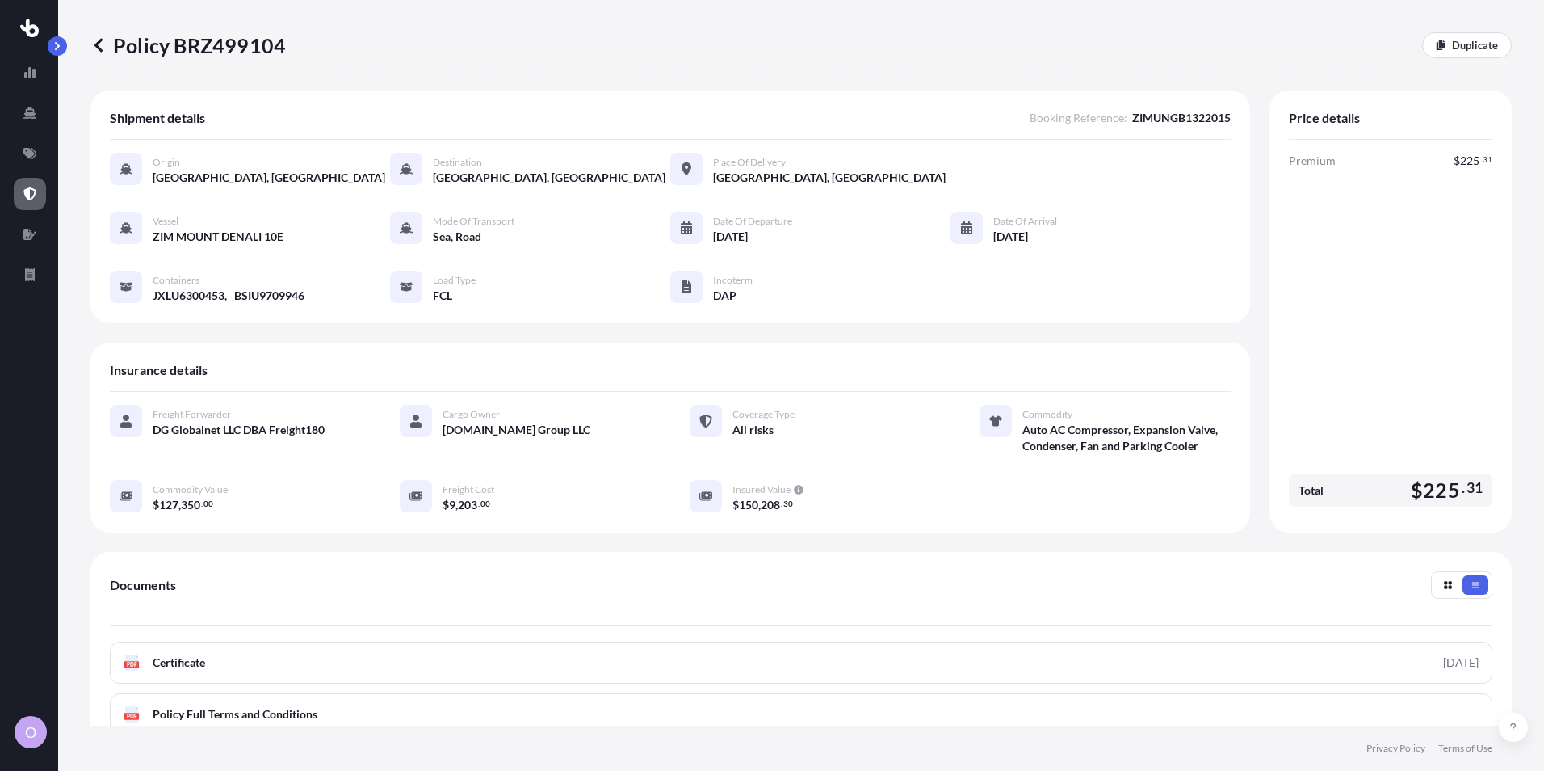
click at [27, 187] on link at bounding box center [30, 194] width 32 height 32
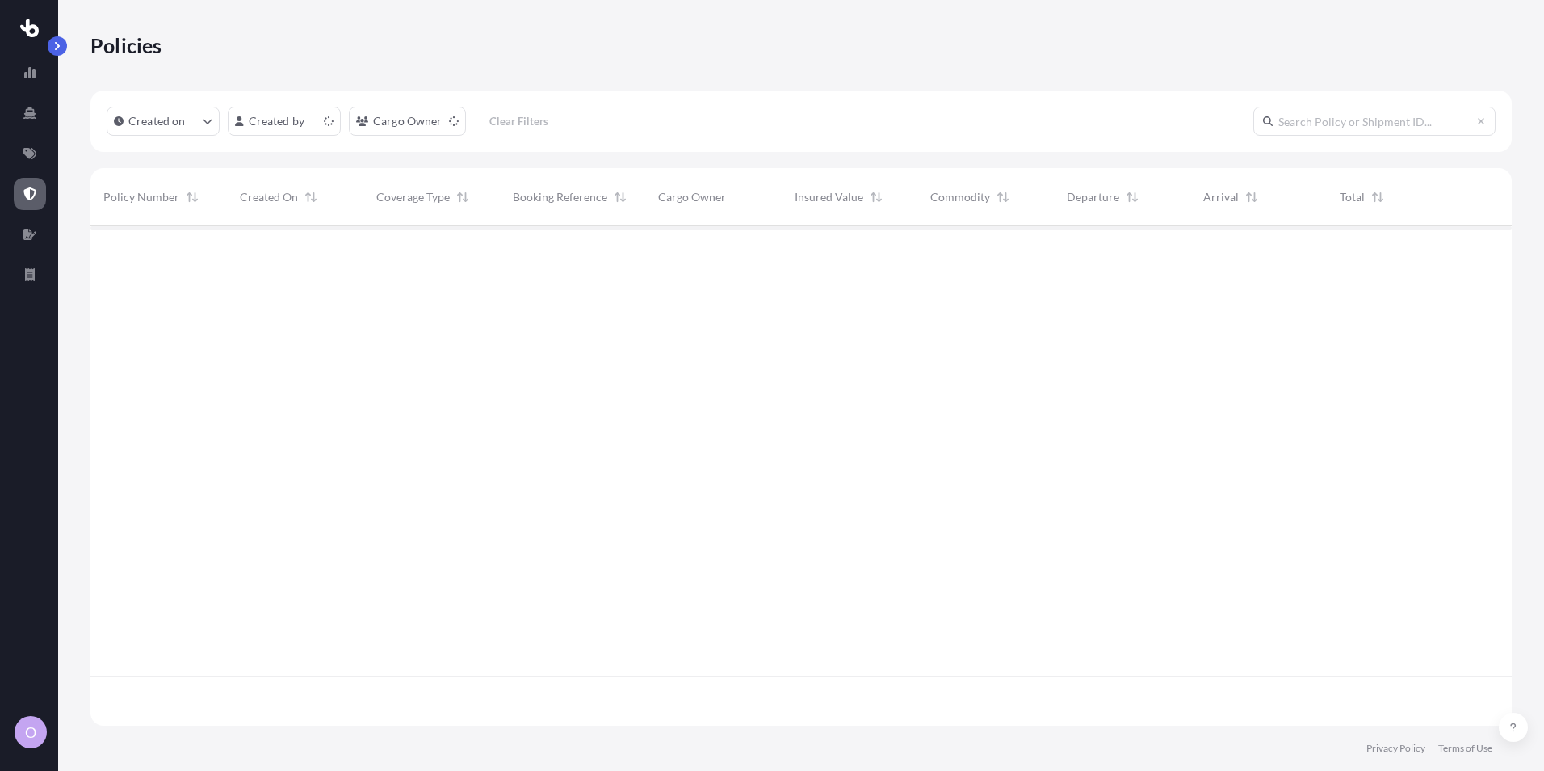
scroll to position [496, 1409]
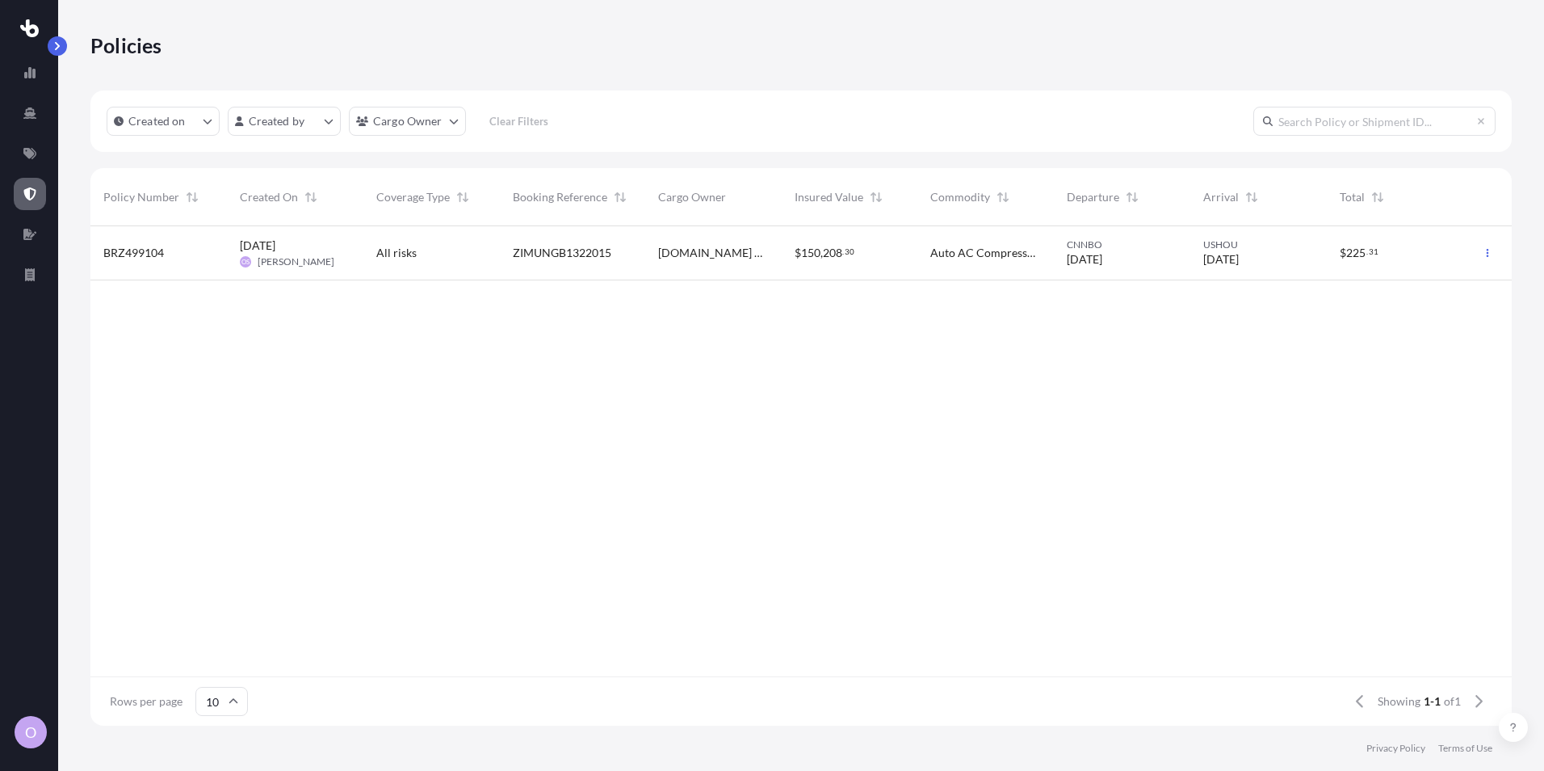
click at [275, 249] on span "[DATE]" at bounding box center [258, 245] width 36 height 16
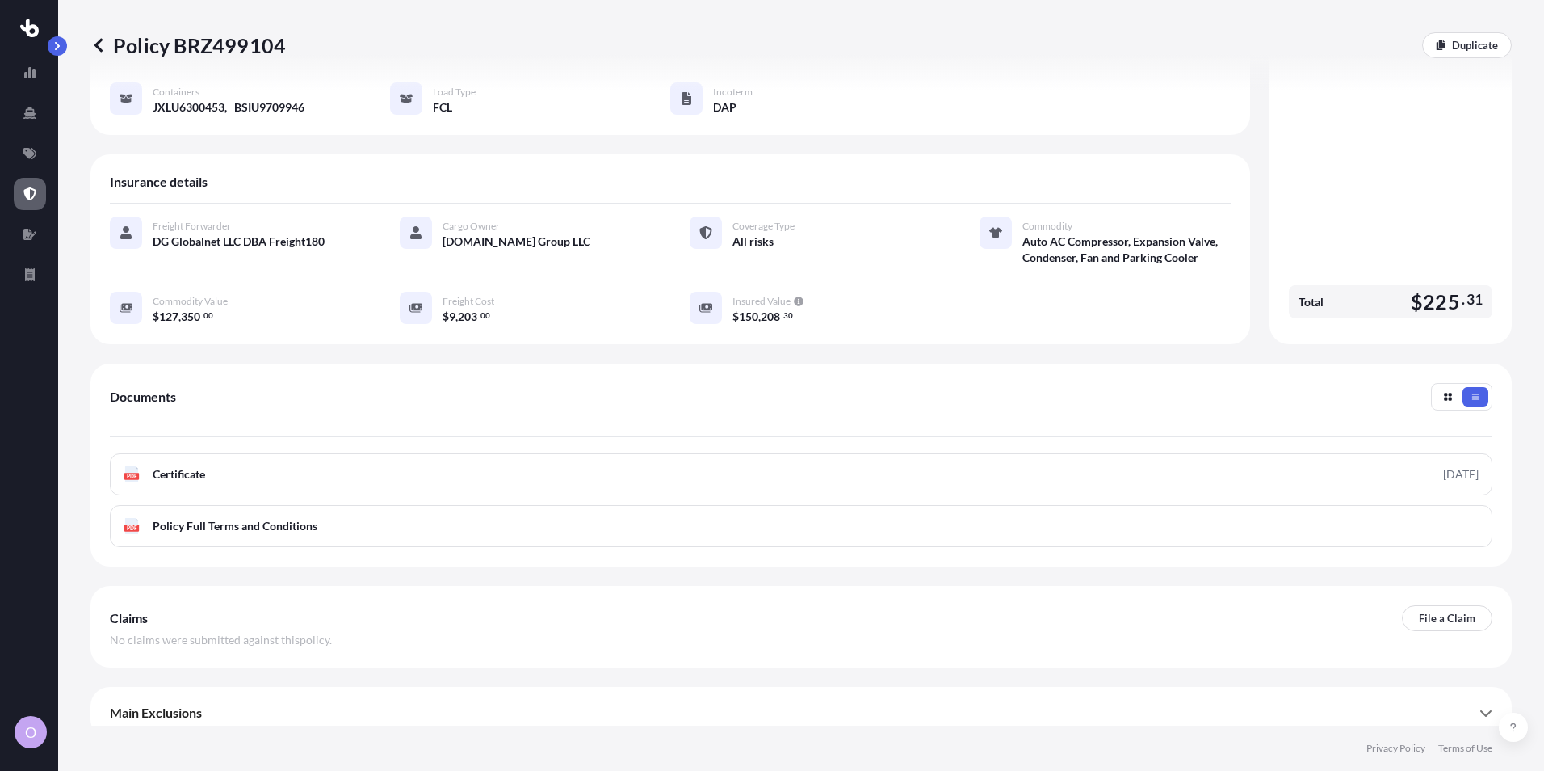
scroll to position [201, 0]
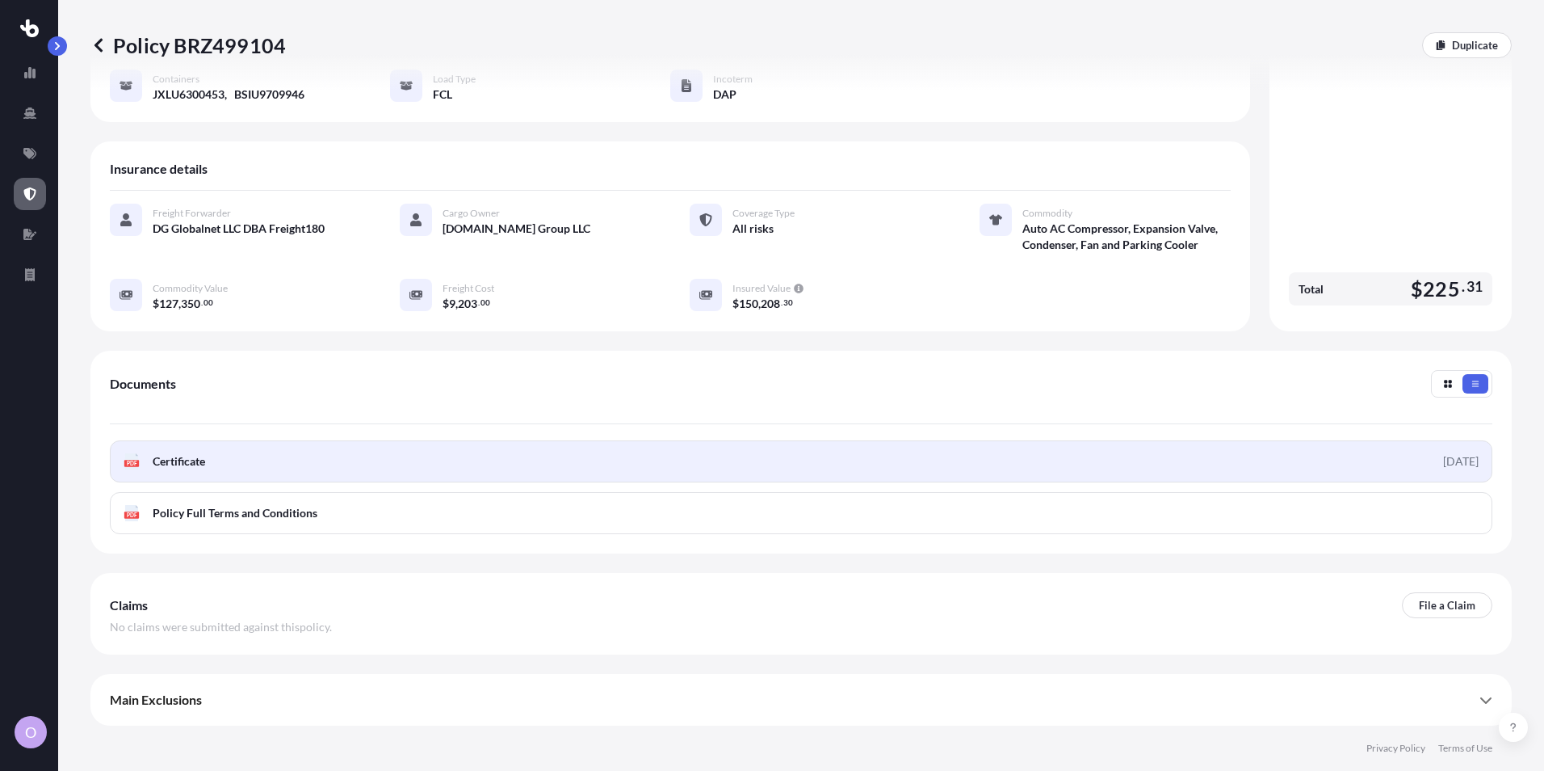
click at [180, 456] on span "Certificate" at bounding box center [179, 461] width 53 height 16
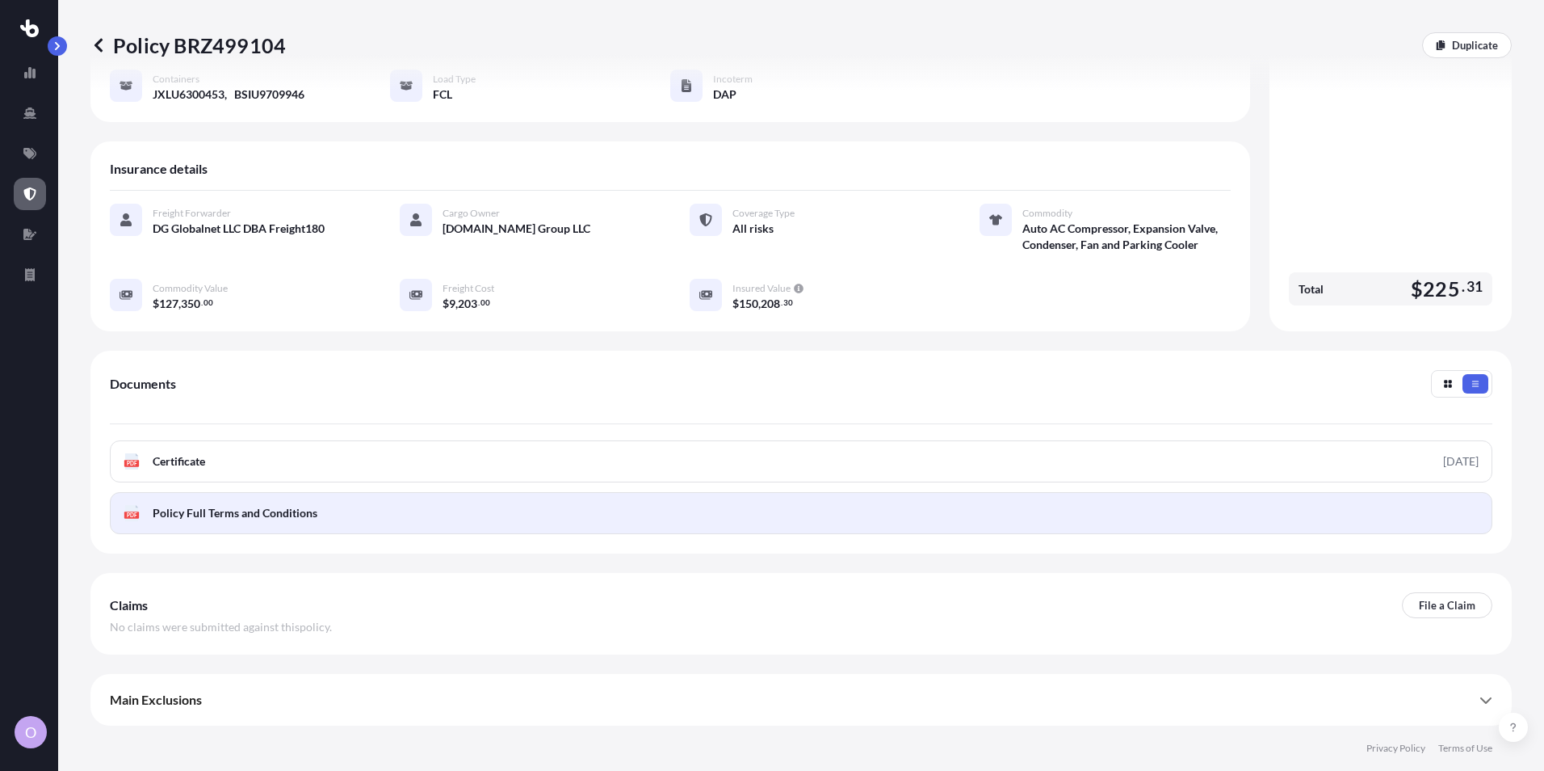
click at [210, 513] on span "Policy Full Terms and Conditions" at bounding box center [235, 513] width 165 height 16
click at [257, 512] on span "Policy Full Terms and Conditions" at bounding box center [235, 513] width 165 height 16
